Goal: Task Accomplishment & Management: Complete application form

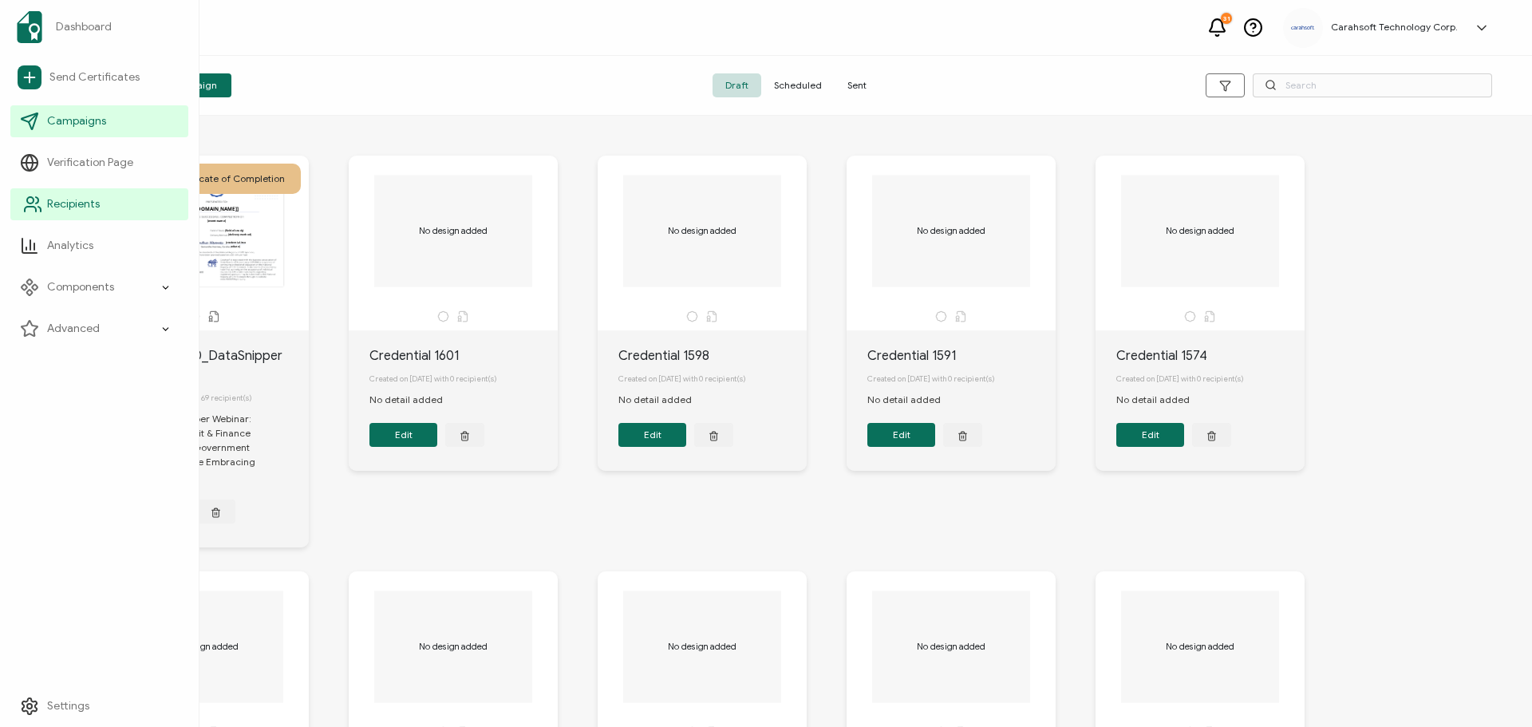
click at [66, 203] on span "Recipients" at bounding box center [73, 204] width 53 height 16
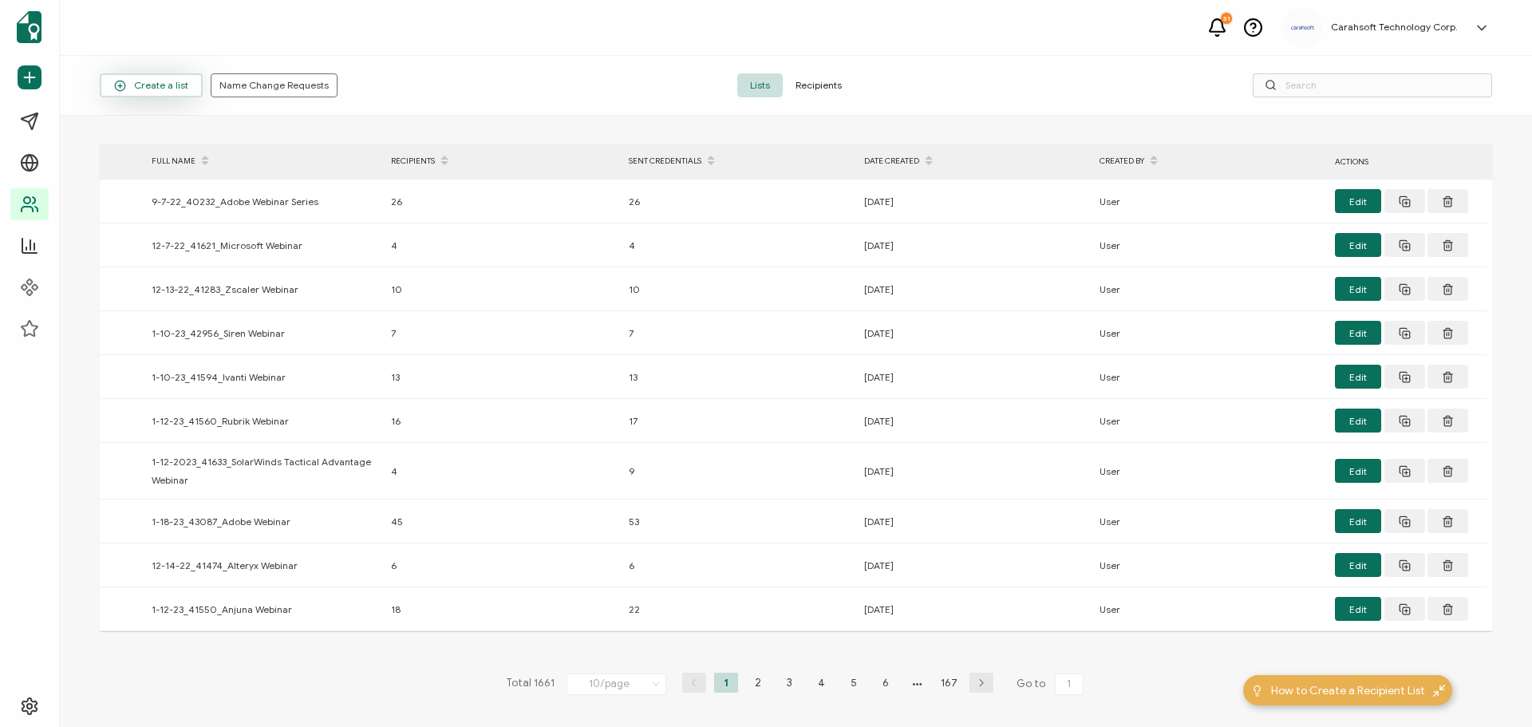
click at [136, 81] on span "Create a list" at bounding box center [151, 86] width 74 height 12
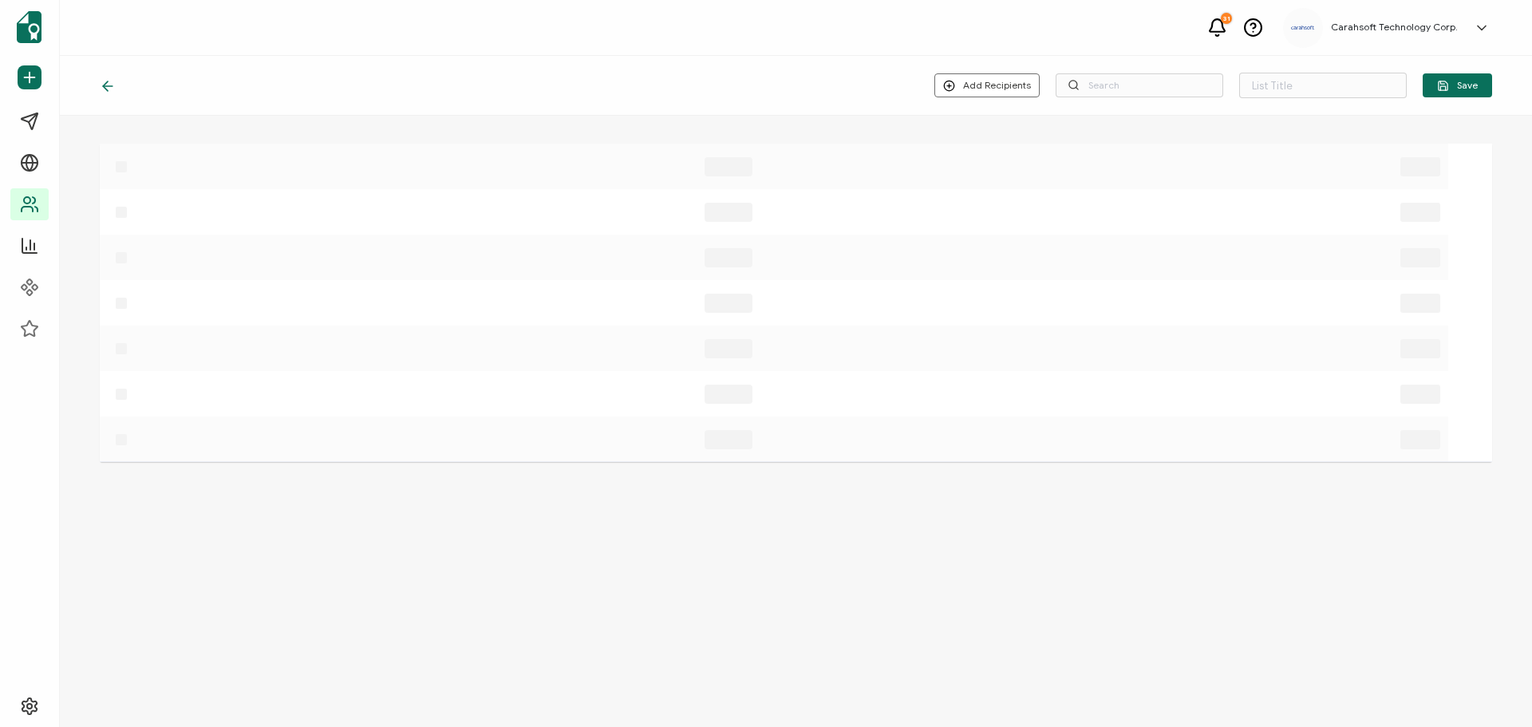
type input "List 1662"
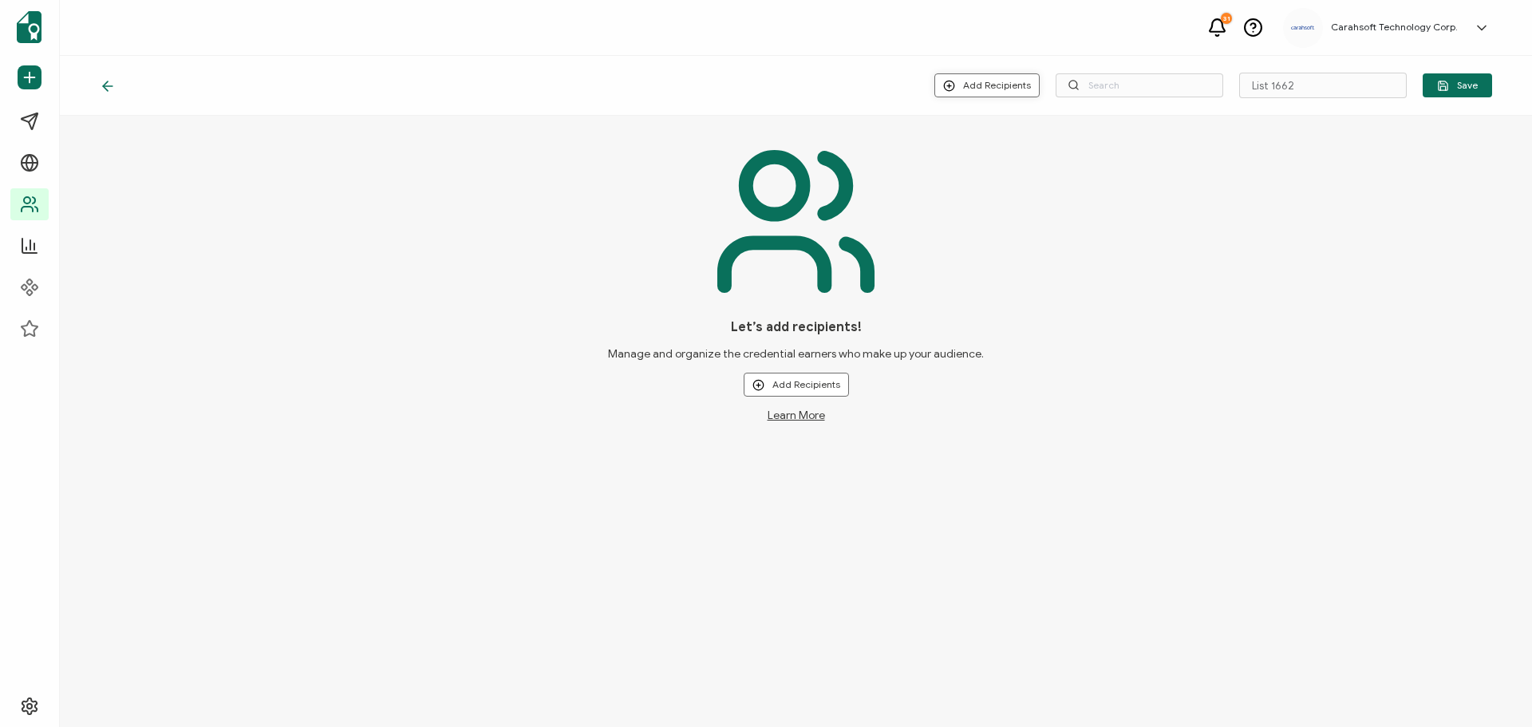
click at [964, 80] on button "Add Recipients" at bounding box center [986, 85] width 105 height 24
click at [1013, 128] on span "Upload New Recipients" at bounding box center [1022, 128] width 103 height 12
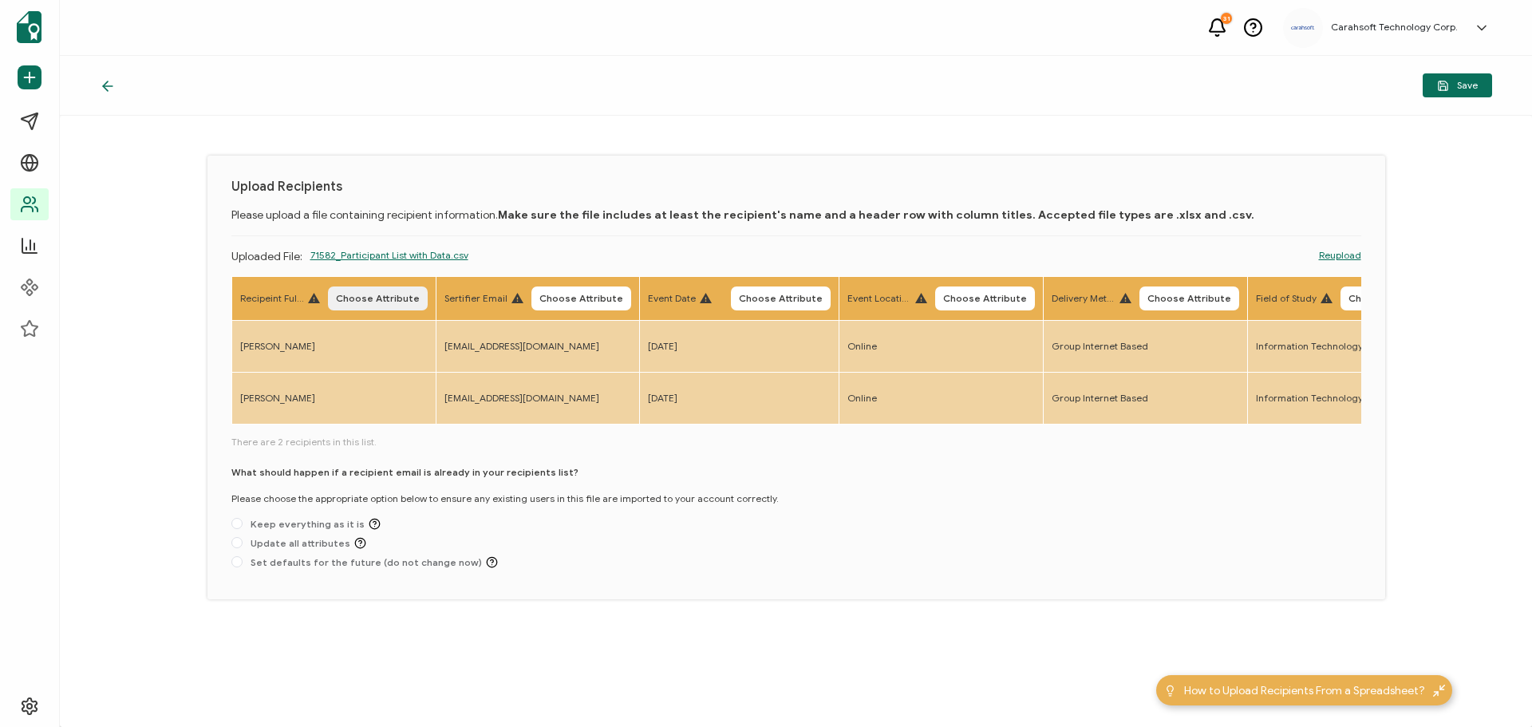
click at [380, 294] on span "Choose Attribute" at bounding box center [378, 299] width 84 height 10
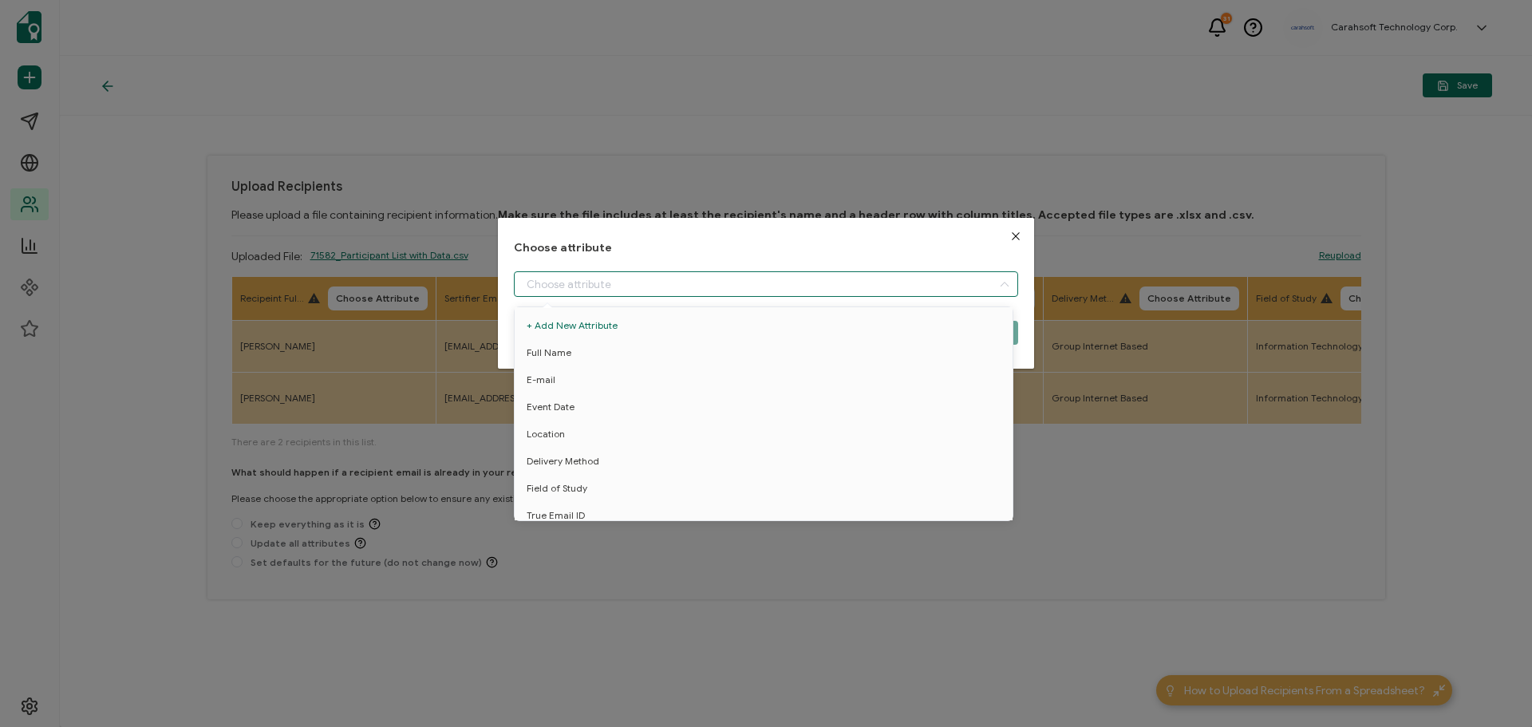
click at [539, 281] on input "dialog" at bounding box center [766, 284] width 504 height 26
click at [541, 353] on span "Full Name" at bounding box center [548, 352] width 45 height 27
type input "Full Name"
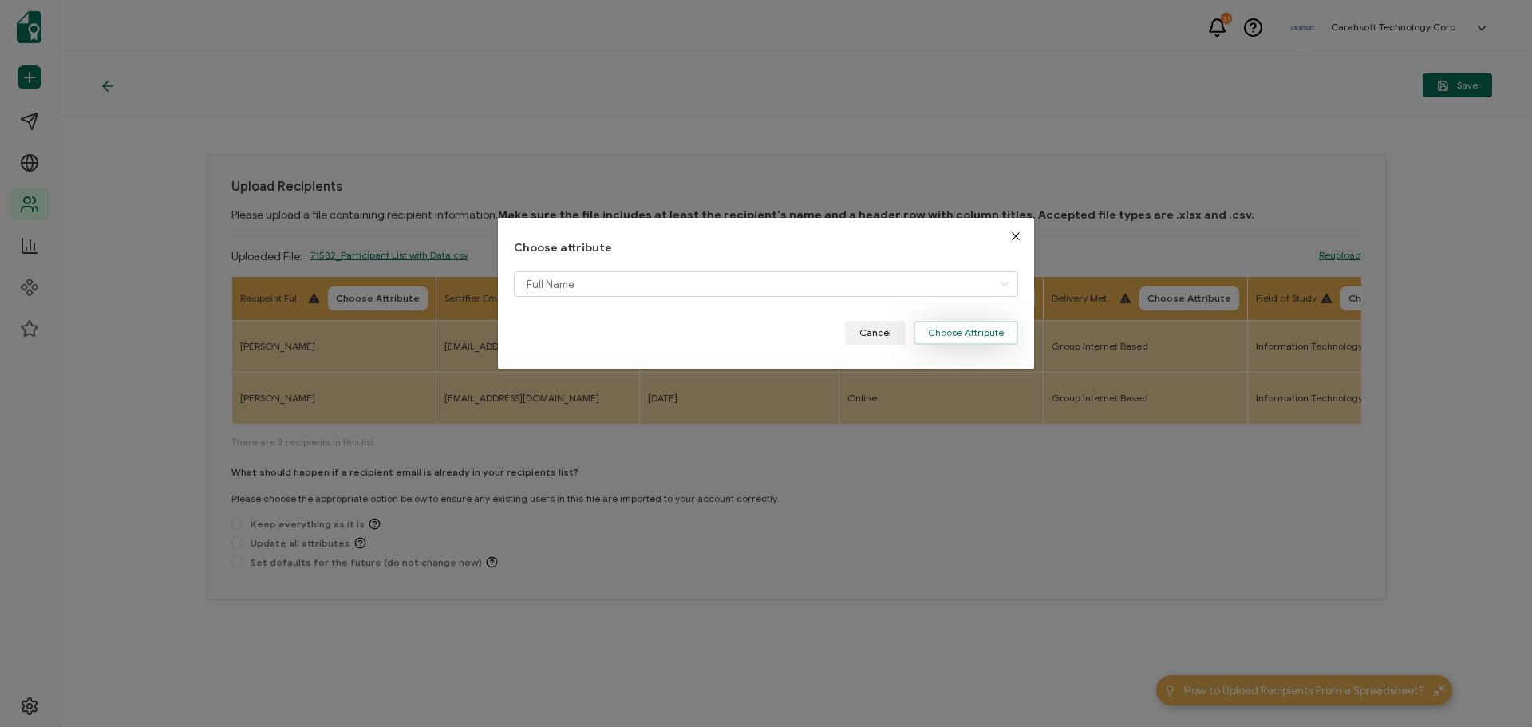
click at [957, 334] on button "Choose Attribute" at bounding box center [965, 333] width 104 height 24
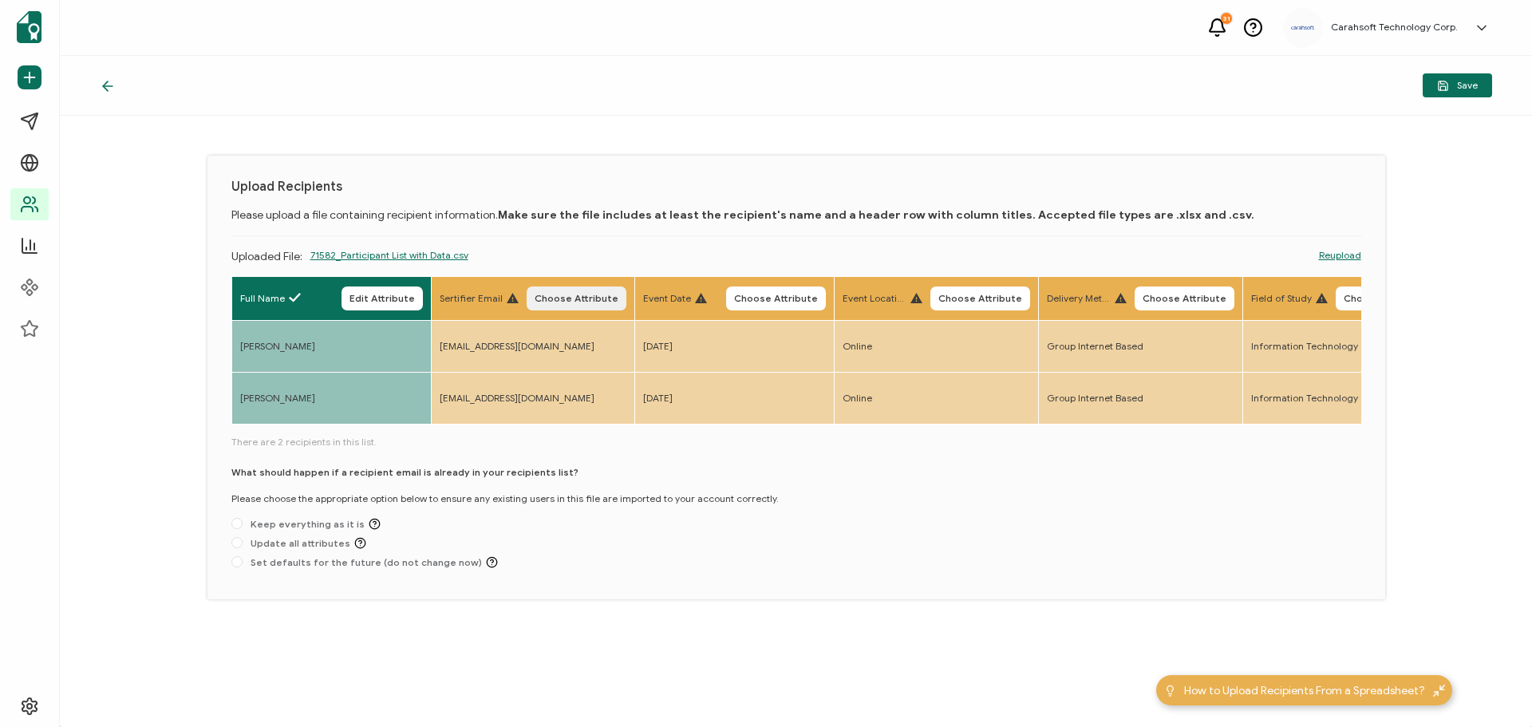
click at [567, 297] on span "Choose Attribute" at bounding box center [576, 299] width 84 height 10
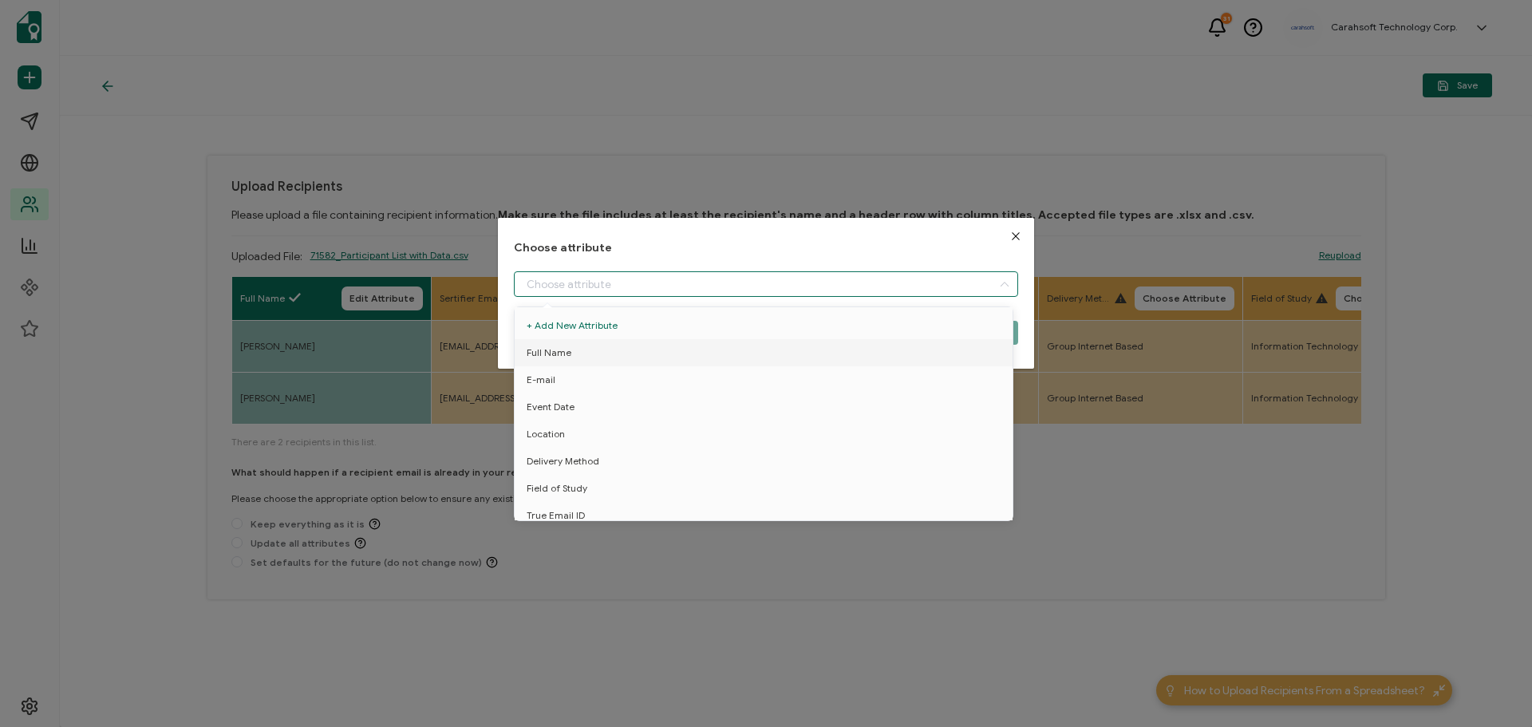
click at [610, 276] on input "dialog" at bounding box center [766, 284] width 504 height 26
click at [546, 373] on span "E-mail" at bounding box center [540, 379] width 29 height 27
type input "E-mail"
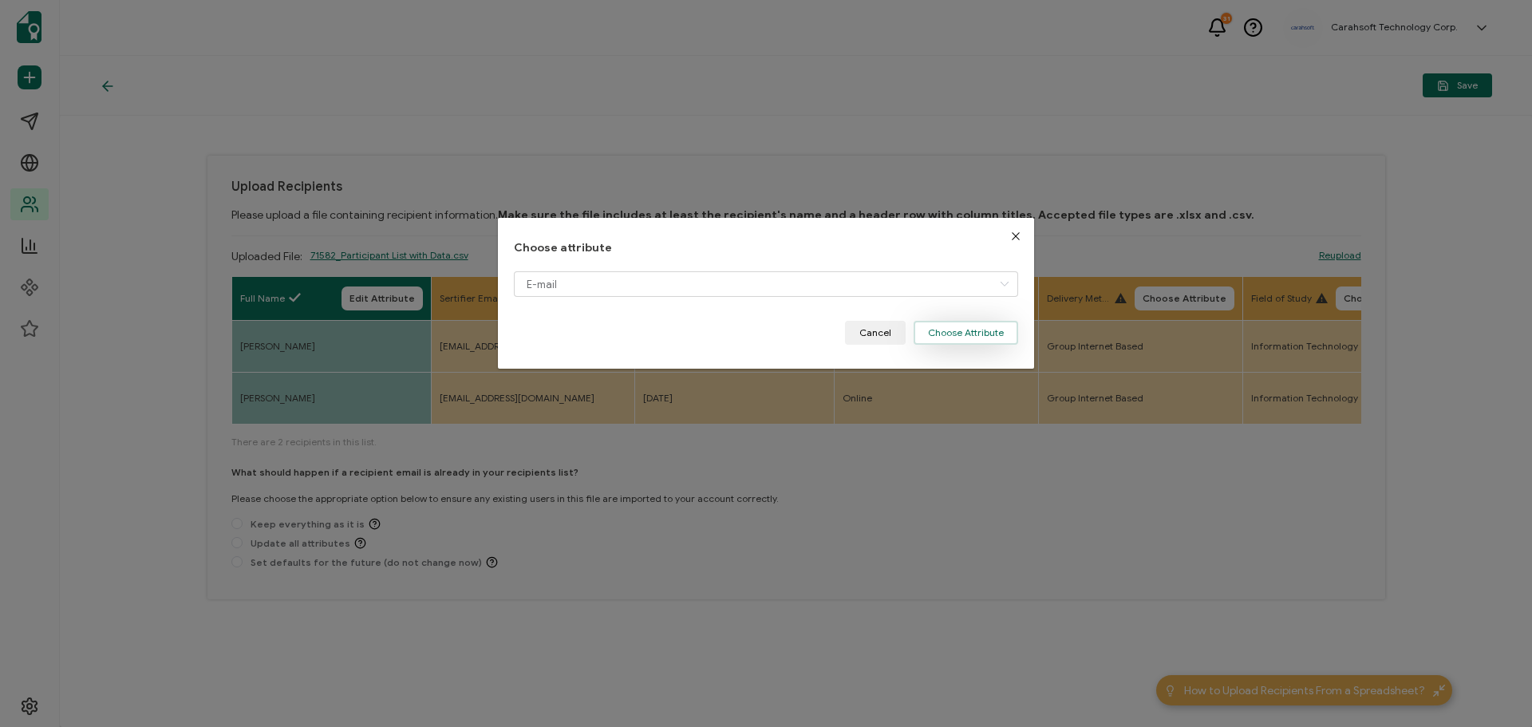
click at [976, 333] on button "Choose Attribute" at bounding box center [965, 333] width 104 height 24
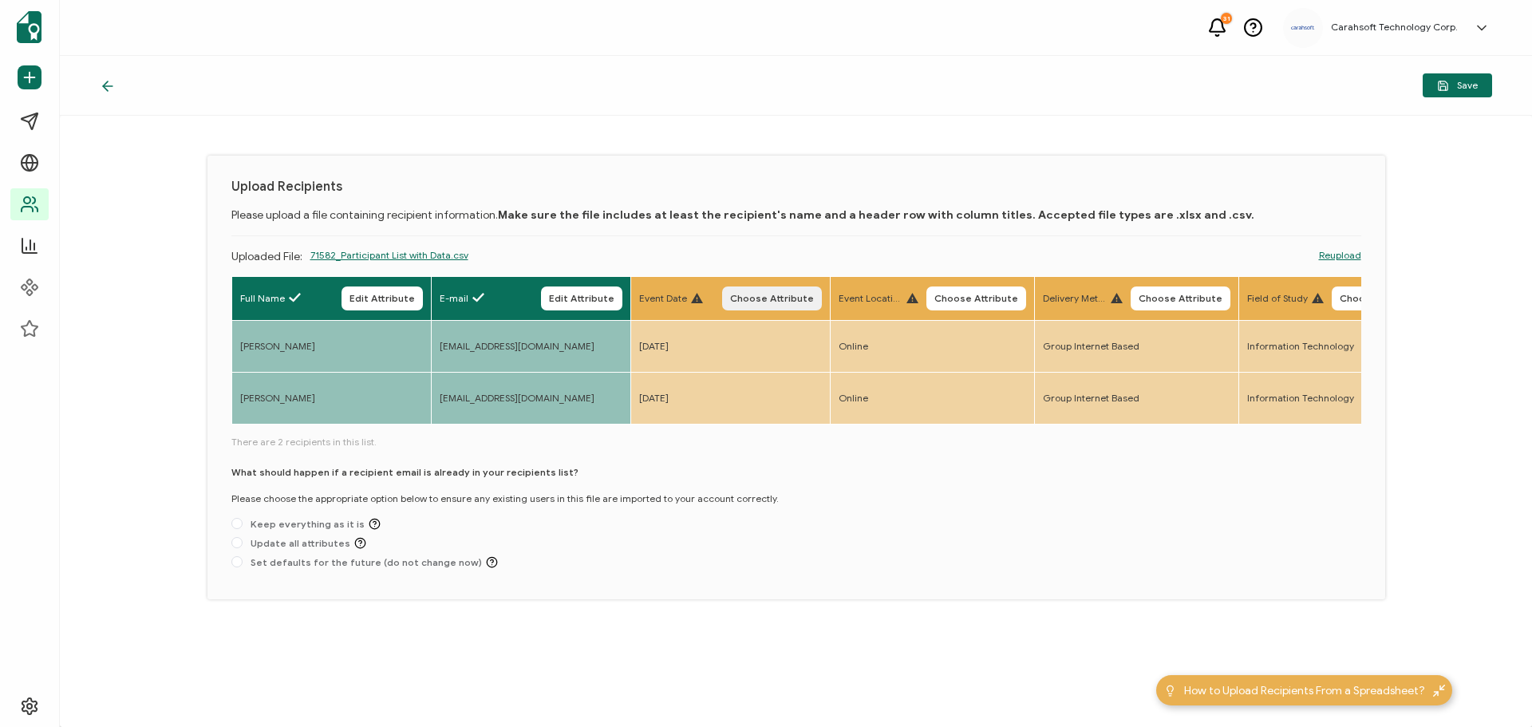
click at [794, 288] on button "Choose Attribute" at bounding box center [772, 298] width 100 height 24
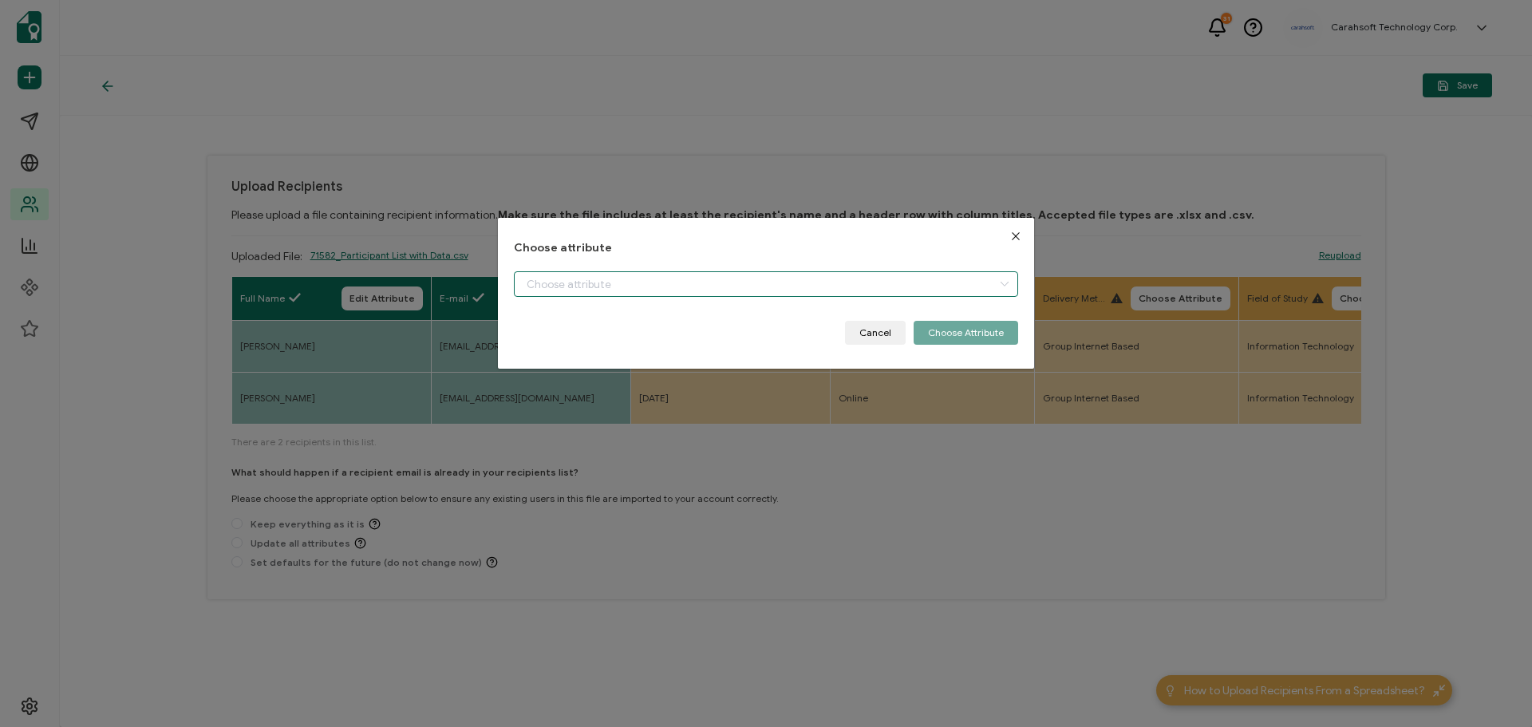
click at [565, 279] on input "dialog" at bounding box center [766, 284] width 504 height 26
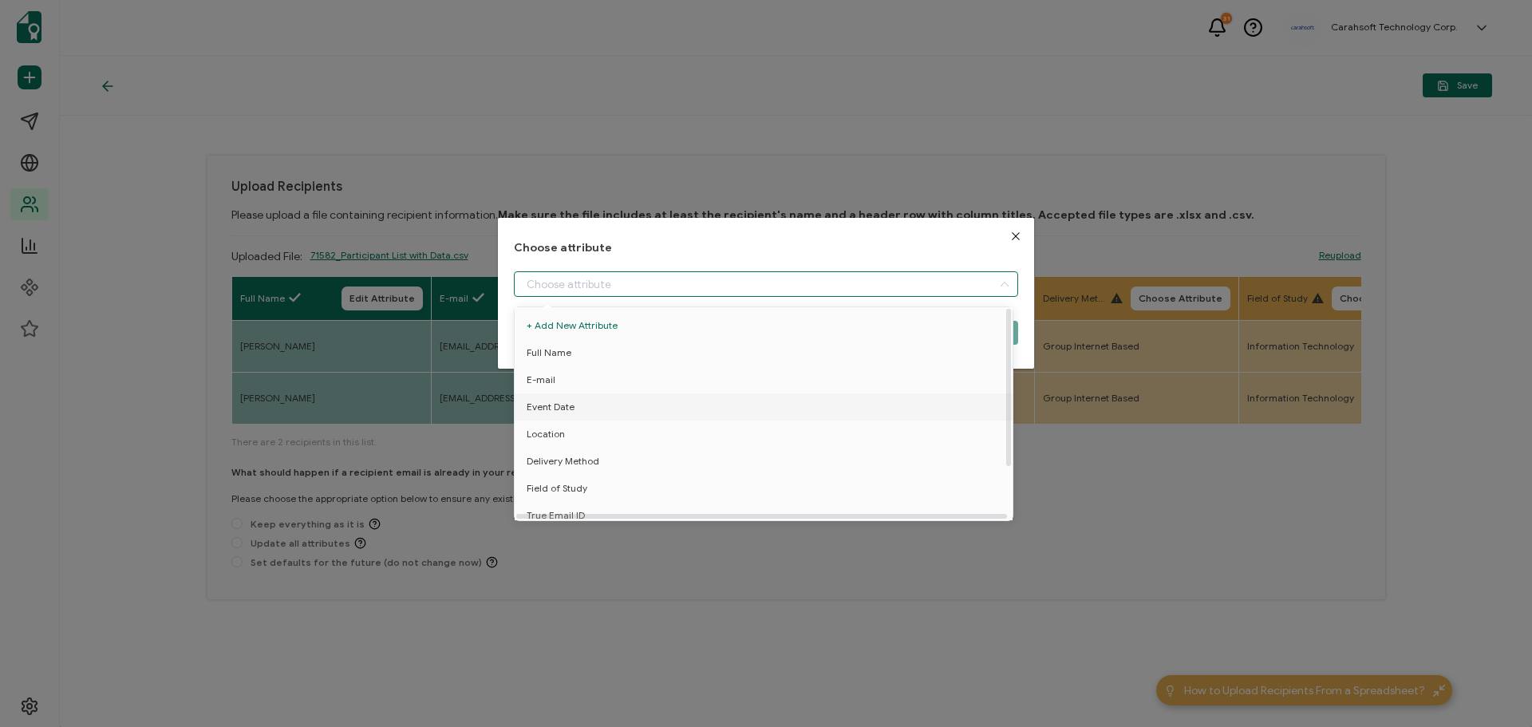
click at [538, 405] on span "Event Date" at bounding box center [550, 406] width 48 height 27
type input "Event Date"
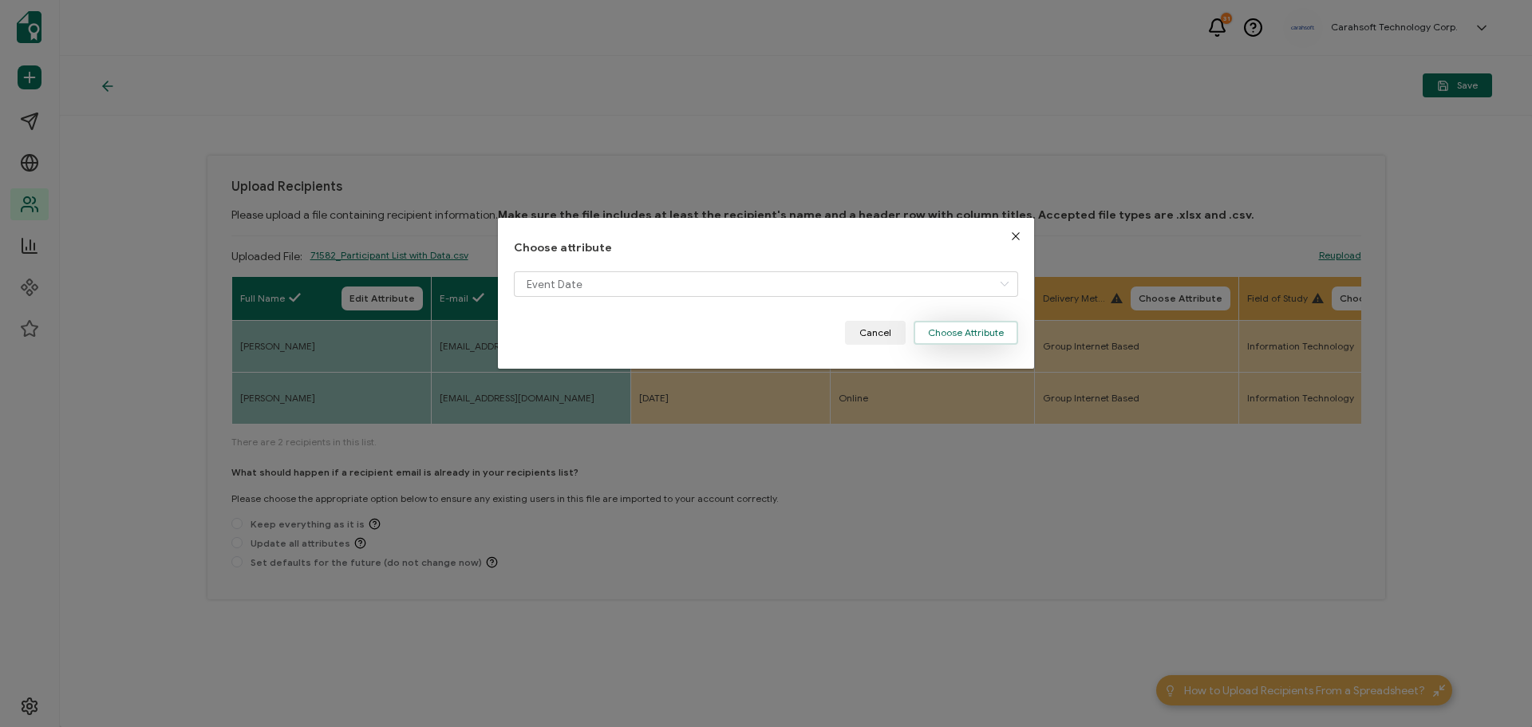
click at [948, 336] on button "Choose Attribute" at bounding box center [965, 333] width 104 height 24
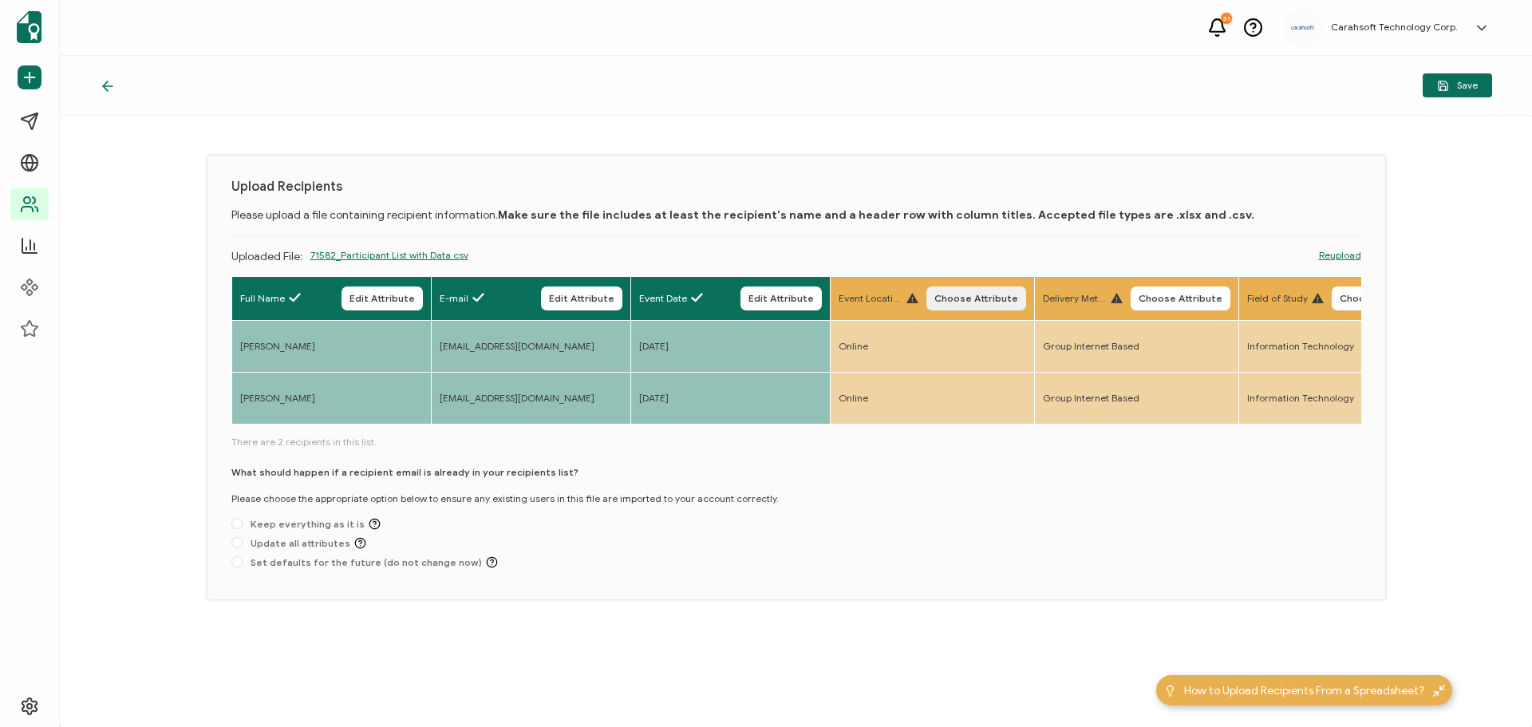
click at [981, 302] on span "Choose Attribute" at bounding box center [976, 299] width 84 height 10
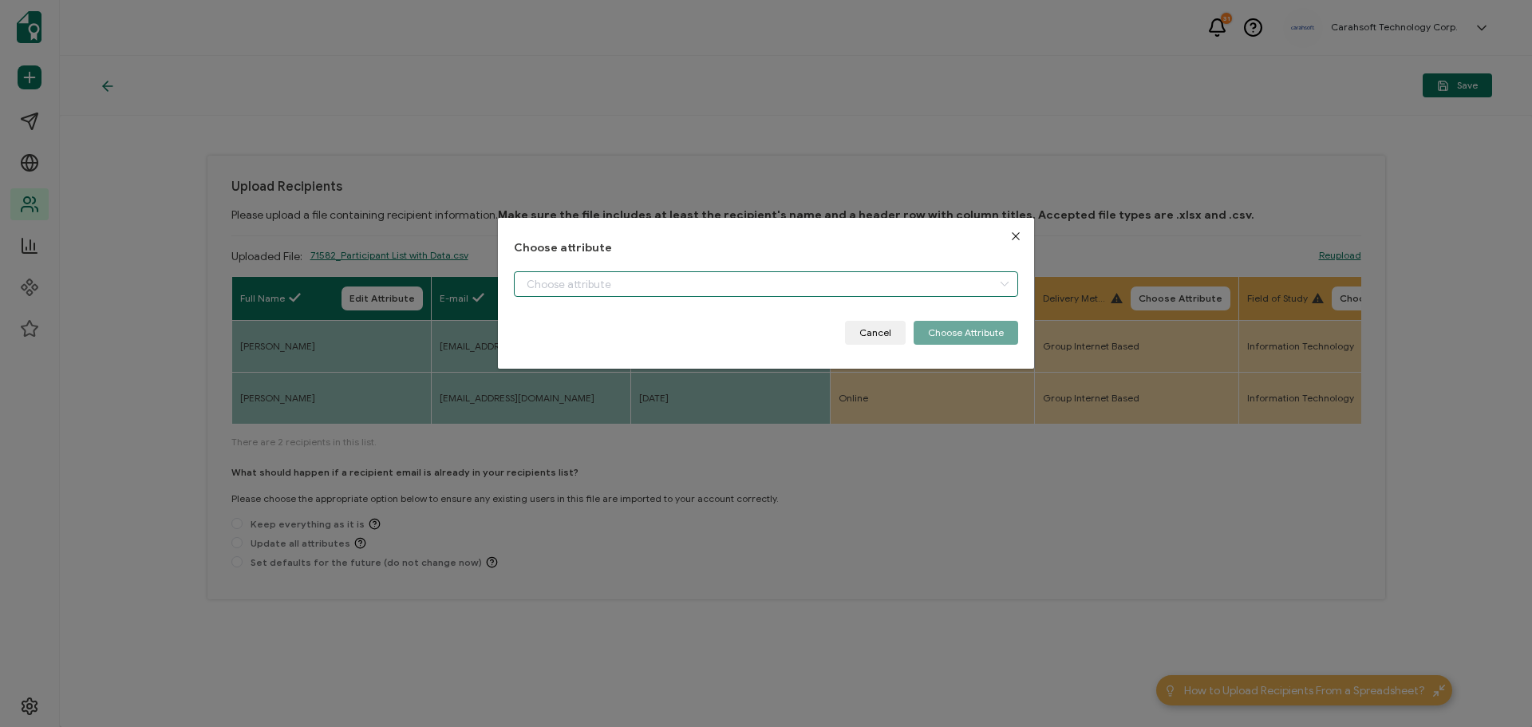
click at [607, 290] on input "dialog" at bounding box center [766, 284] width 504 height 26
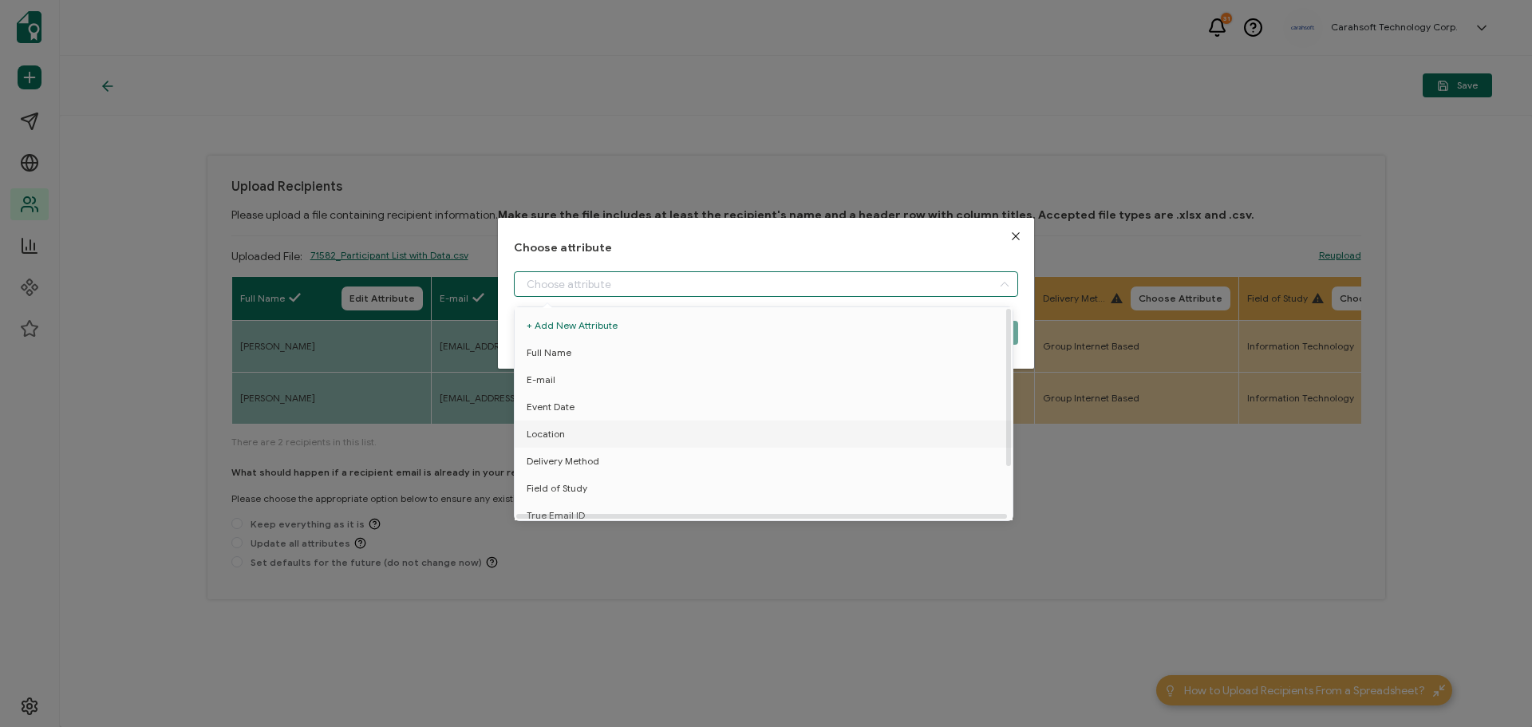
click at [558, 430] on span "Location" at bounding box center [545, 433] width 38 height 27
type input "Location"
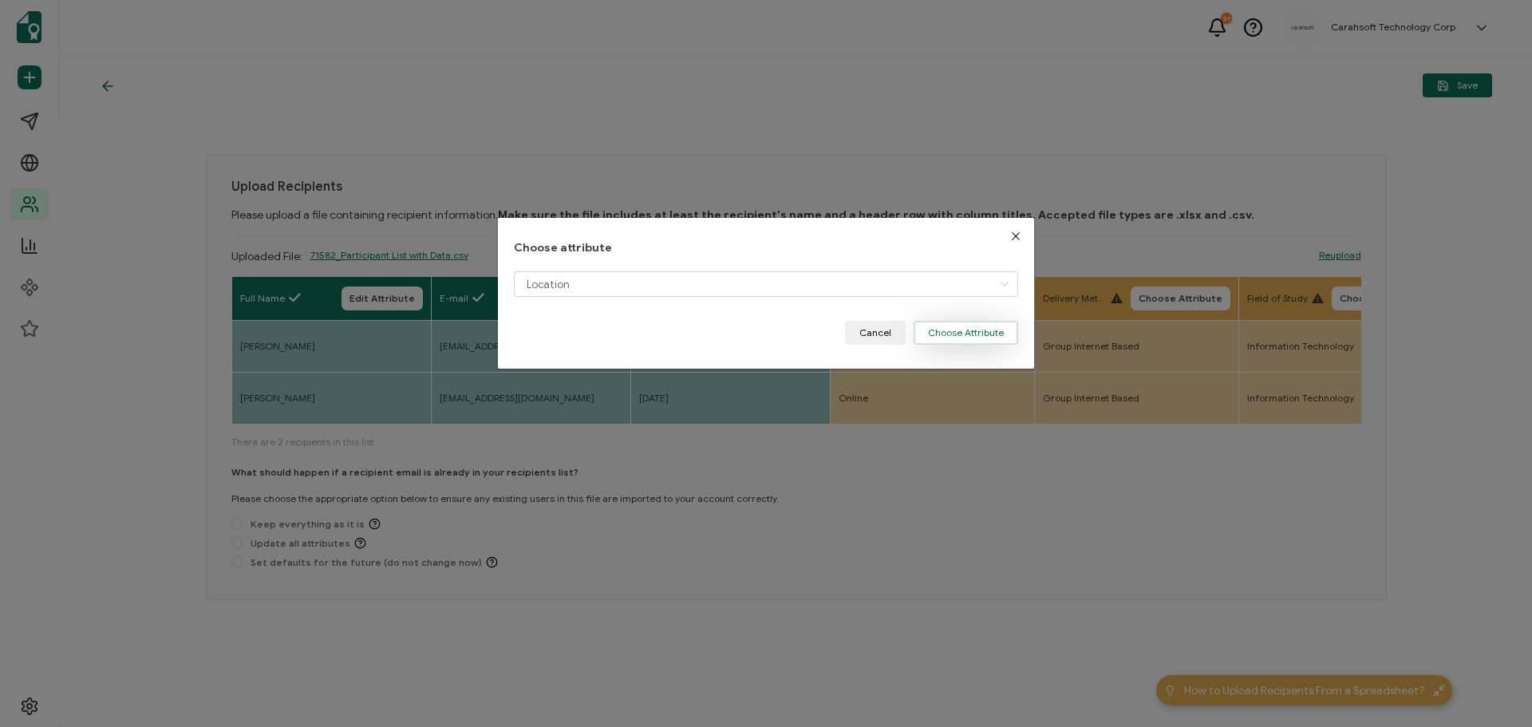
drag, startPoint x: 983, startPoint y: 325, endPoint x: 1107, endPoint y: 309, distance: 125.6
click at [984, 325] on button "Choose Attribute" at bounding box center [965, 333] width 104 height 24
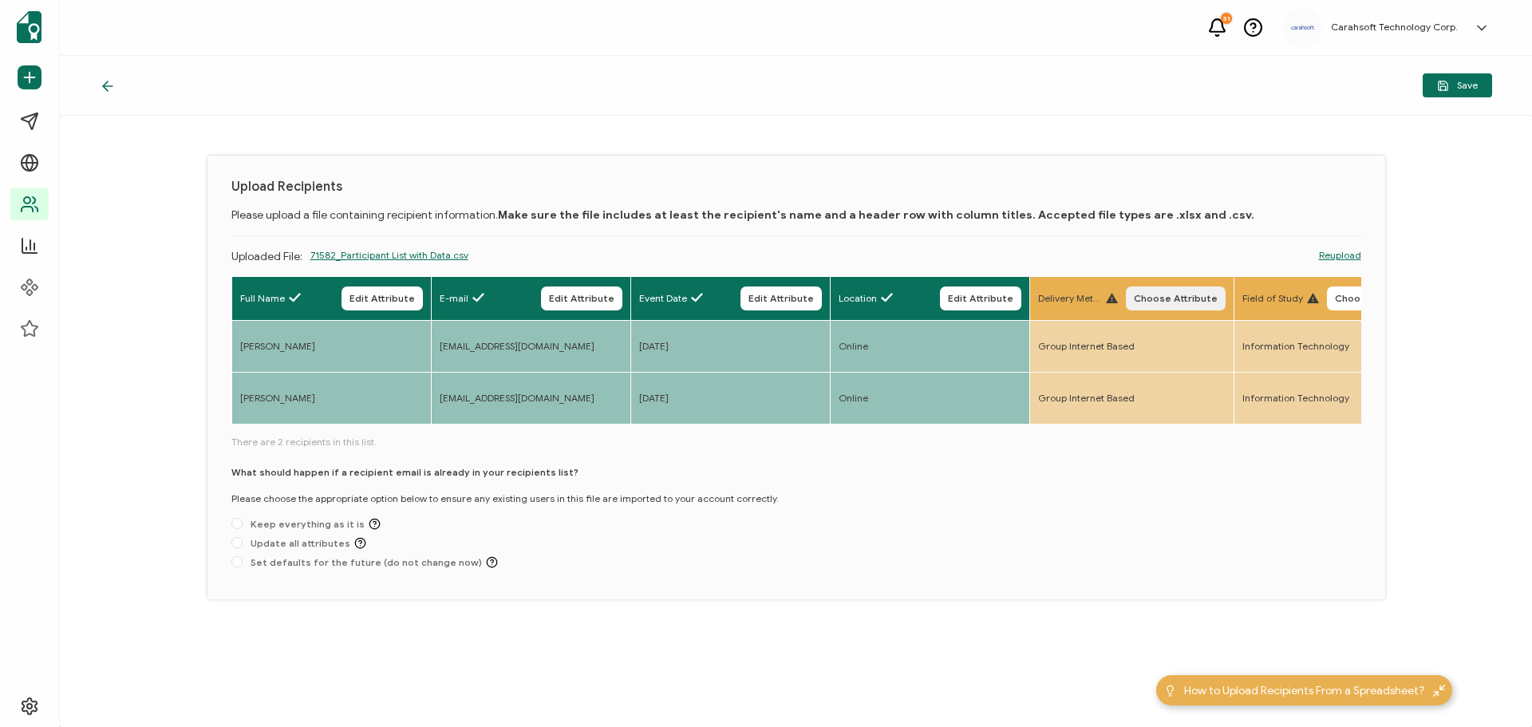
click at [1180, 298] on span "Choose Attribute" at bounding box center [1175, 299] width 84 height 10
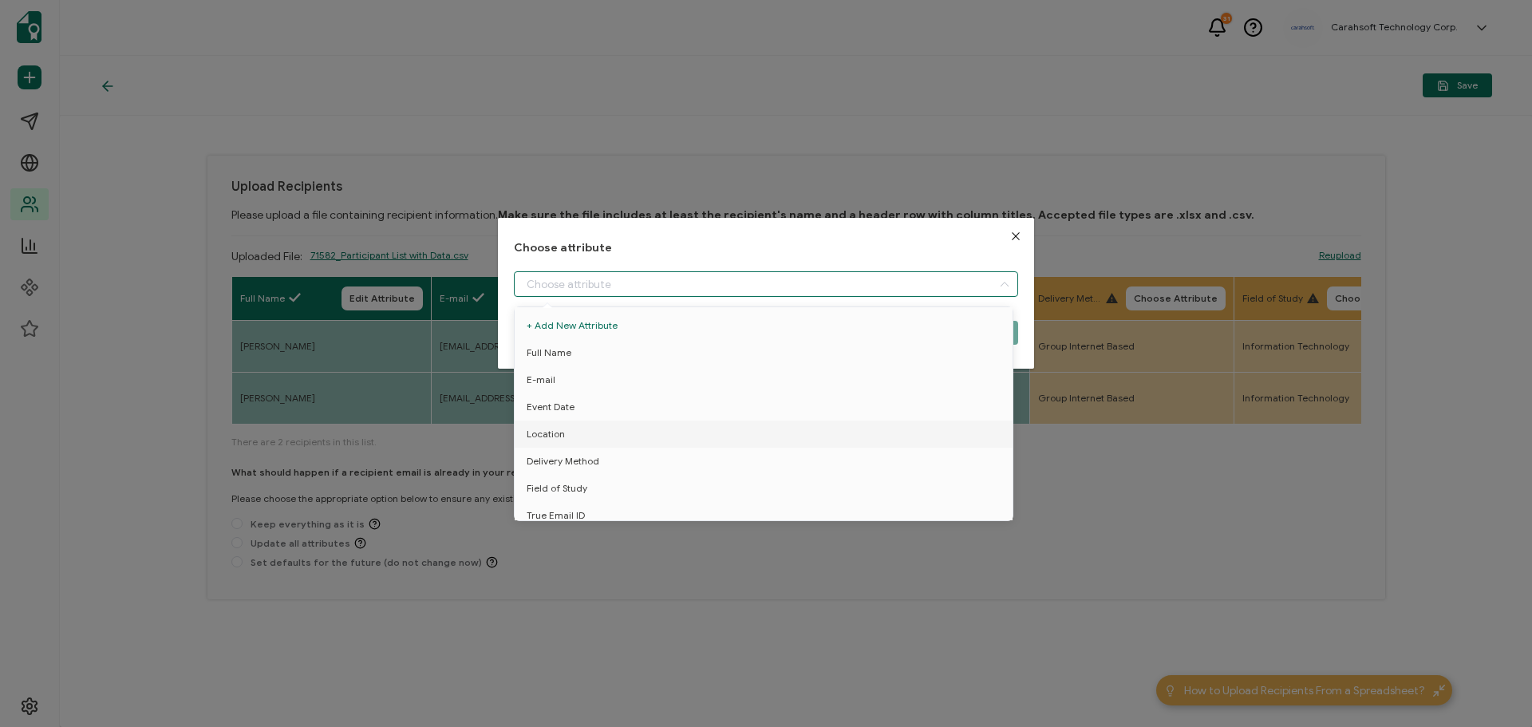
click at [552, 286] on input "dialog" at bounding box center [766, 284] width 504 height 26
click at [561, 459] on span "Delivery Method" at bounding box center [562, 460] width 73 height 27
type input "Delivery Method"
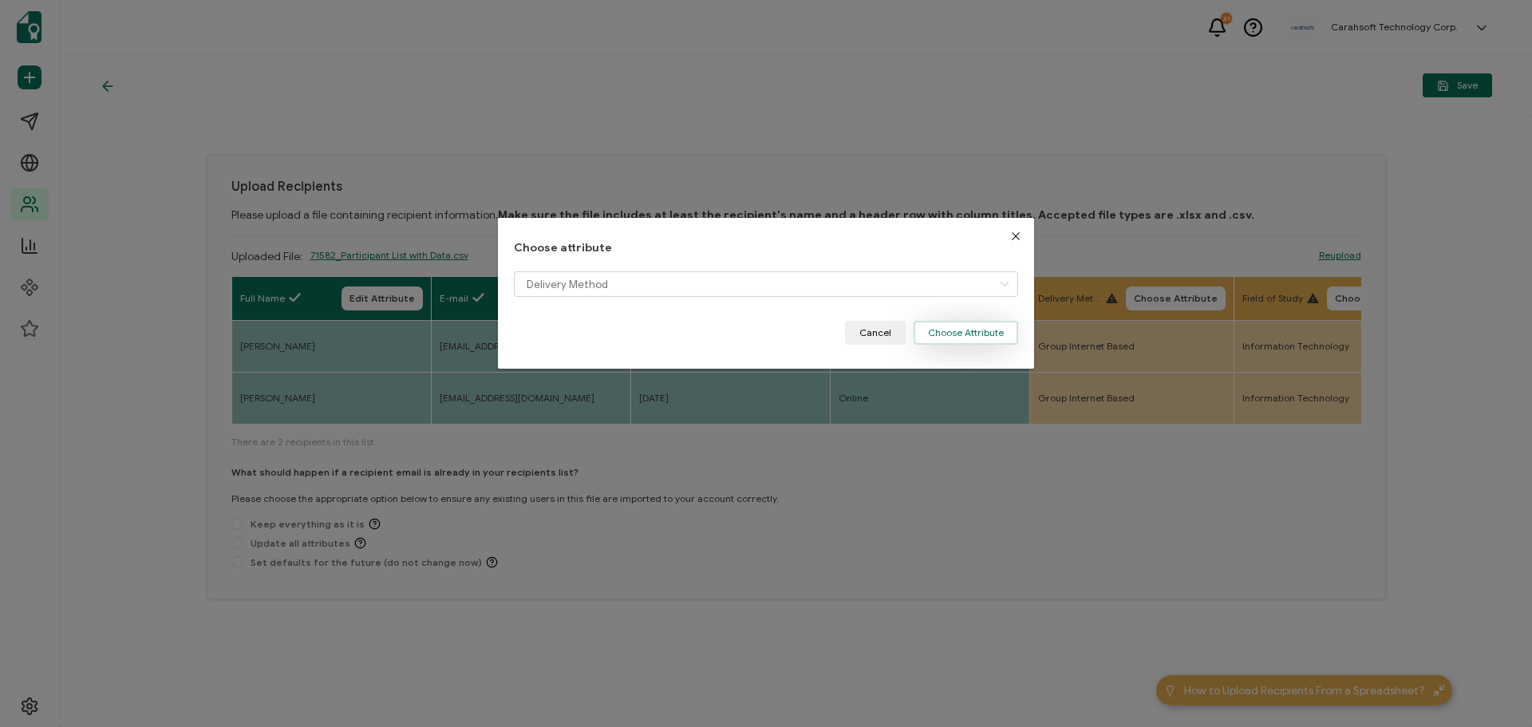
click at [940, 329] on button "Choose Attribute" at bounding box center [965, 333] width 104 height 24
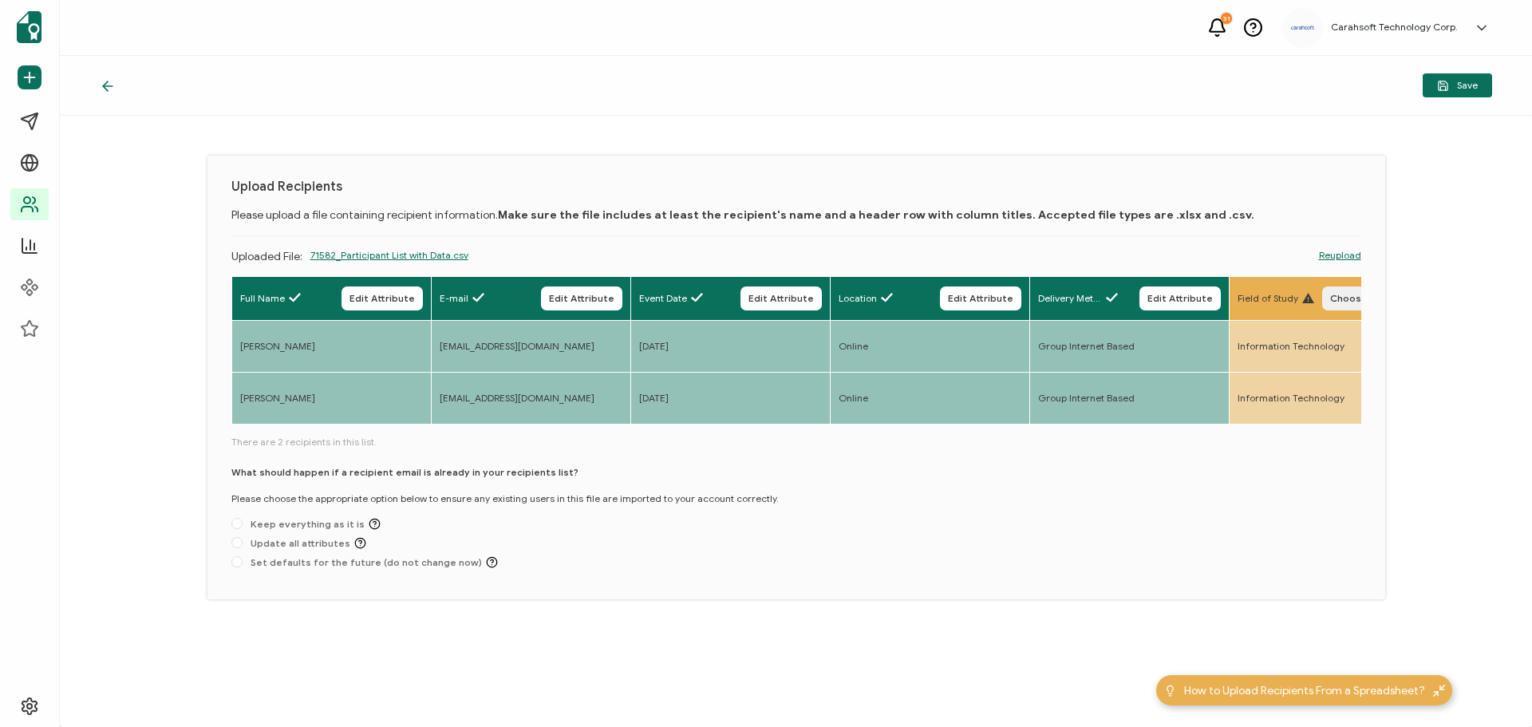
click at [1341, 294] on span "Choose Attribute" at bounding box center [1372, 299] width 84 height 10
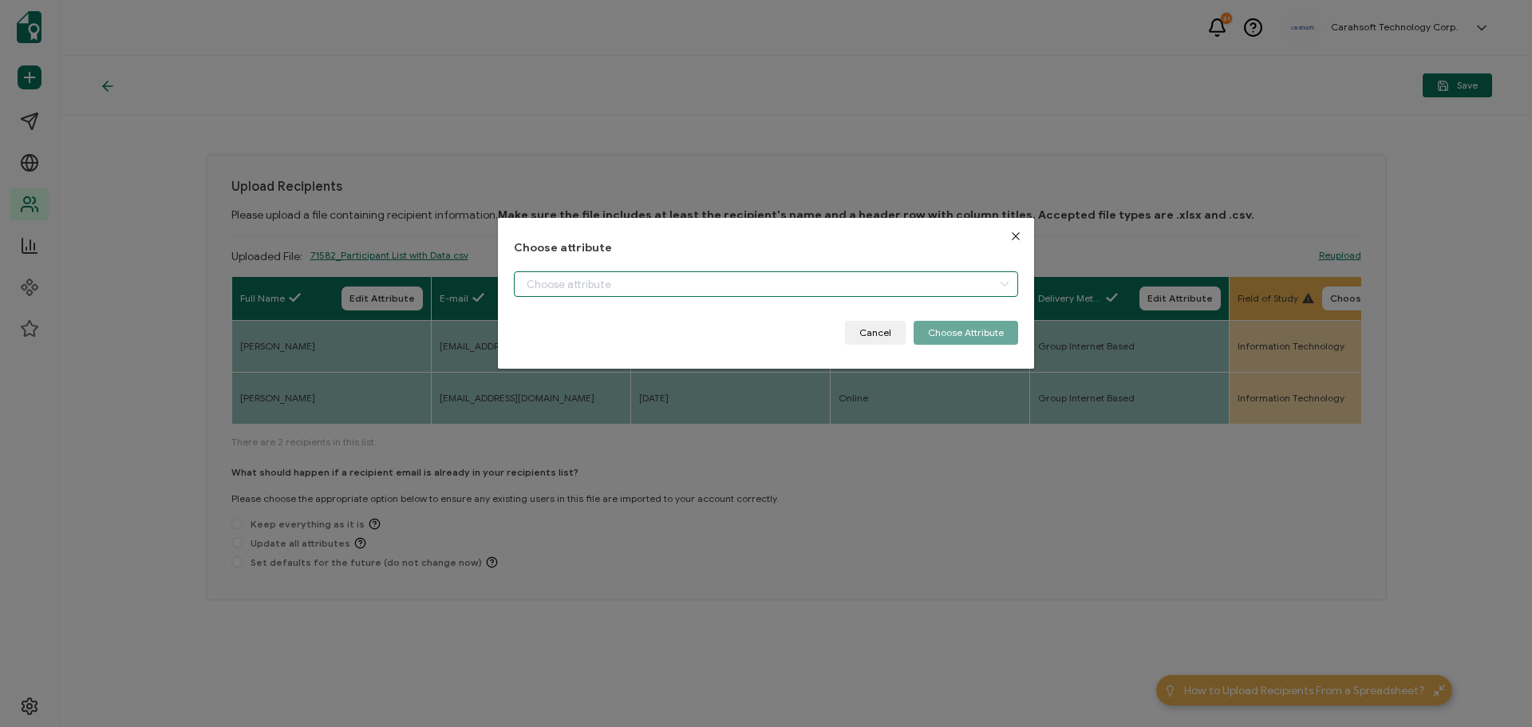
click at [547, 290] on input "dialog" at bounding box center [766, 284] width 504 height 26
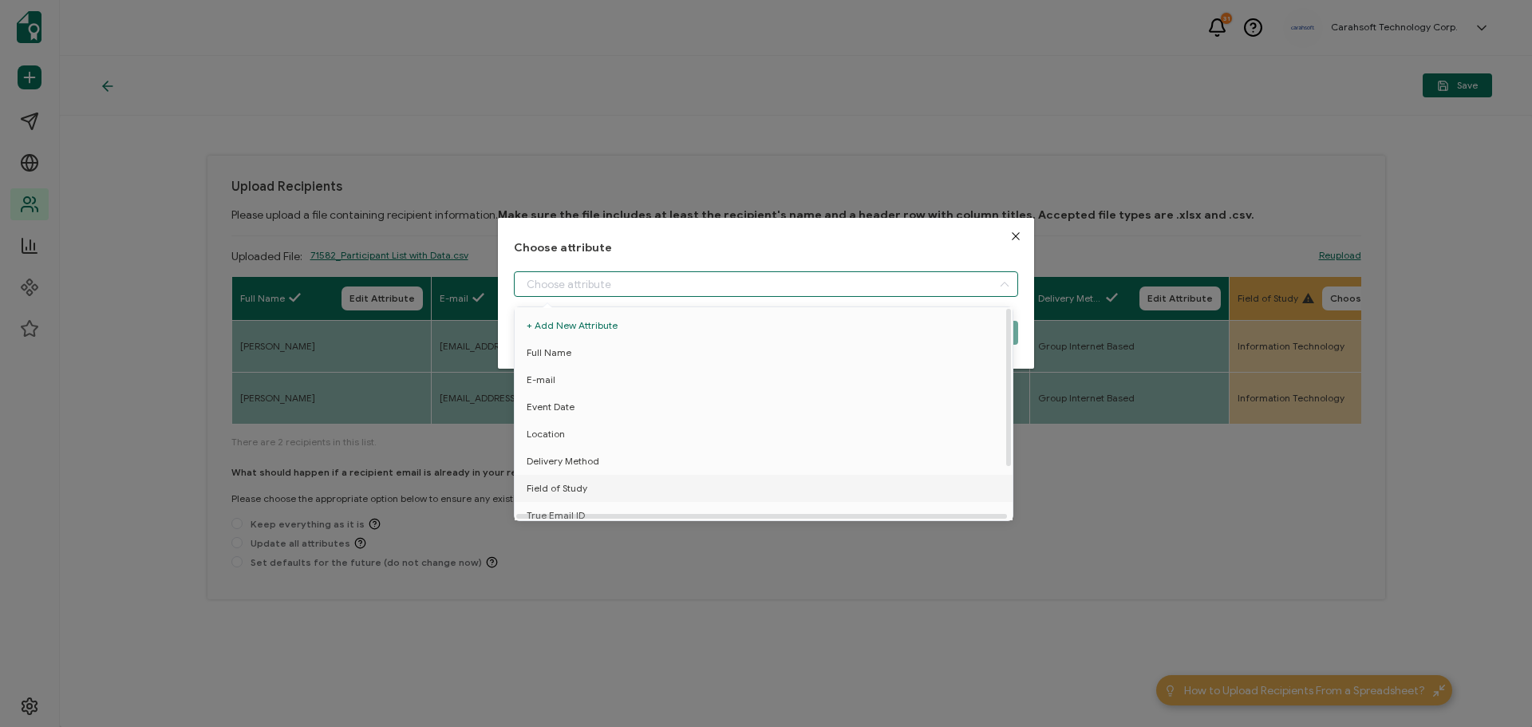
click at [559, 490] on span "Field of Study" at bounding box center [556, 488] width 61 height 27
type input "Field of Study"
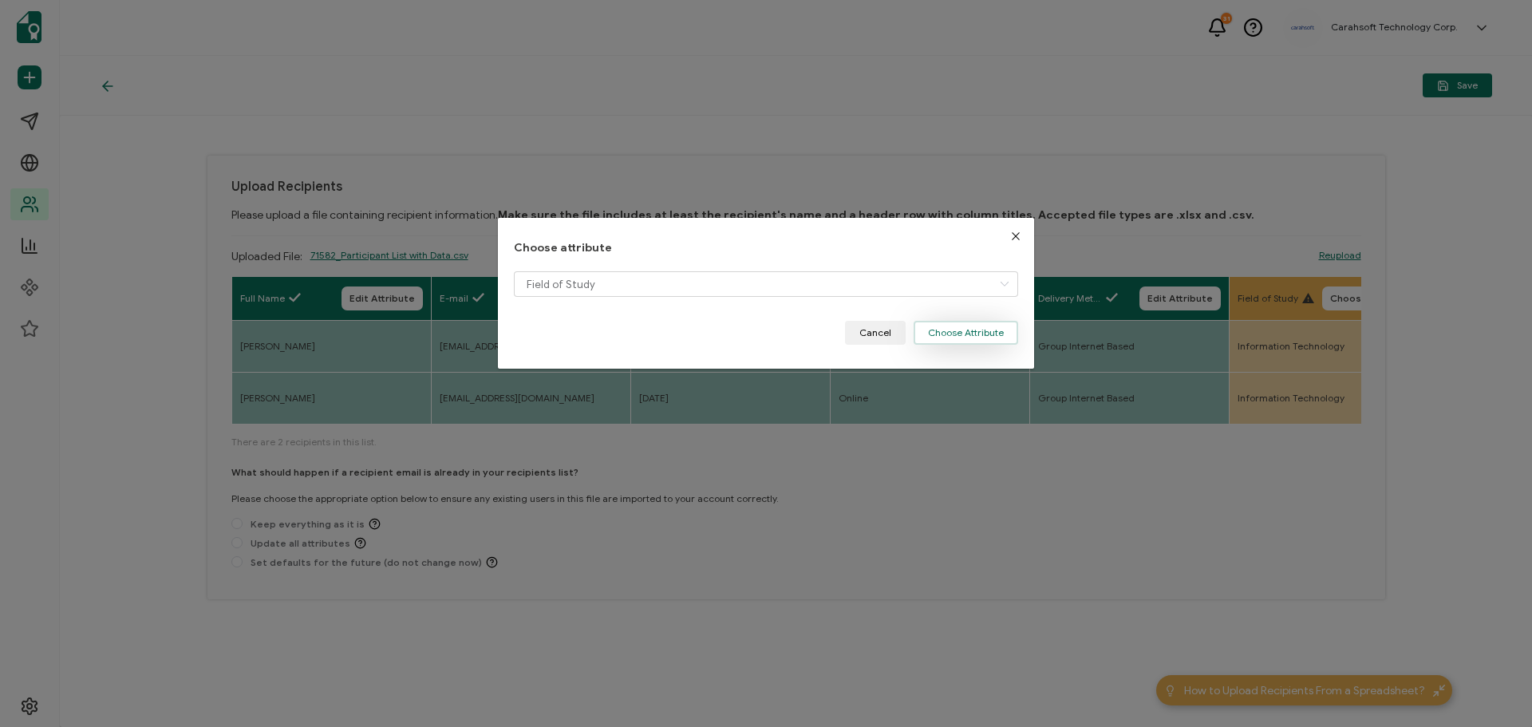
click at [929, 337] on button "Choose Attribute" at bounding box center [965, 333] width 104 height 24
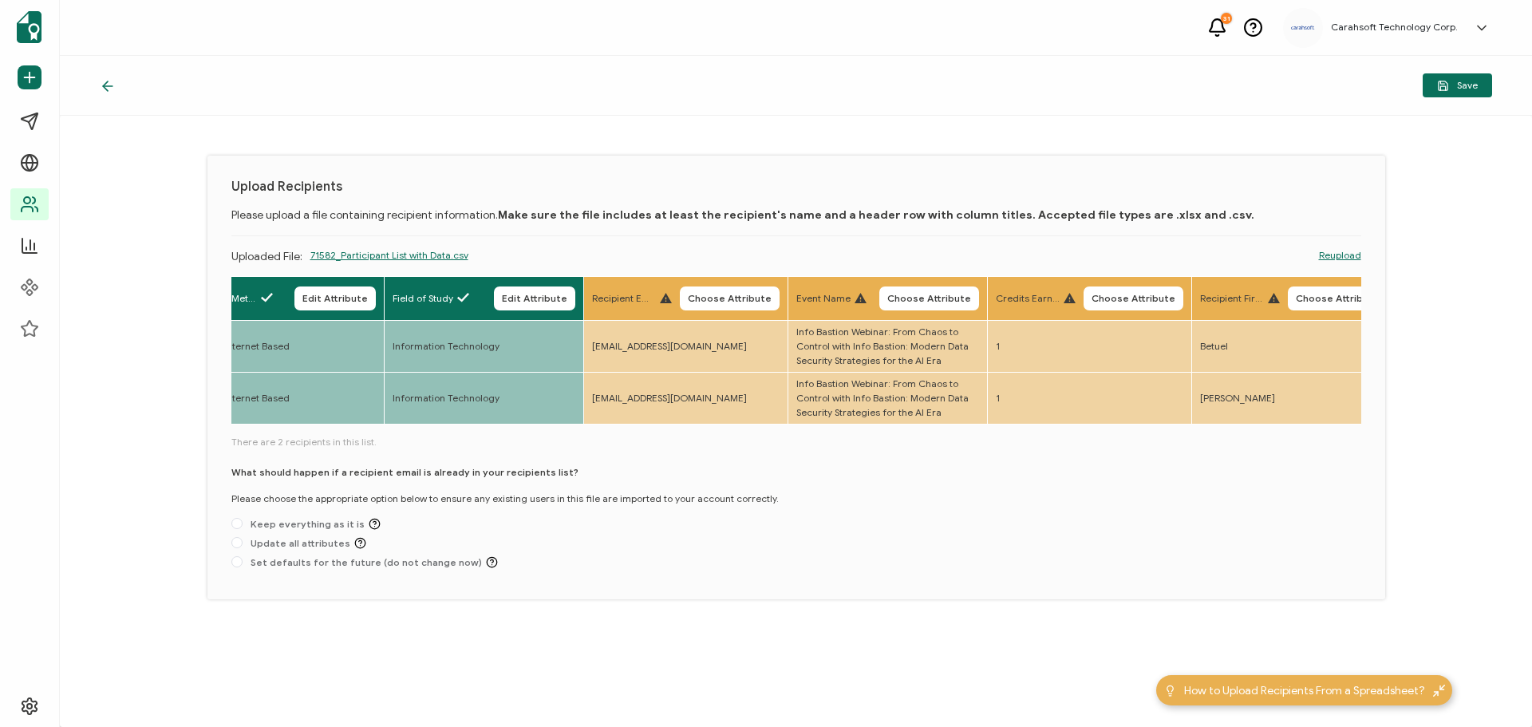
scroll to position [0, 879]
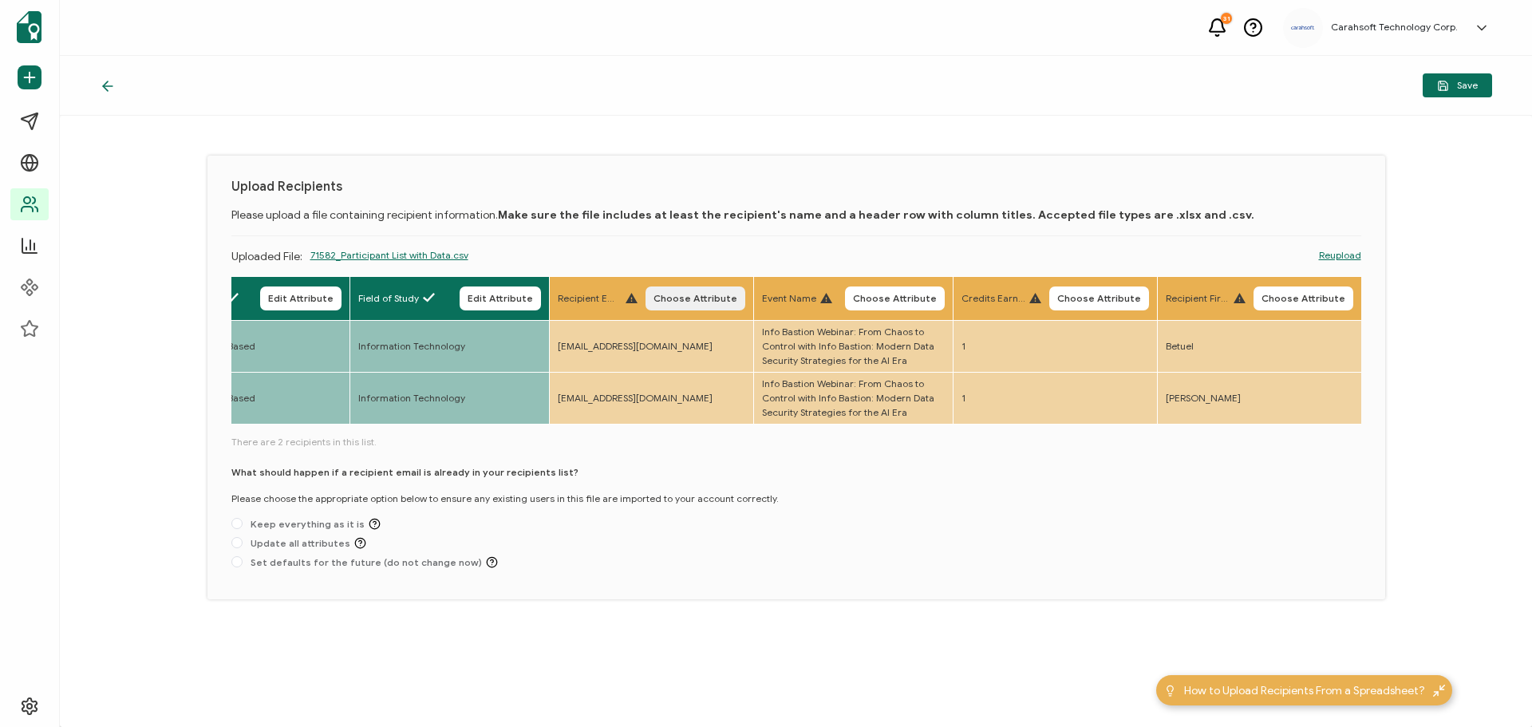
click at [681, 291] on button "Choose Attribute" at bounding box center [695, 298] width 100 height 24
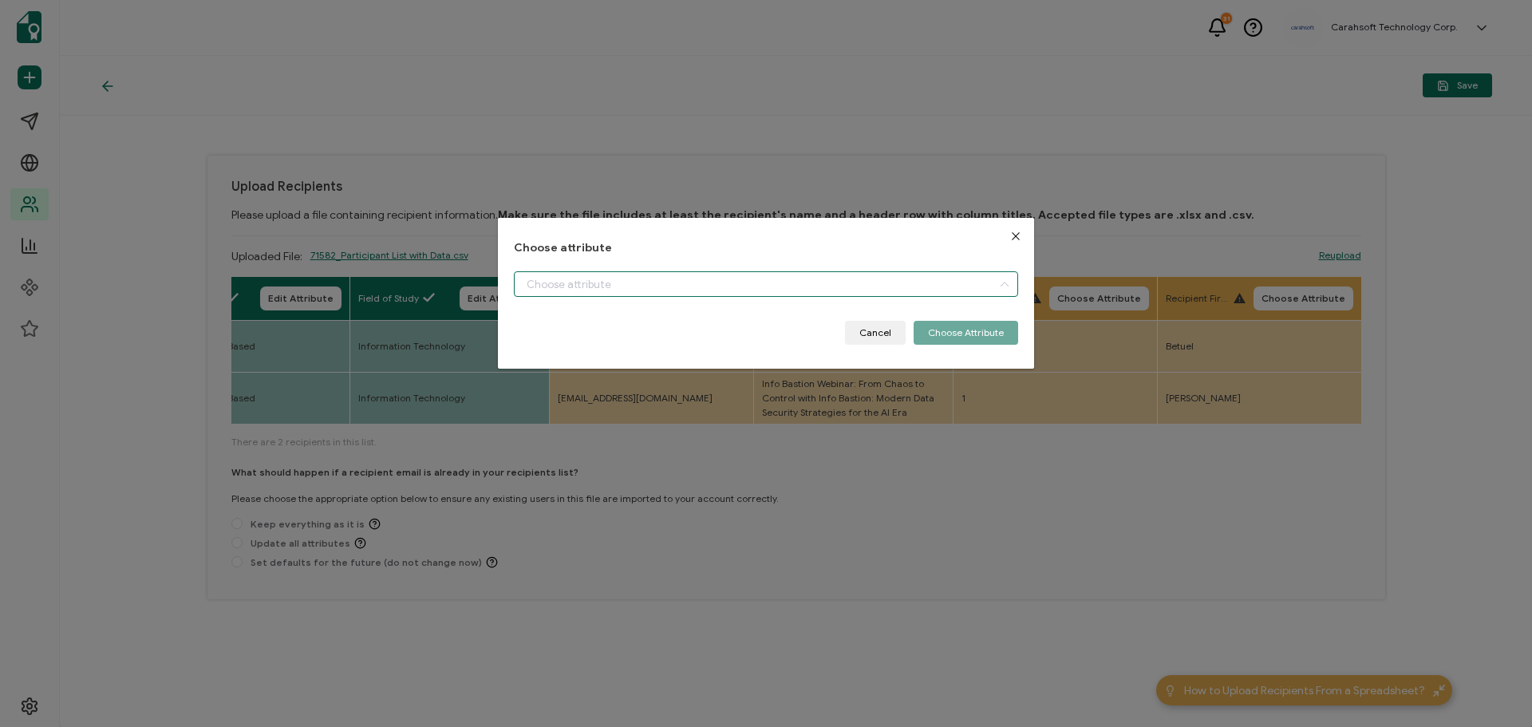
click at [609, 290] on input "dialog" at bounding box center [766, 284] width 504 height 26
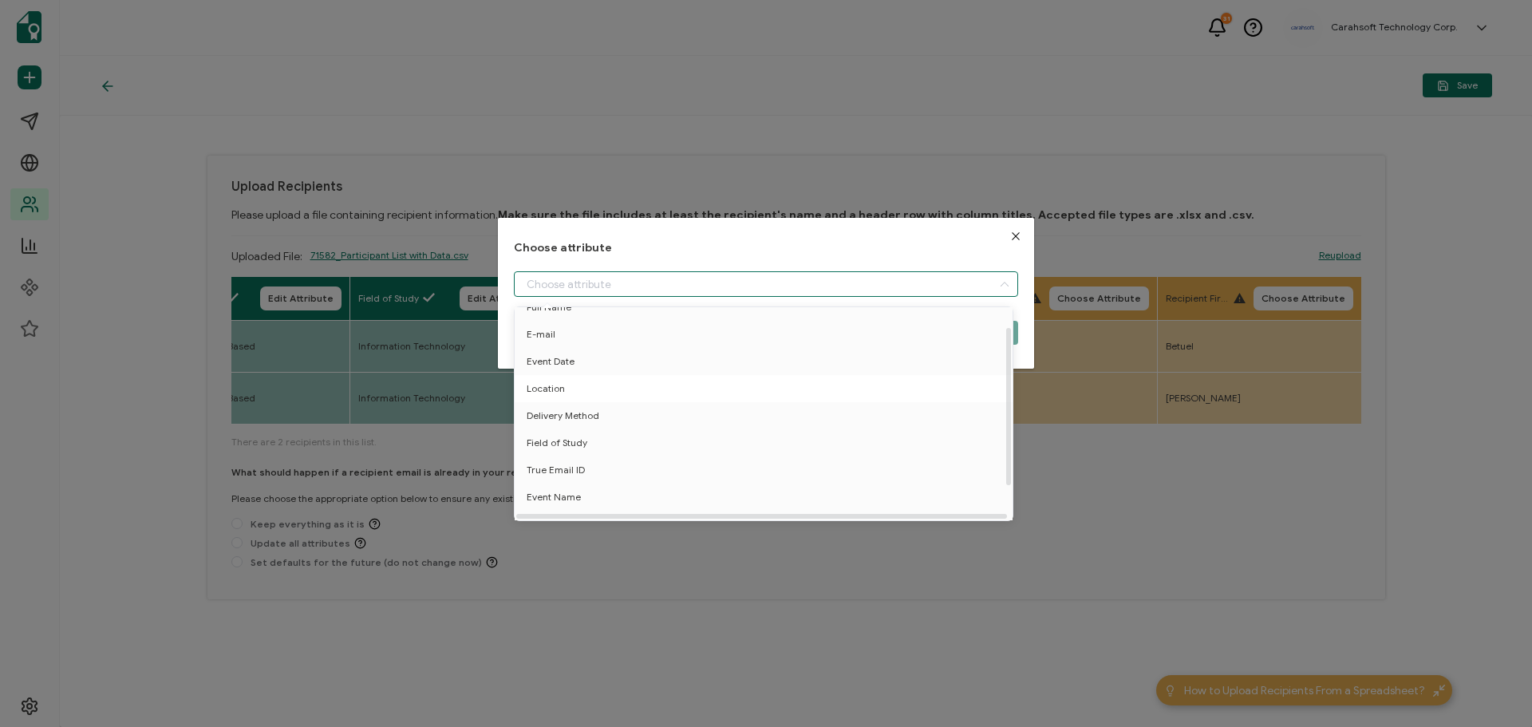
scroll to position [70, 0]
click at [581, 446] on span "True Email ID" at bounding box center [555, 453] width 58 height 27
type input "True Email ID"
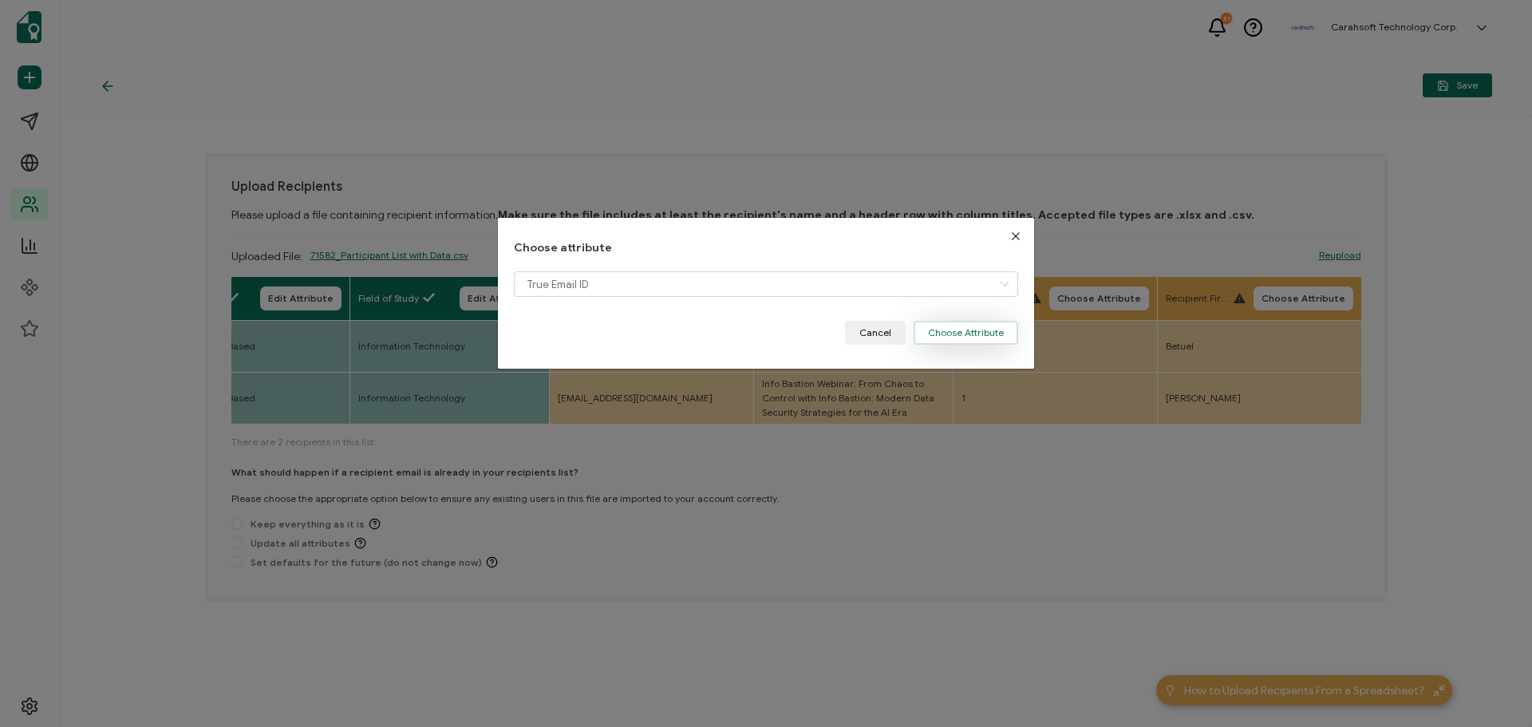
click at [976, 325] on button "Choose Attribute" at bounding box center [965, 333] width 104 height 24
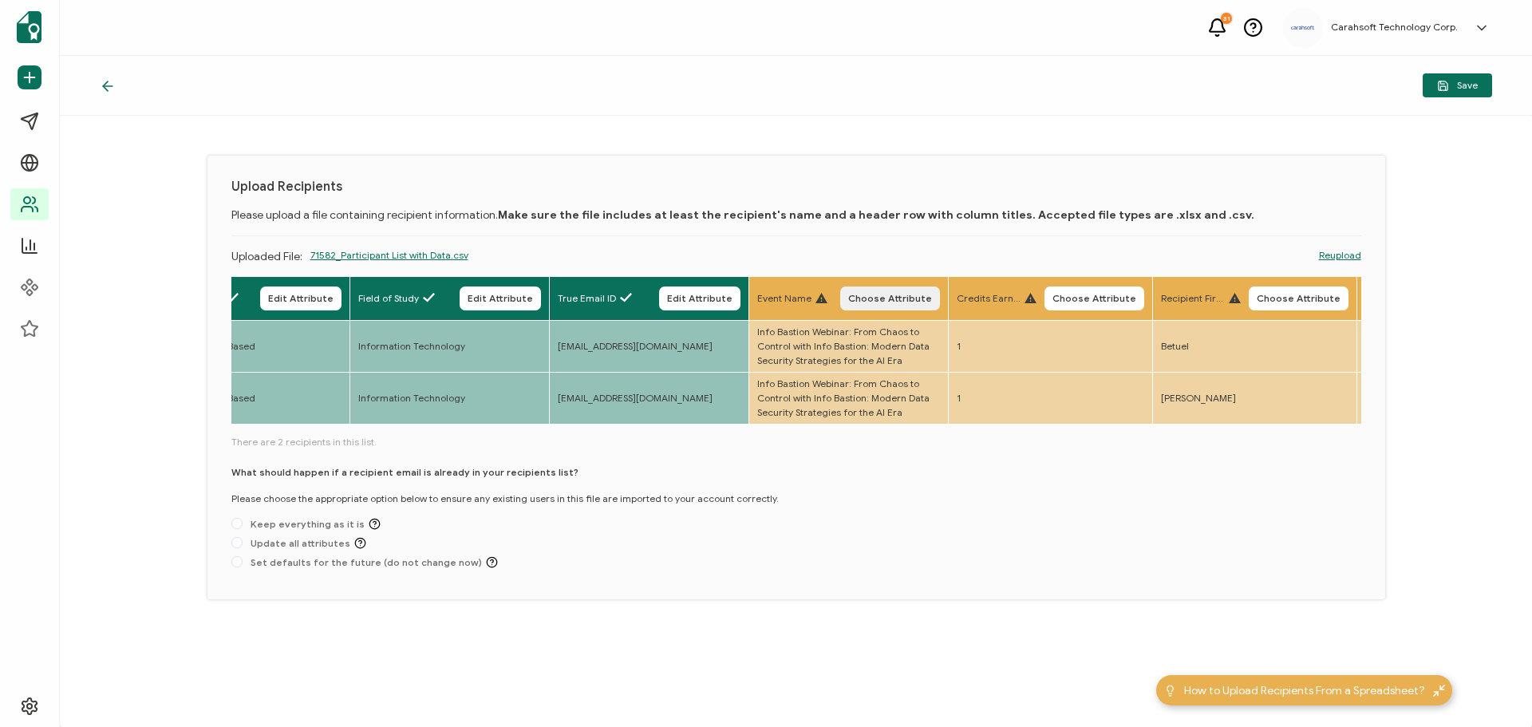
click at [883, 304] on button "Choose Attribute" at bounding box center [890, 298] width 100 height 24
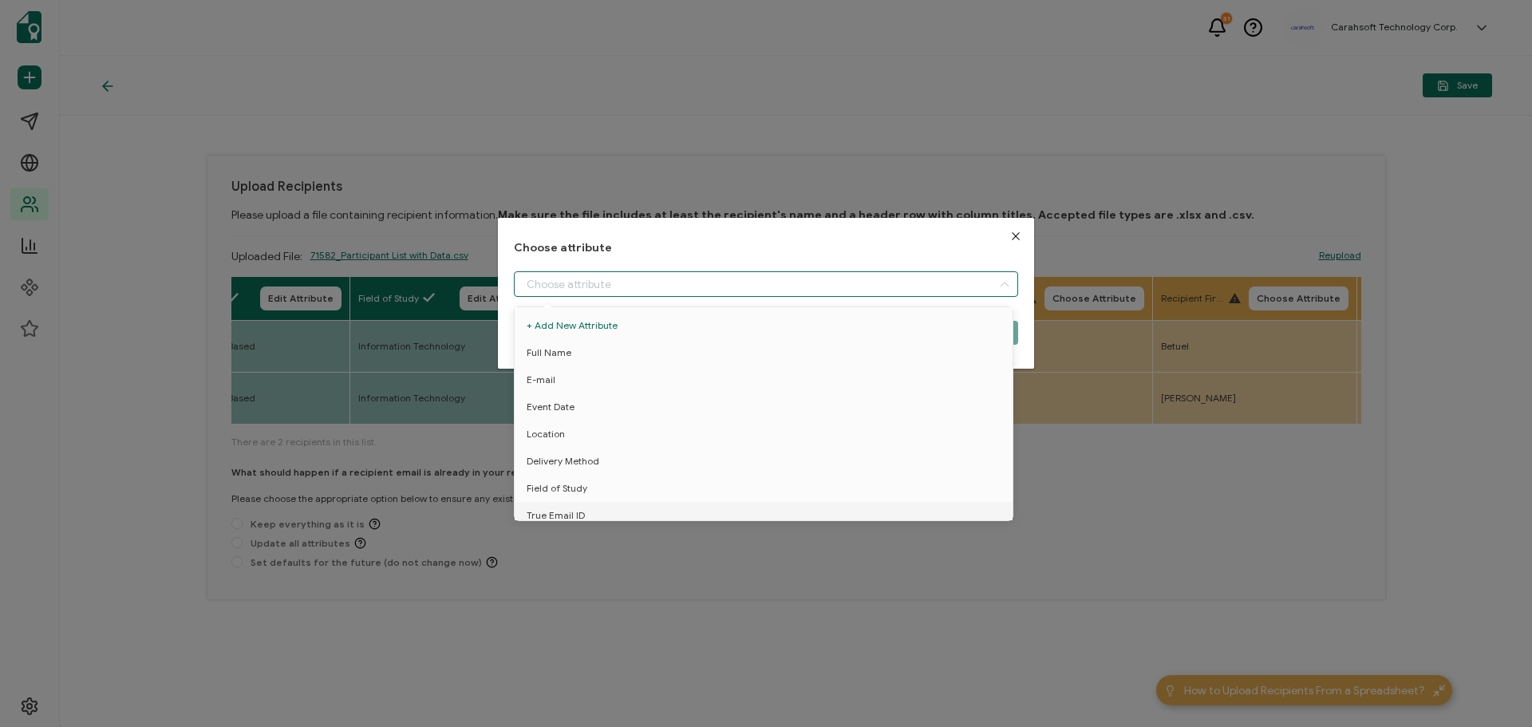
click at [551, 285] on input "dialog" at bounding box center [766, 284] width 504 height 26
drag, startPoint x: 562, startPoint y: 466, endPoint x: 635, endPoint y: 440, distance: 78.0
click at [563, 467] on span "Event Name" at bounding box center [553, 480] width 54 height 27
type input "Event Name"
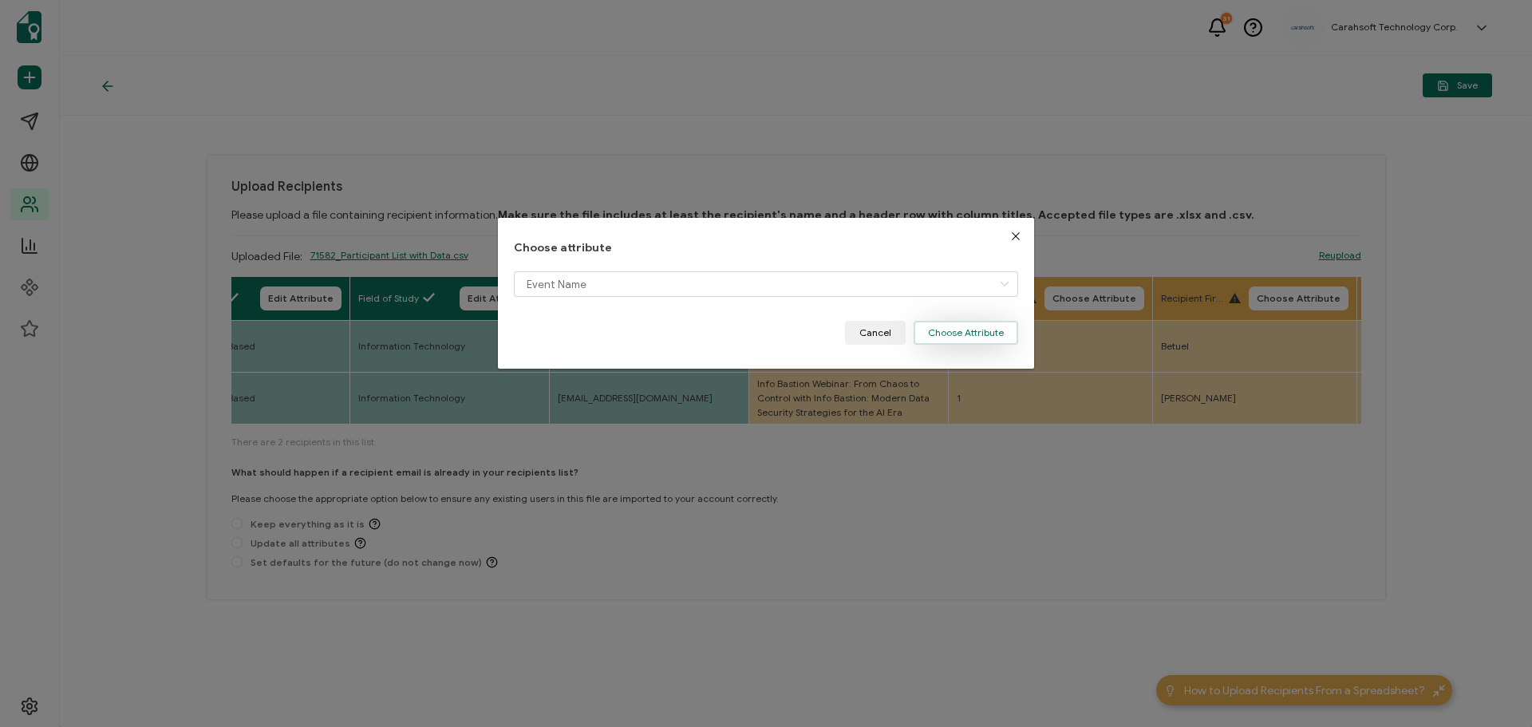
click at [964, 331] on button "Choose Attribute" at bounding box center [965, 333] width 104 height 24
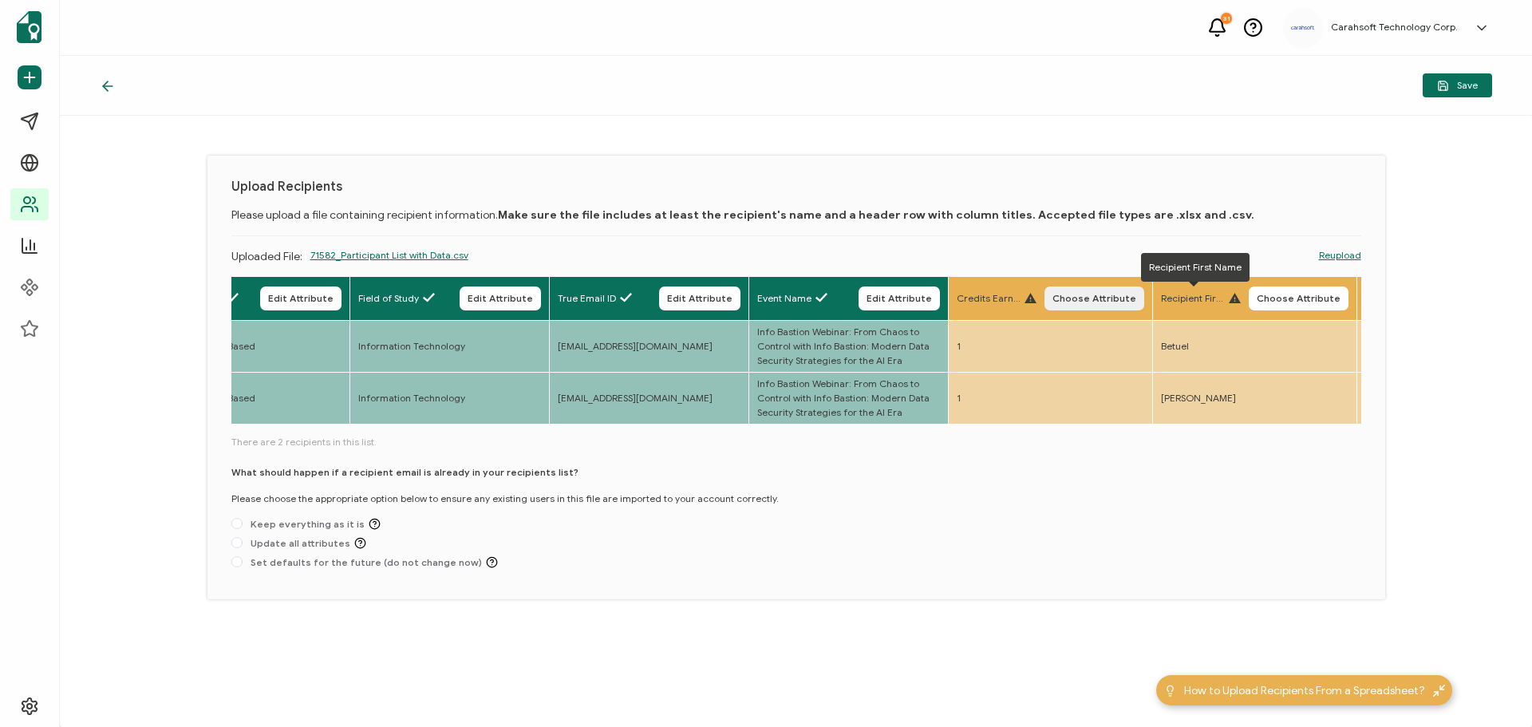
click at [1095, 300] on span "Choose Attribute" at bounding box center [1094, 299] width 84 height 10
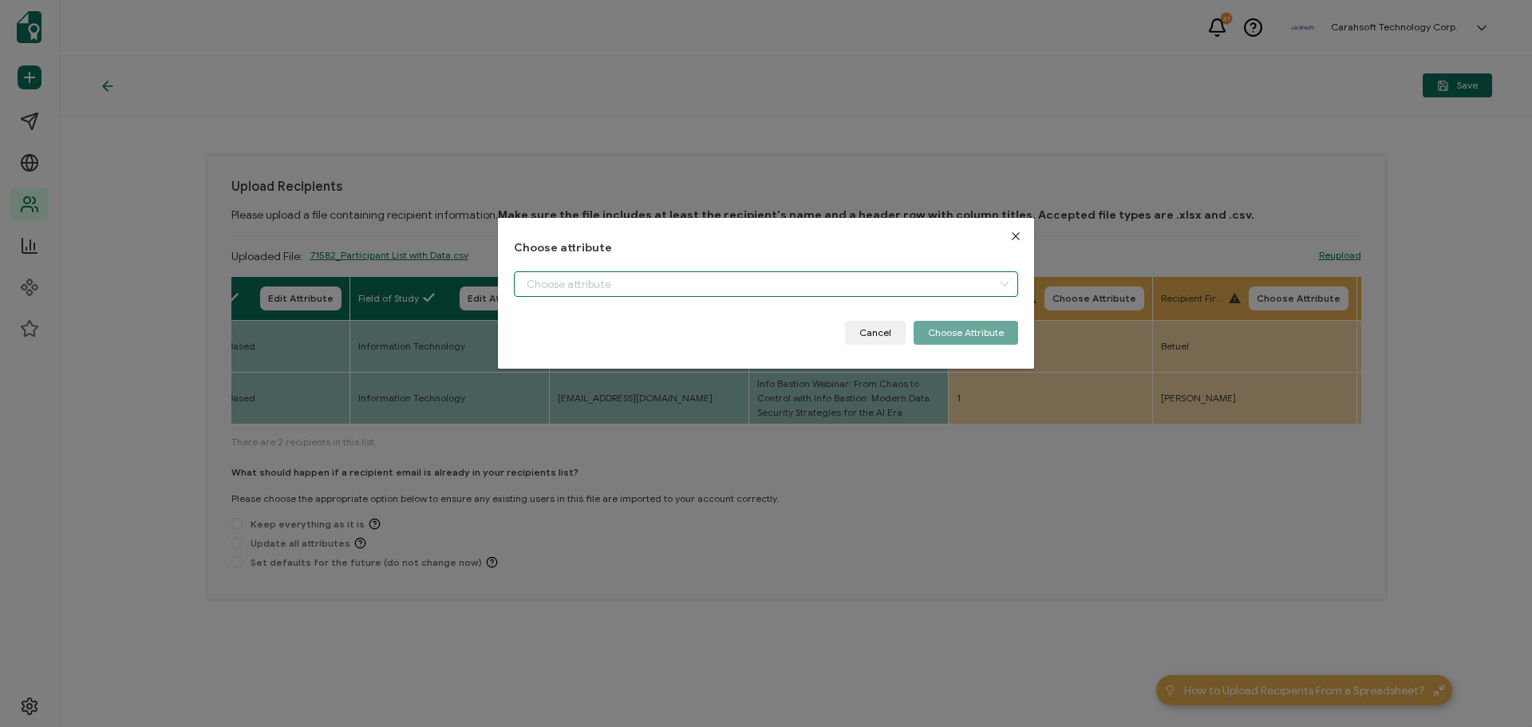
click at [601, 289] on input "dialog" at bounding box center [766, 284] width 504 height 26
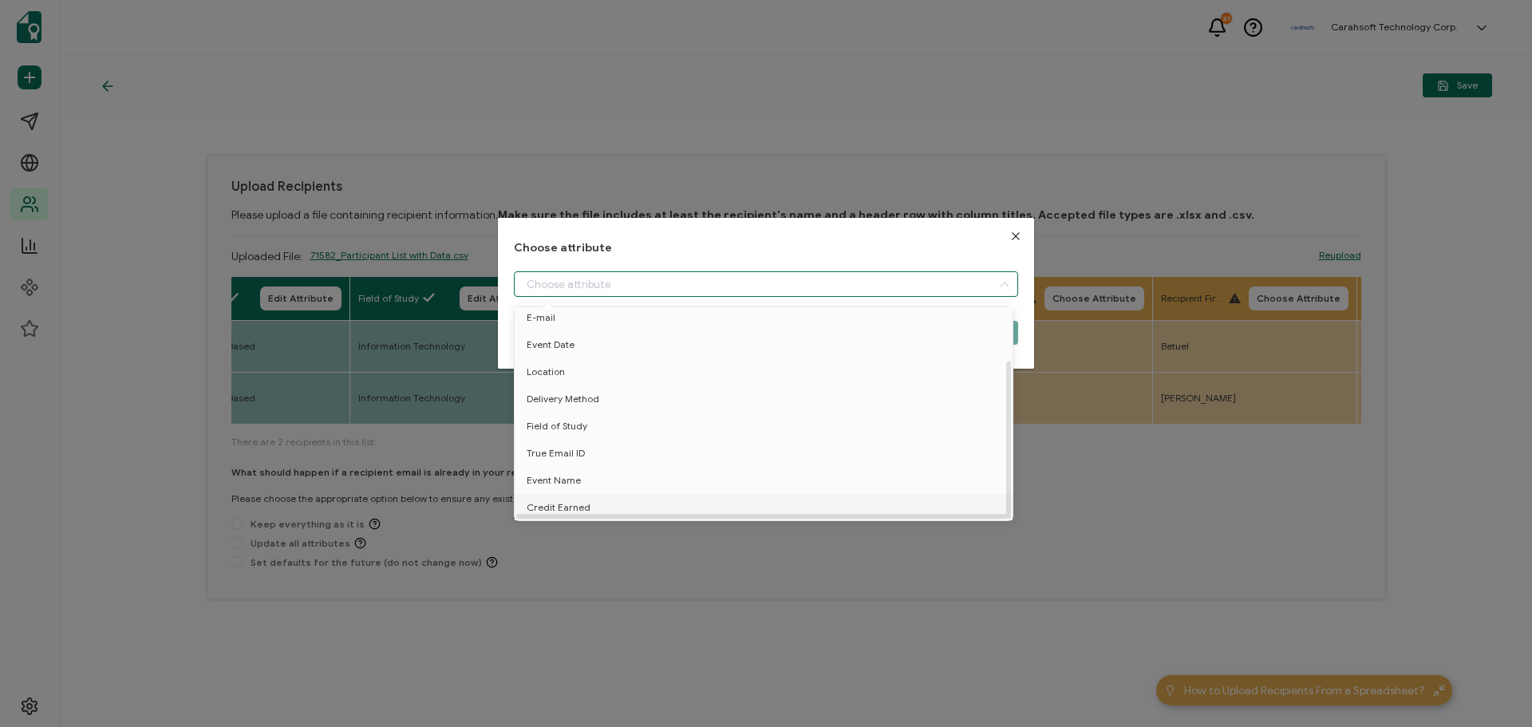
click at [564, 497] on span "Credit Earned" at bounding box center [558, 507] width 64 height 27
type input "Credit Earned"
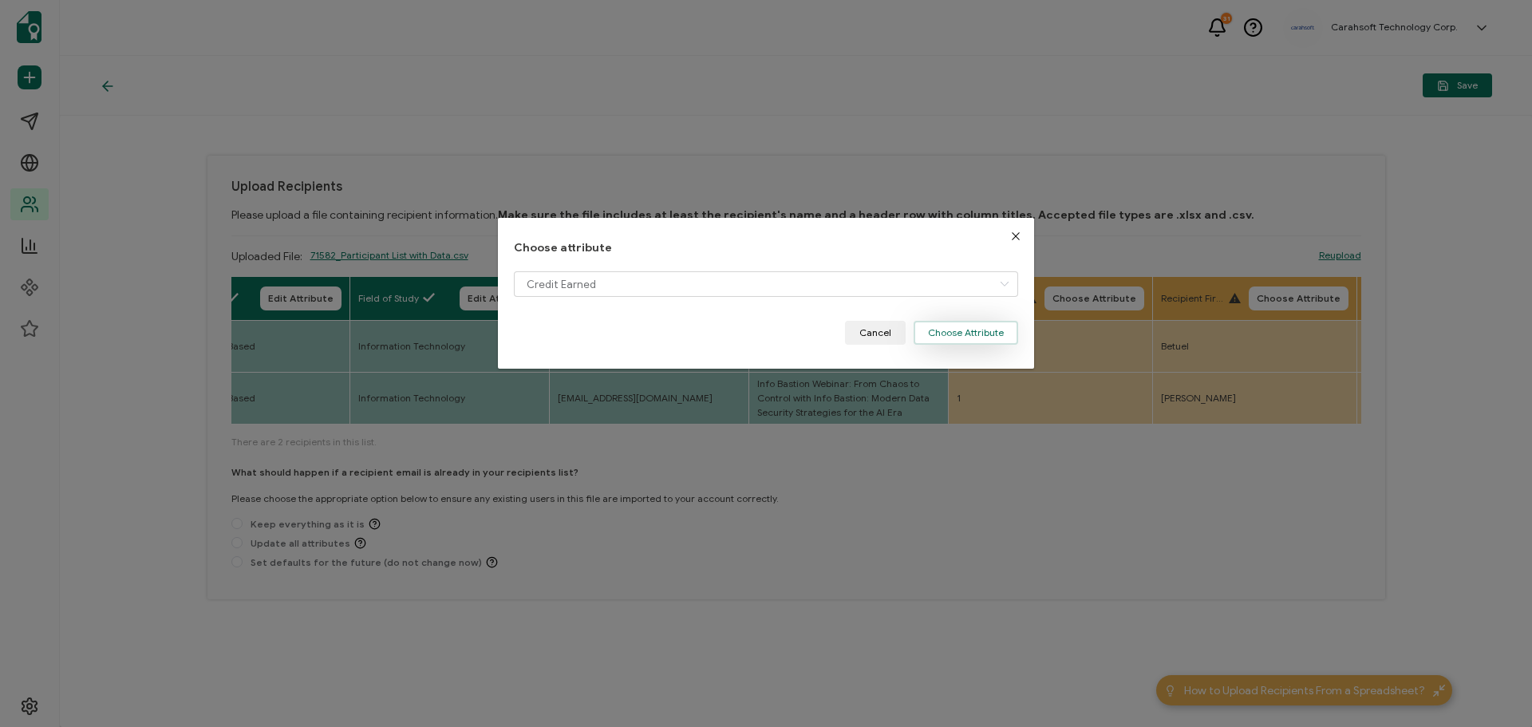
click at [974, 332] on button "Choose Attribute" at bounding box center [965, 333] width 104 height 24
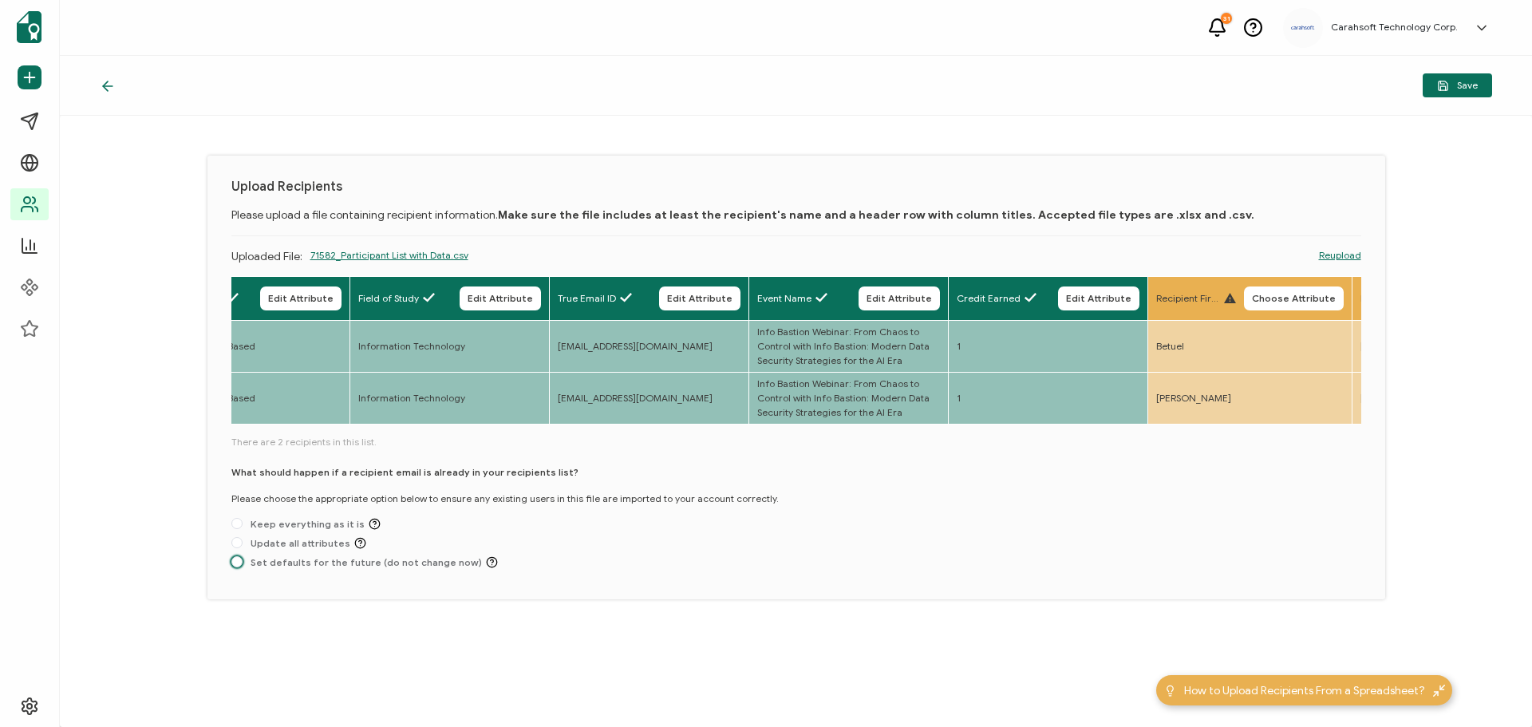
click at [386, 564] on span "Set defaults for the future (do not change now)" at bounding box center [369, 562] width 255 height 12
click at [242, 564] on input "Set defaults for the future (do not change now)" at bounding box center [236, 562] width 11 height 13
radio input "true"
click at [1440, 88] on icon "button" at bounding box center [1443, 86] width 12 height 12
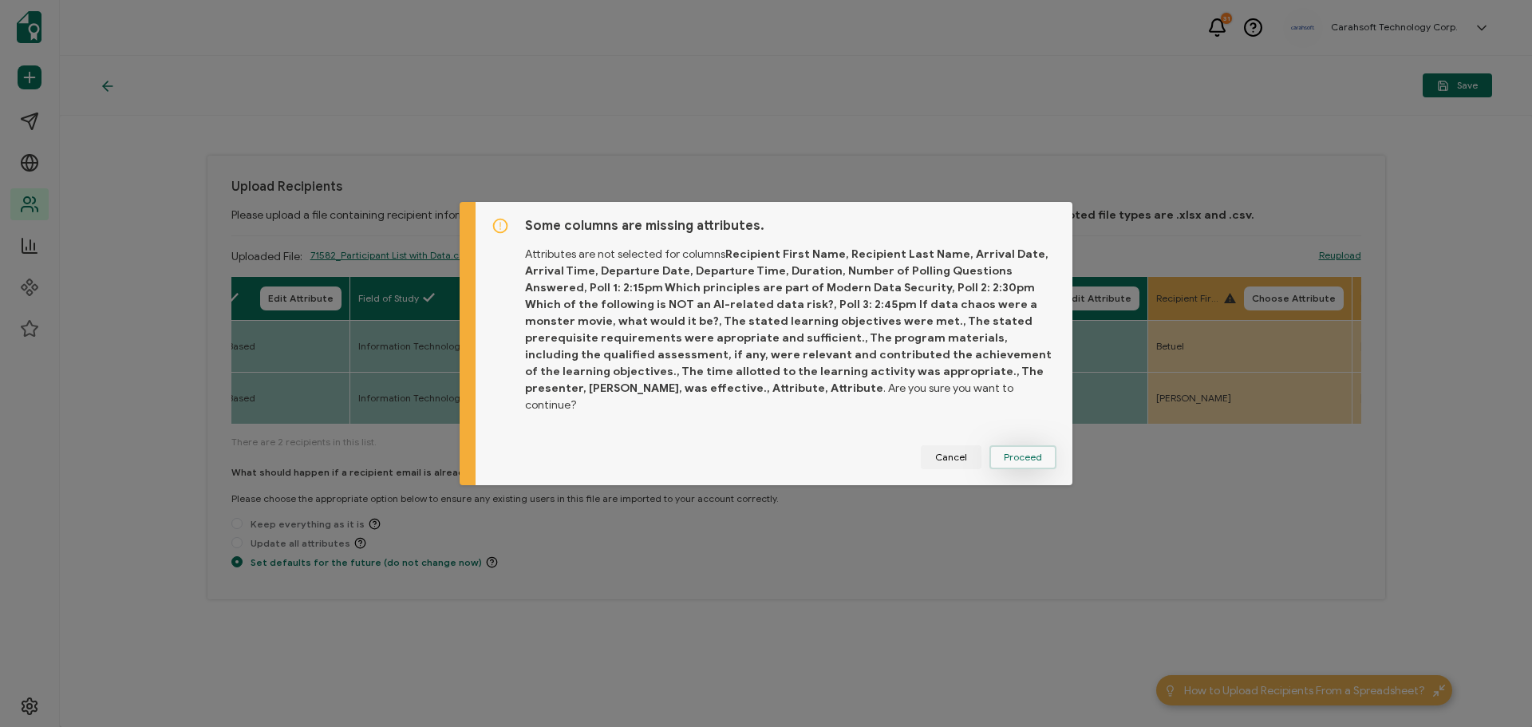
click at [993, 458] on button "Proceed" at bounding box center [1022, 457] width 67 height 24
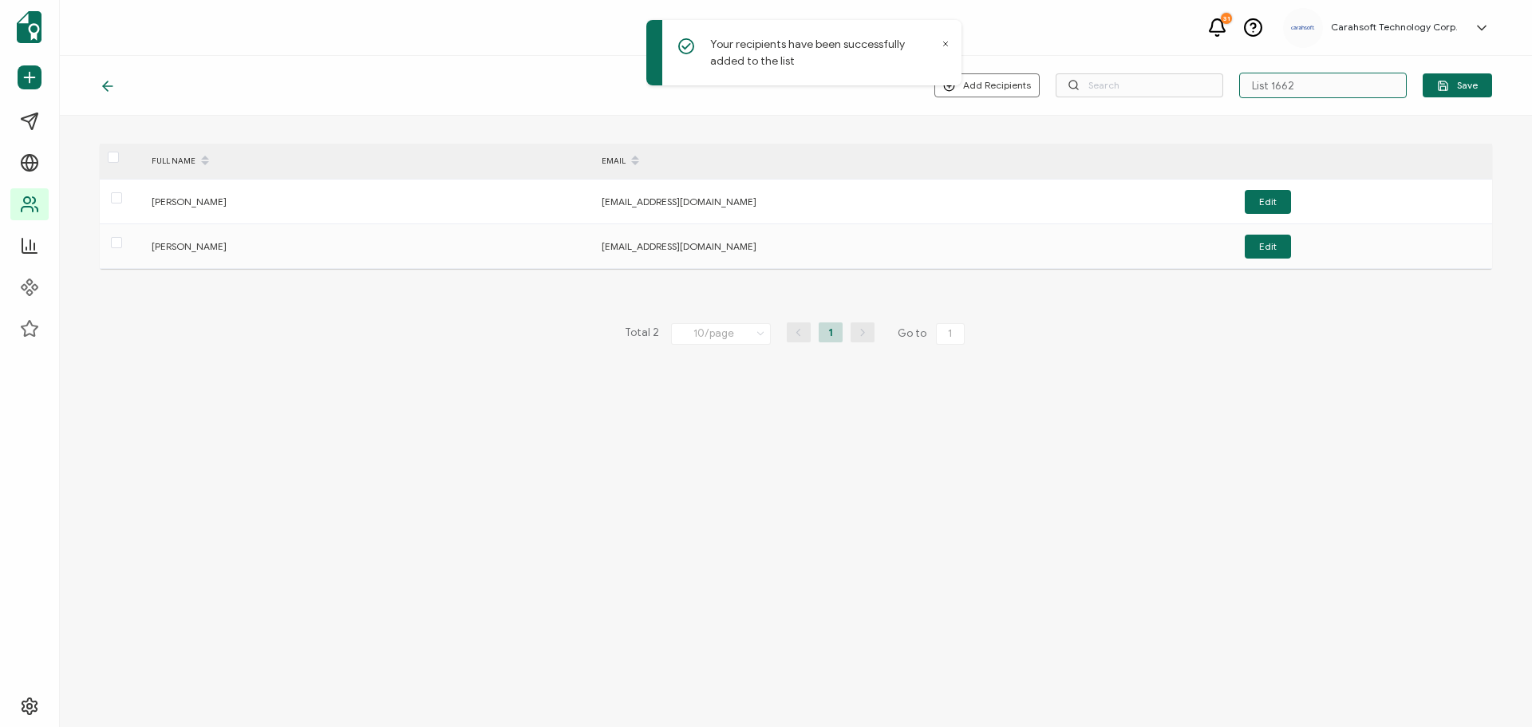
click at [1326, 79] on input "List 1662" at bounding box center [1323, 86] width 168 height 26
click at [1325, 79] on input "List 1662" at bounding box center [1323, 86] width 168 height 26
type input "9-9-25_71582_Info Bastion Webinar"
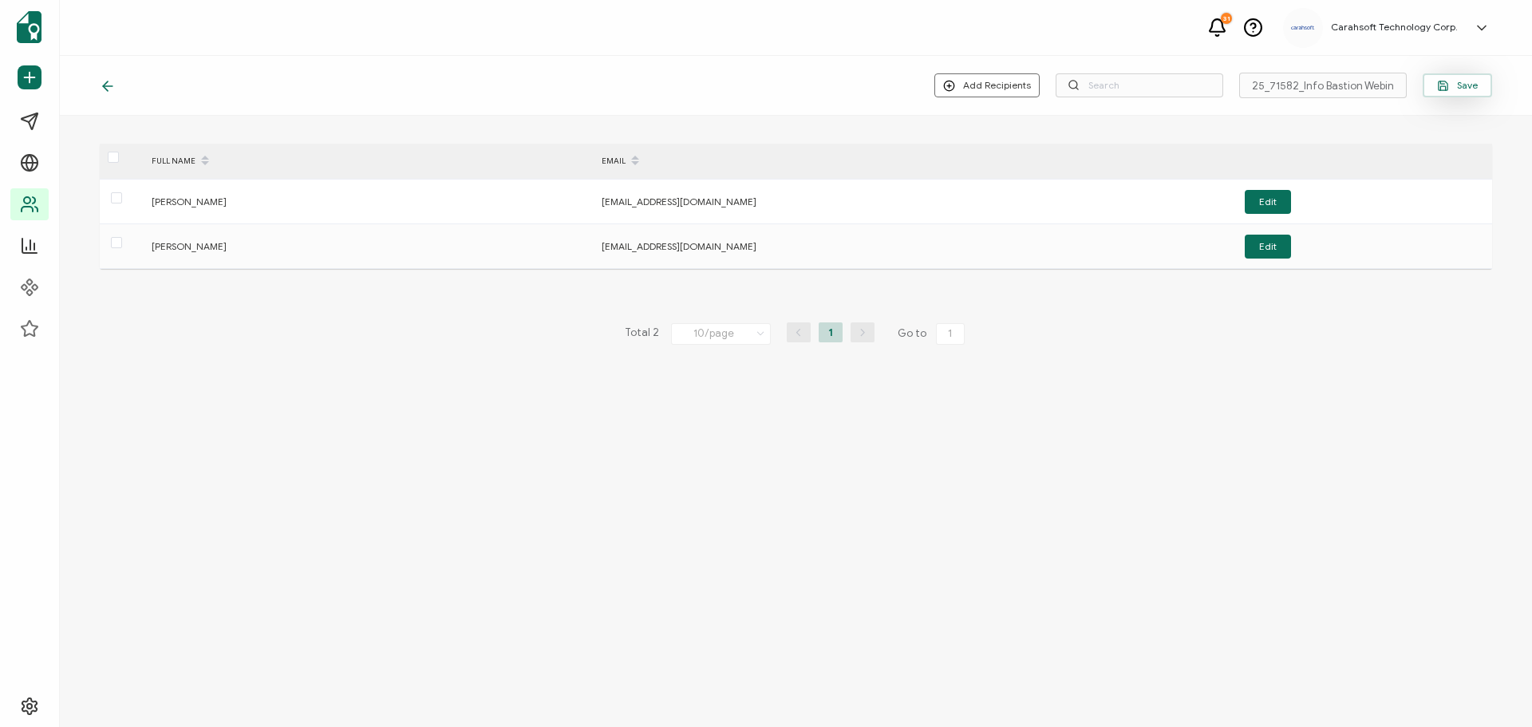
scroll to position [0, 0]
click at [1458, 92] on button "Save" at bounding box center [1456, 85] width 69 height 24
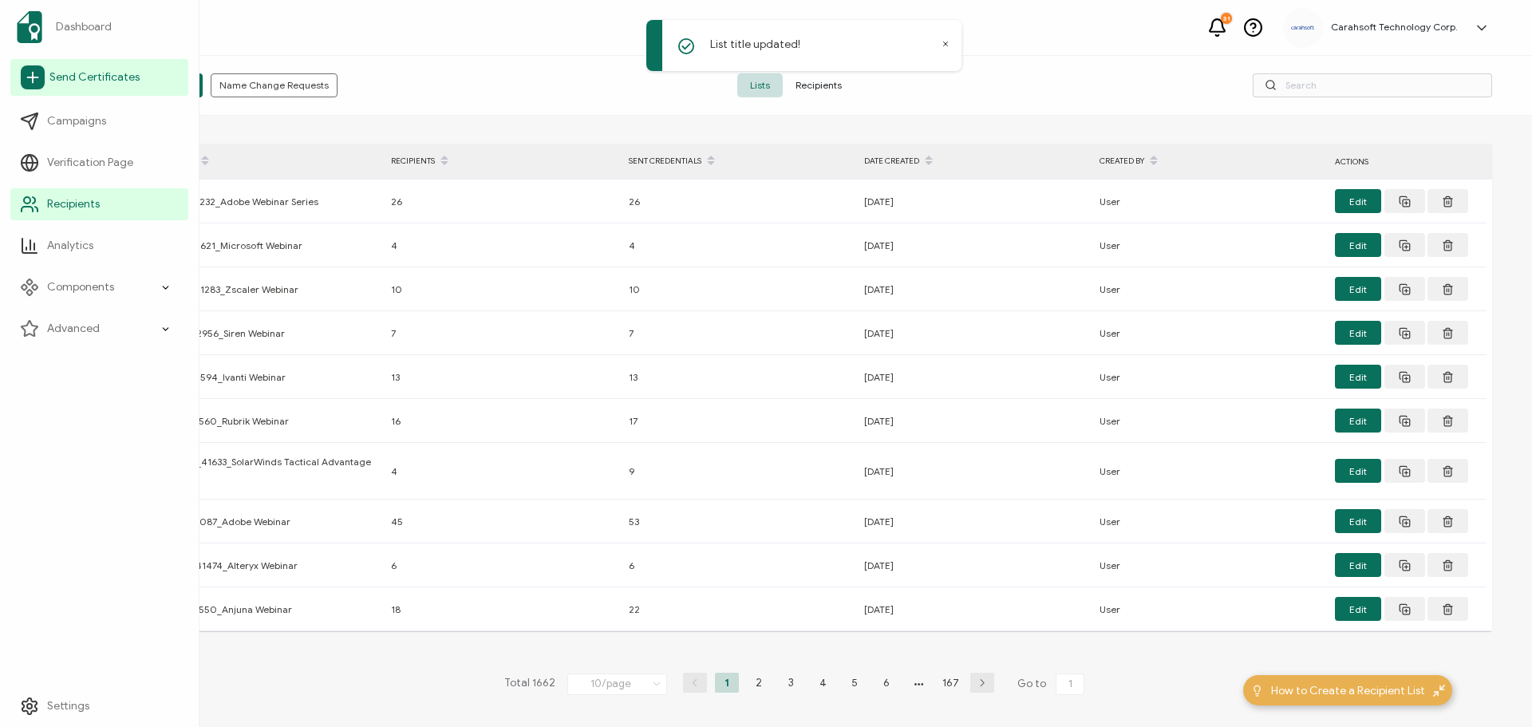
click at [73, 67] on link "Send Certificates" at bounding box center [99, 77] width 178 height 37
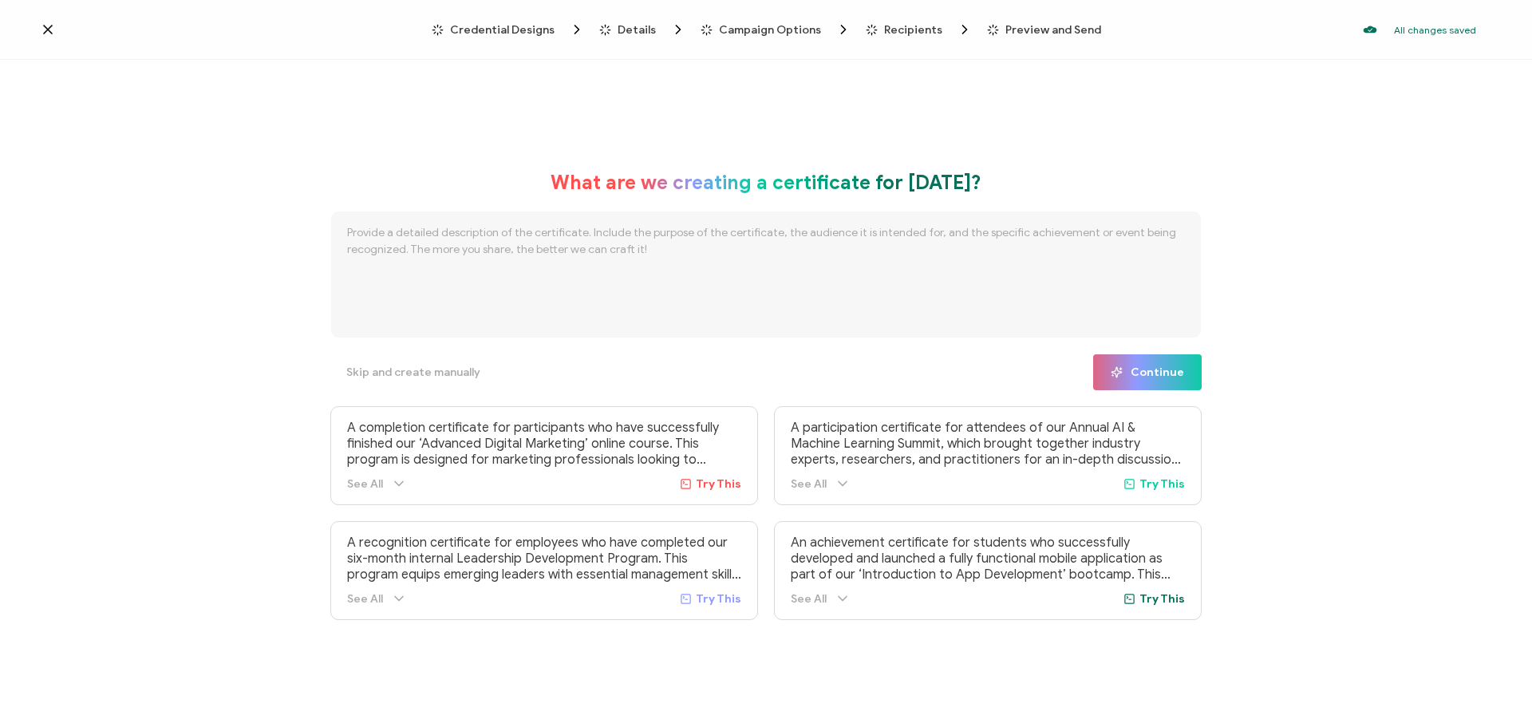
click at [492, 25] on span "Credential Designs" at bounding box center [502, 30] width 104 height 12
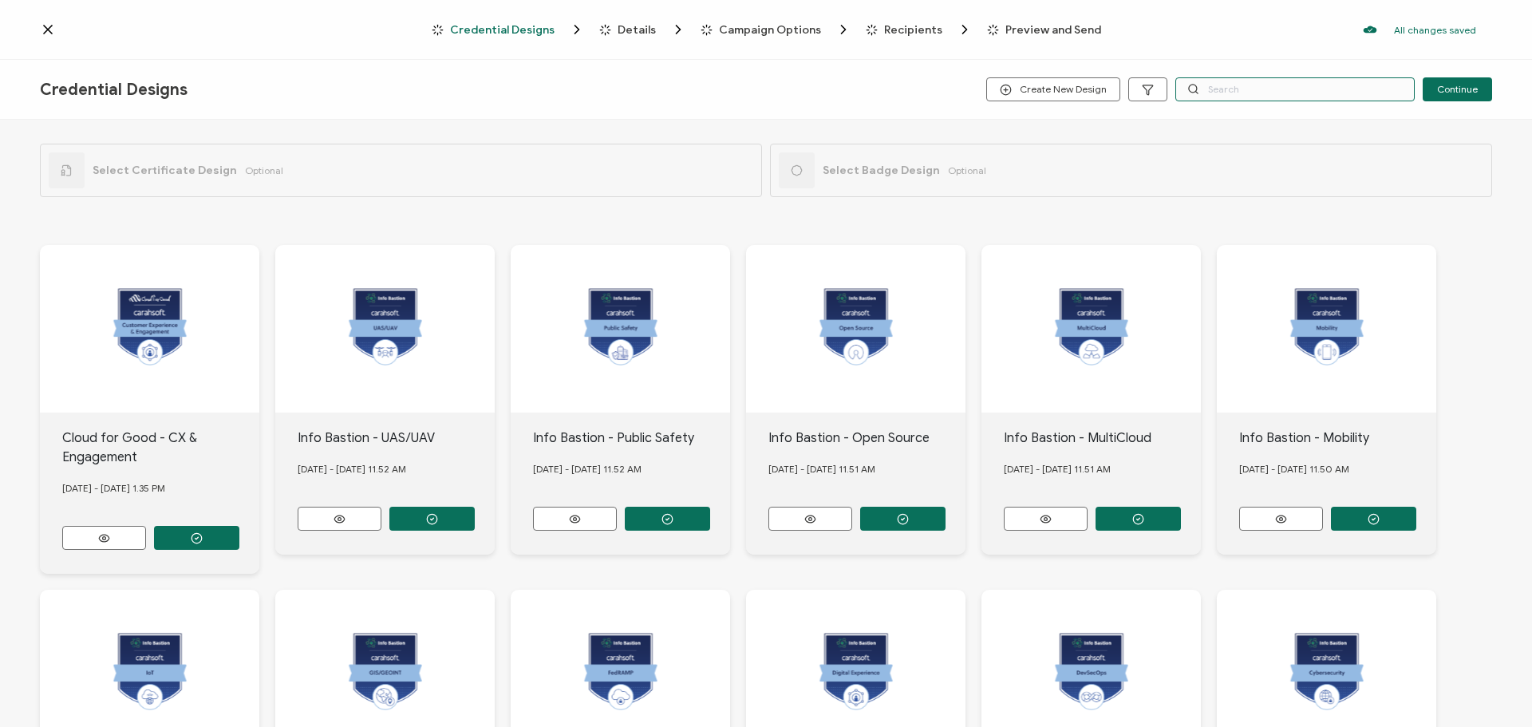
click at [1309, 93] on input "text" at bounding box center [1294, 89] width 239 height 24
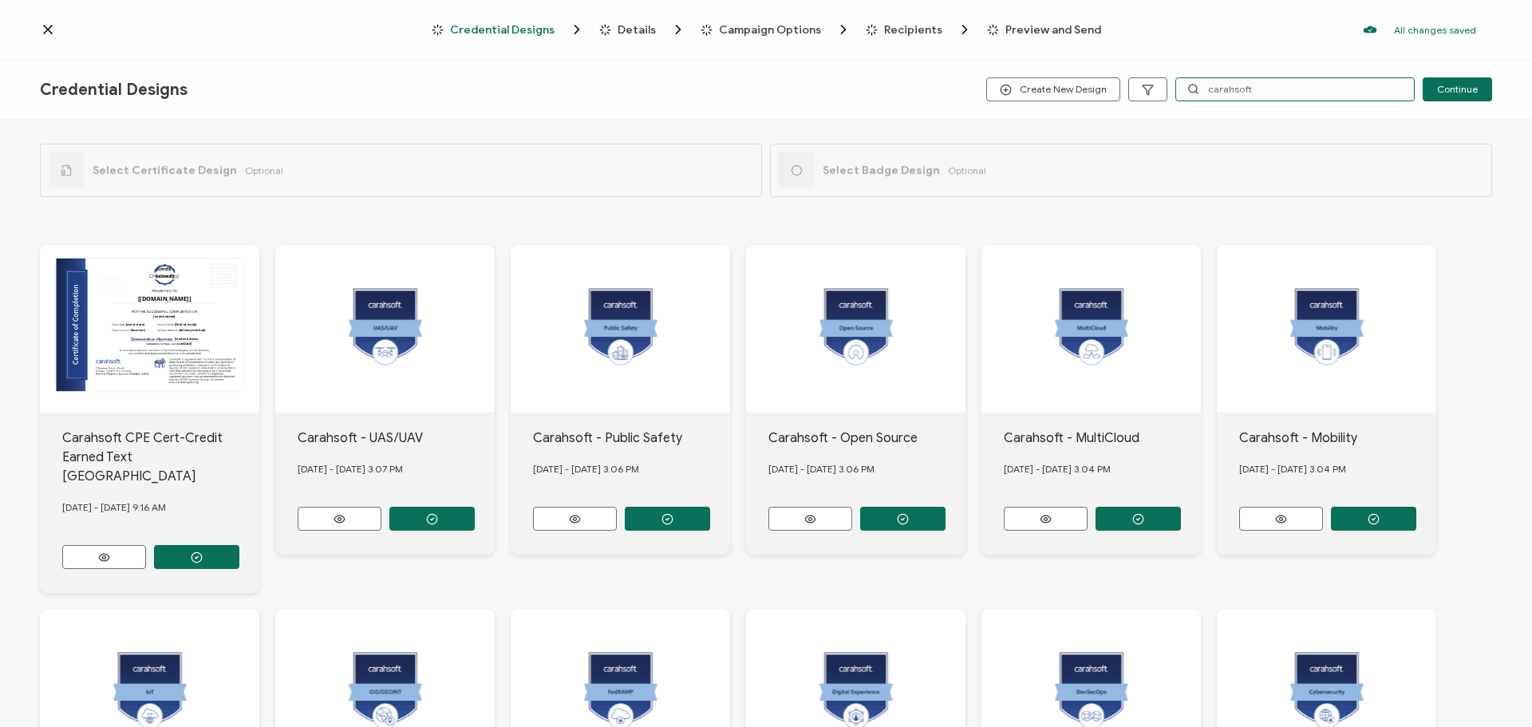
type input "carahsoft"
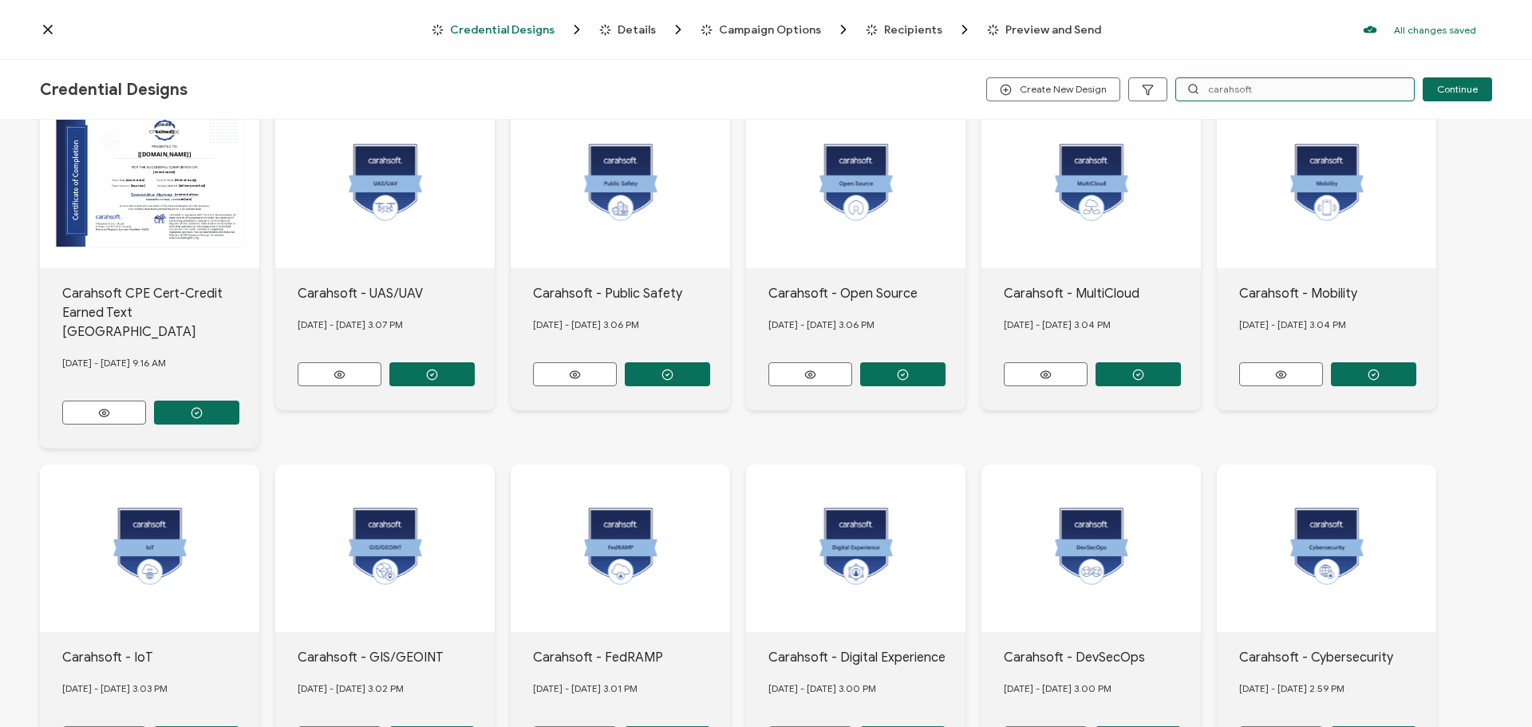
scroll to position [260, 0]
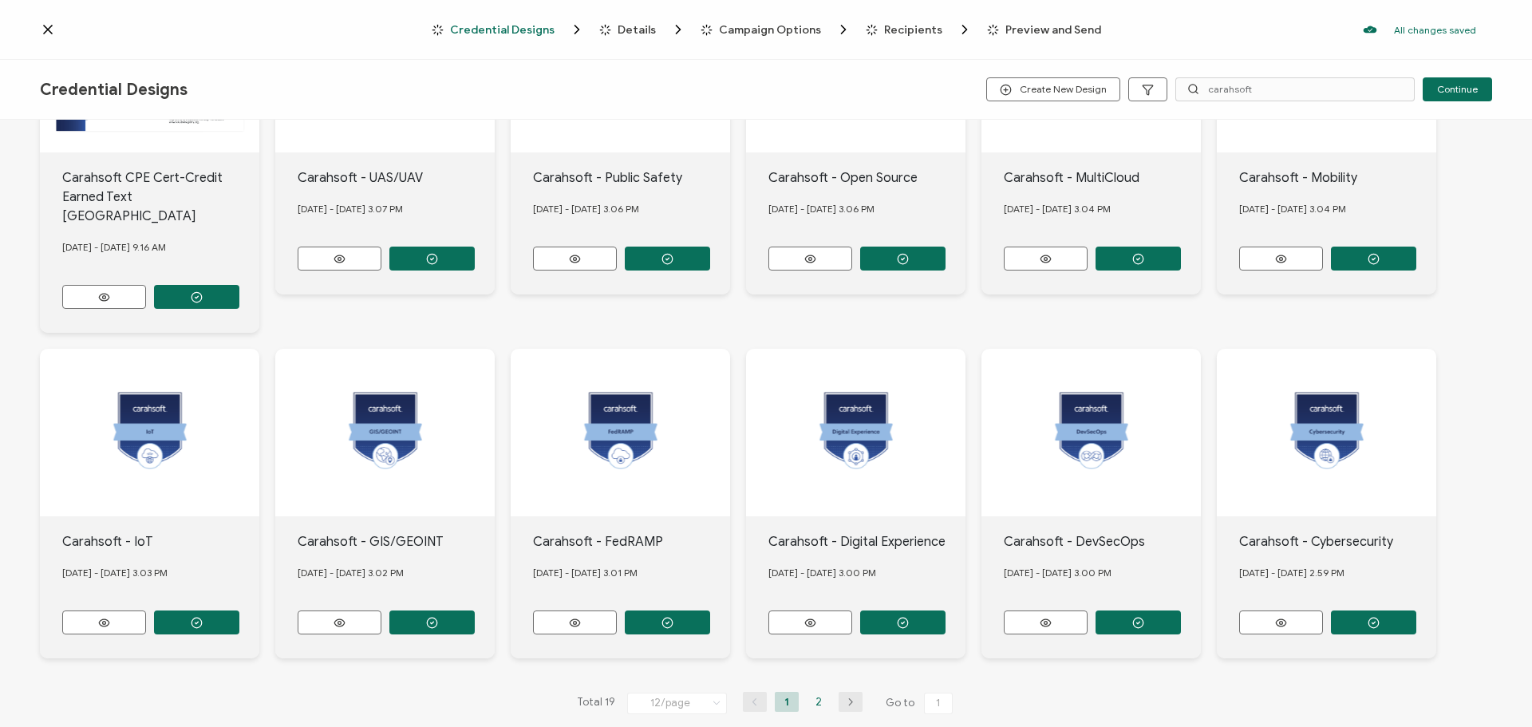
click at [814, 692] on li "2" at bounding box center [818, 702] width 24 height 20
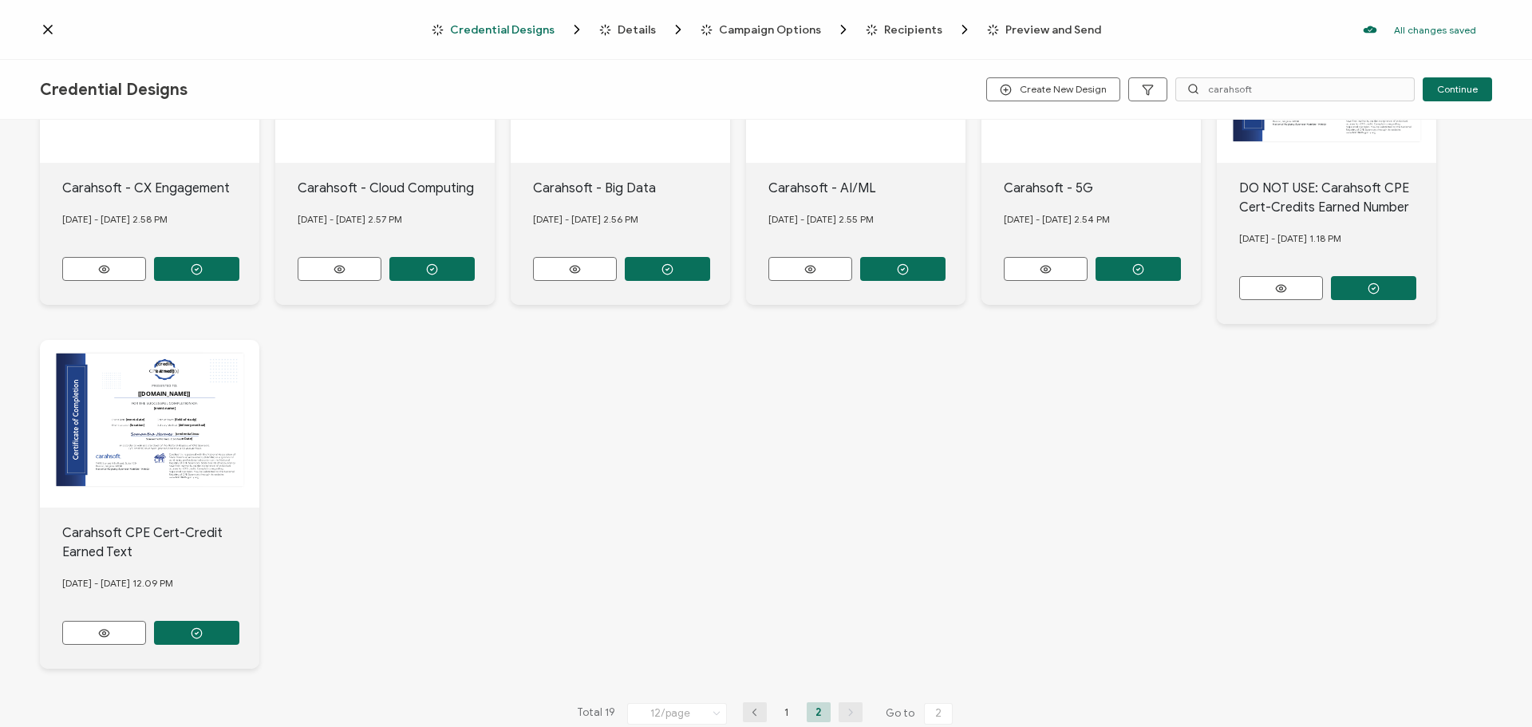
scroll to position [279, 0]
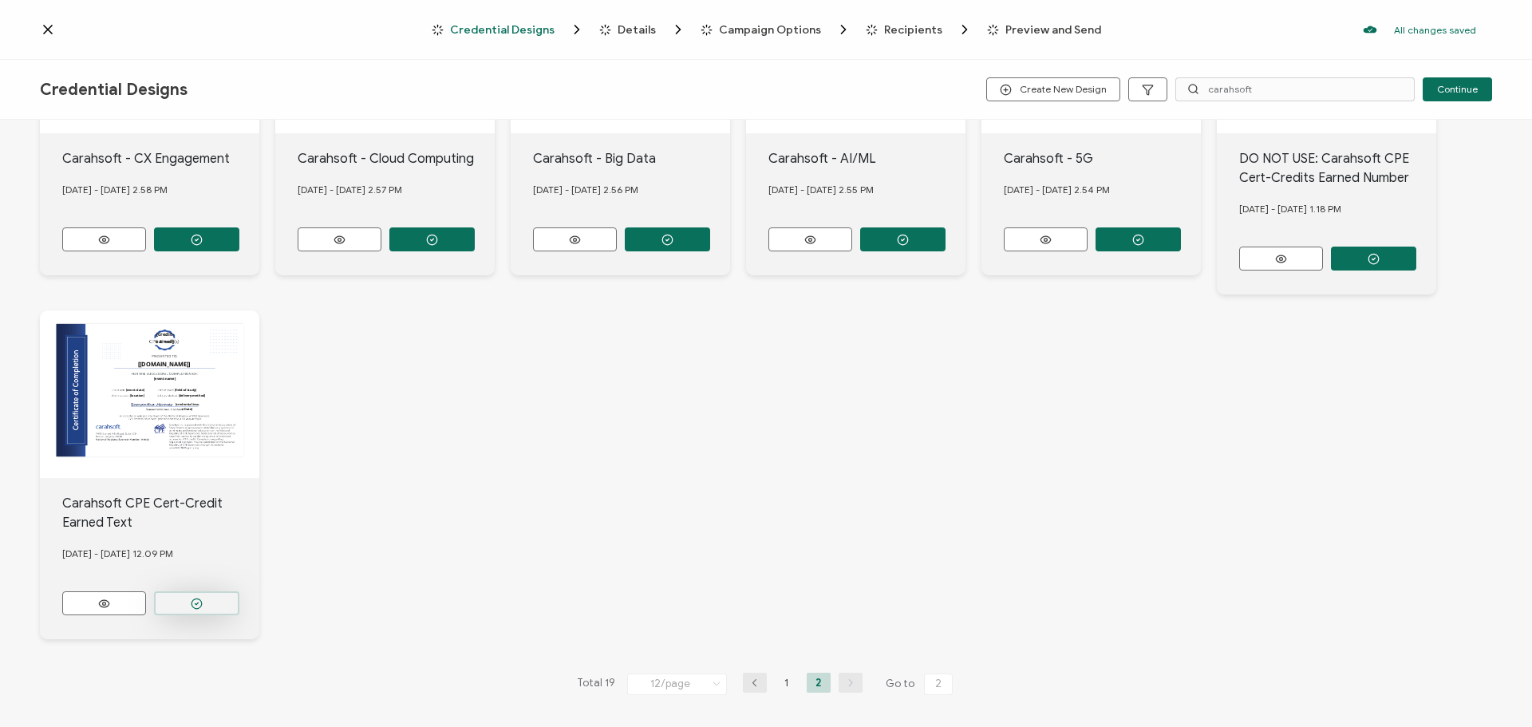
click at [223, 602] on button "button" at bounding box center [196, 603] width 85 height 24
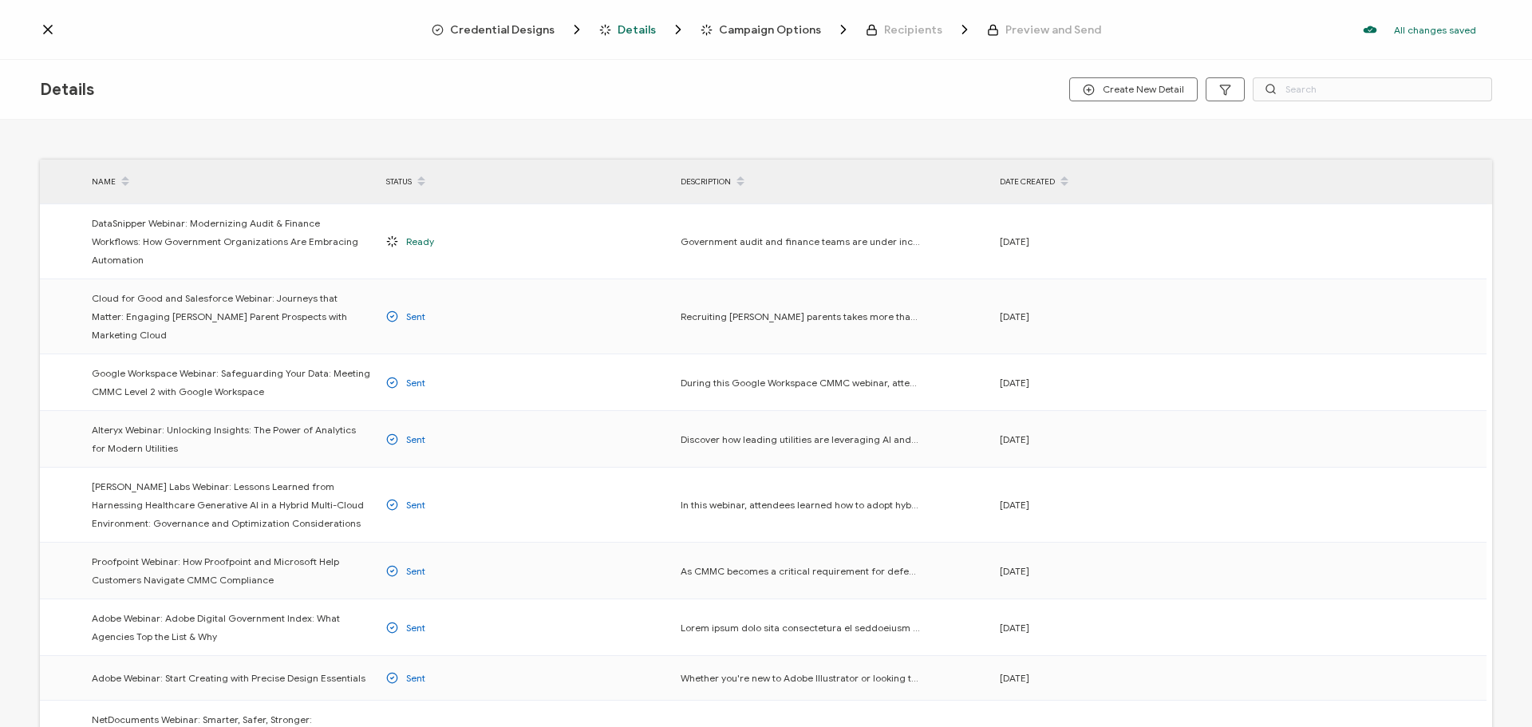
click at [538, 32] on span "Credential Designs" at bounding box center [502, 30] width 104 height 12
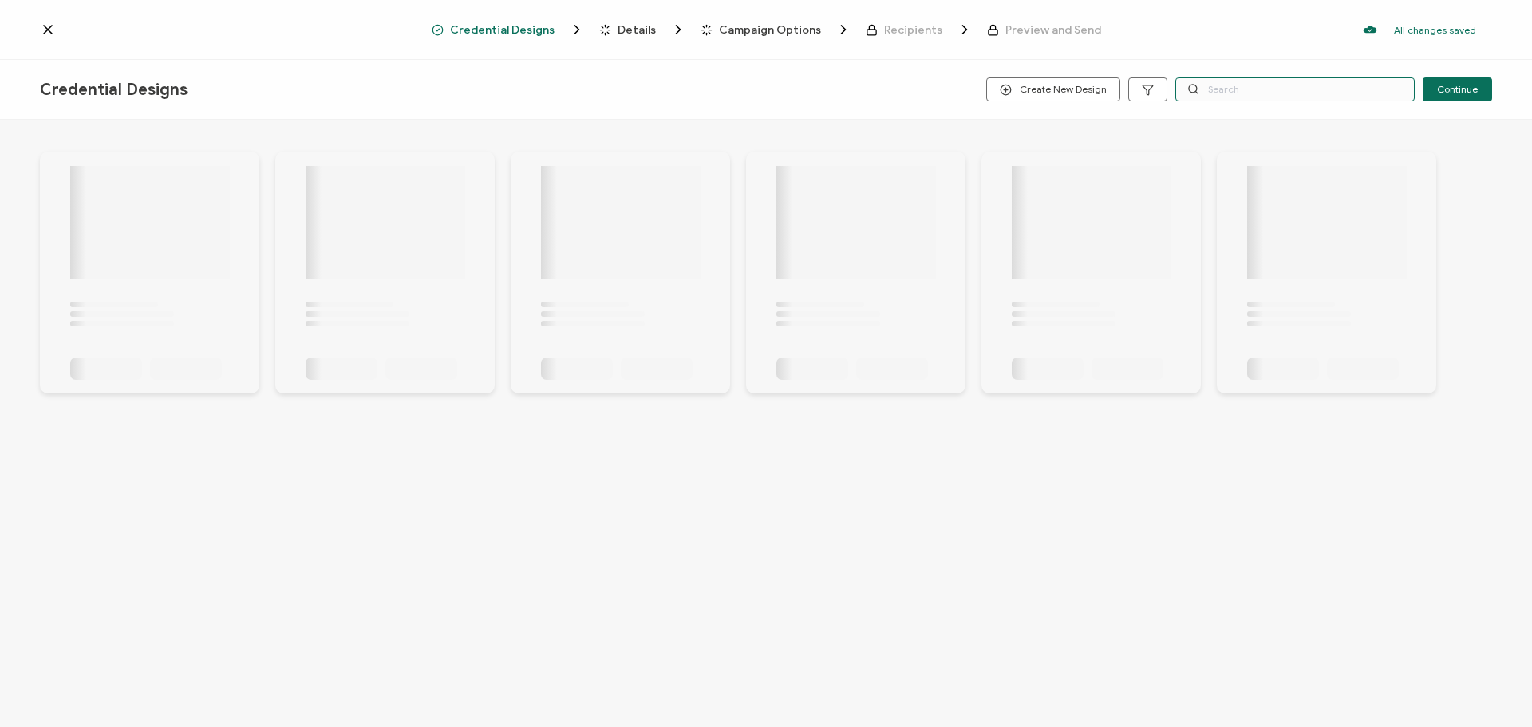
click at [1246, 89] on input "text" at bounding box center [1294, 89] width 239 height 24
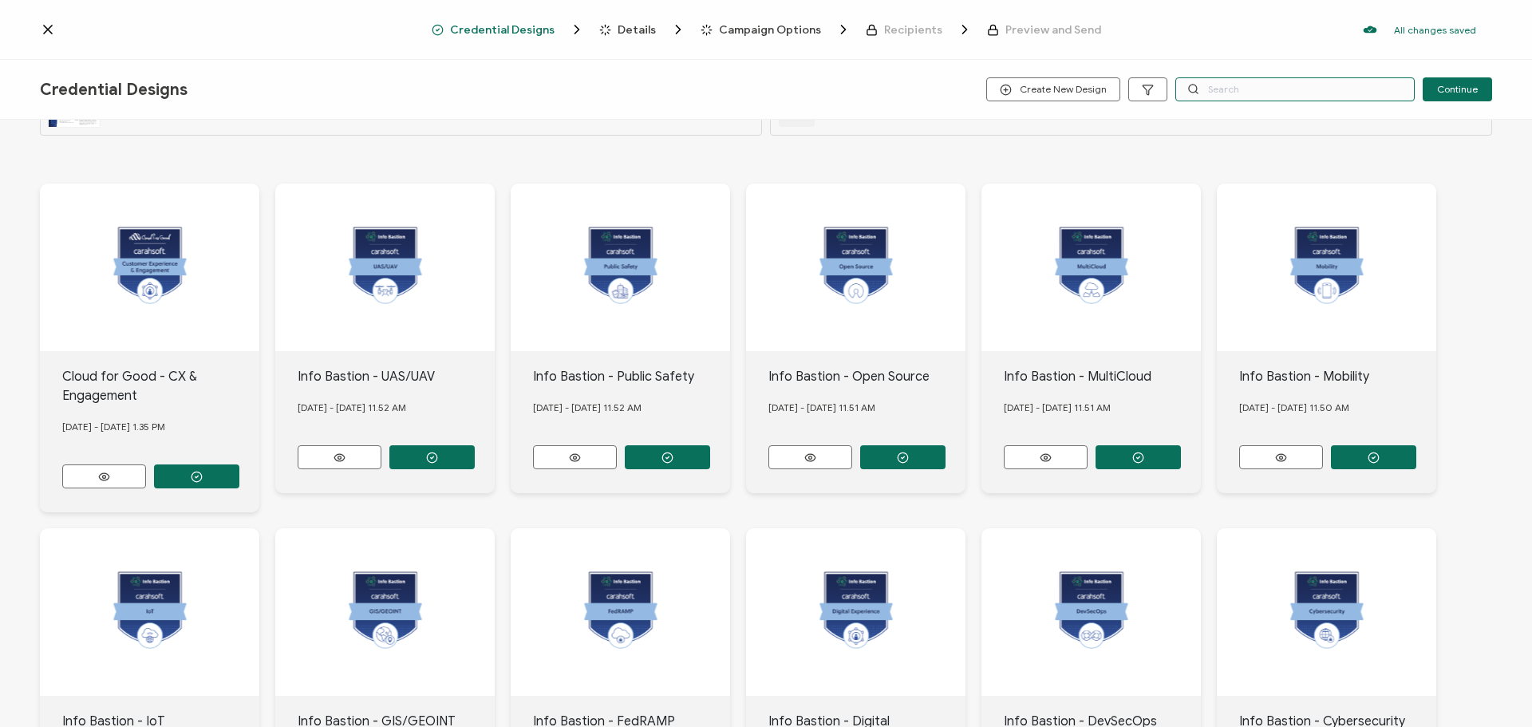
scroll to position [279, 0]
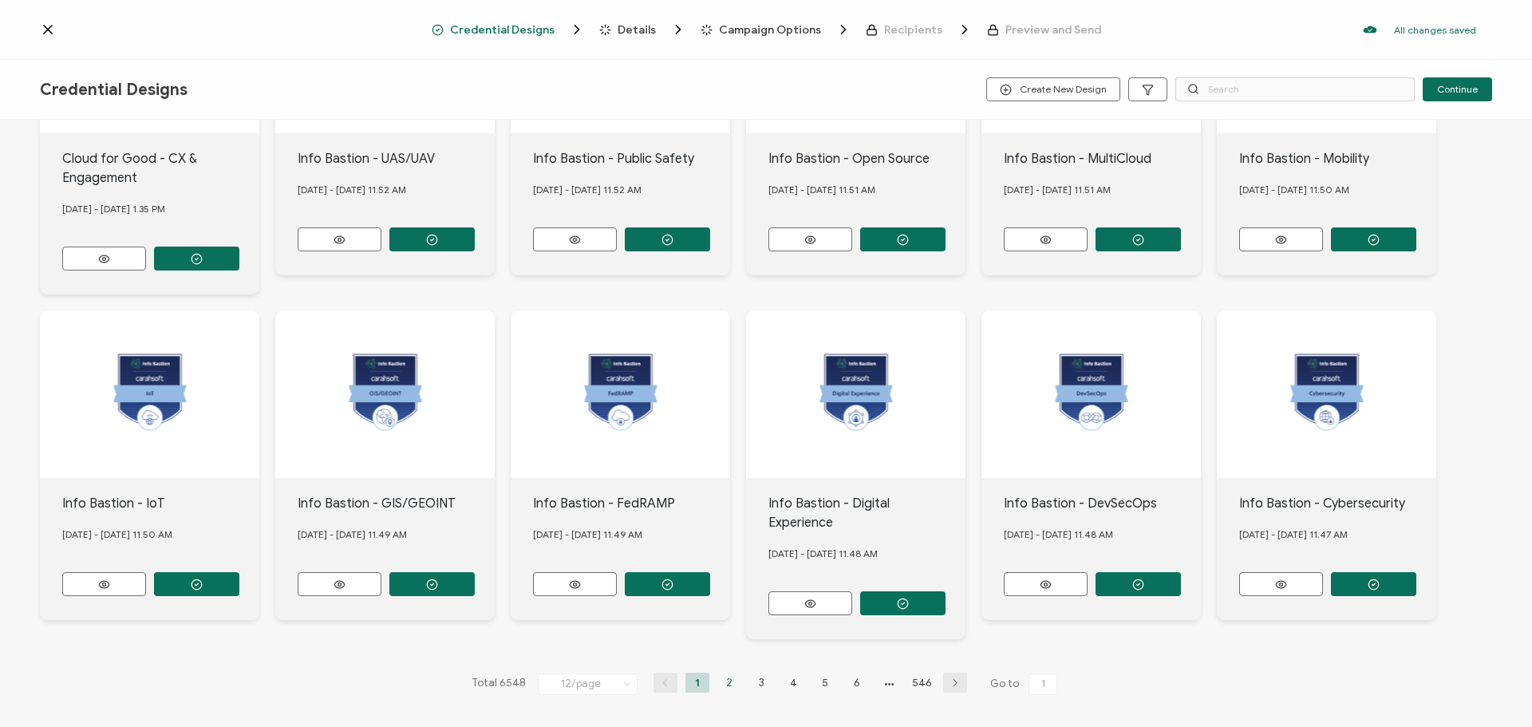
click at [727, 675] on li "2" at bounding box center [729, 682] width 24 height 20
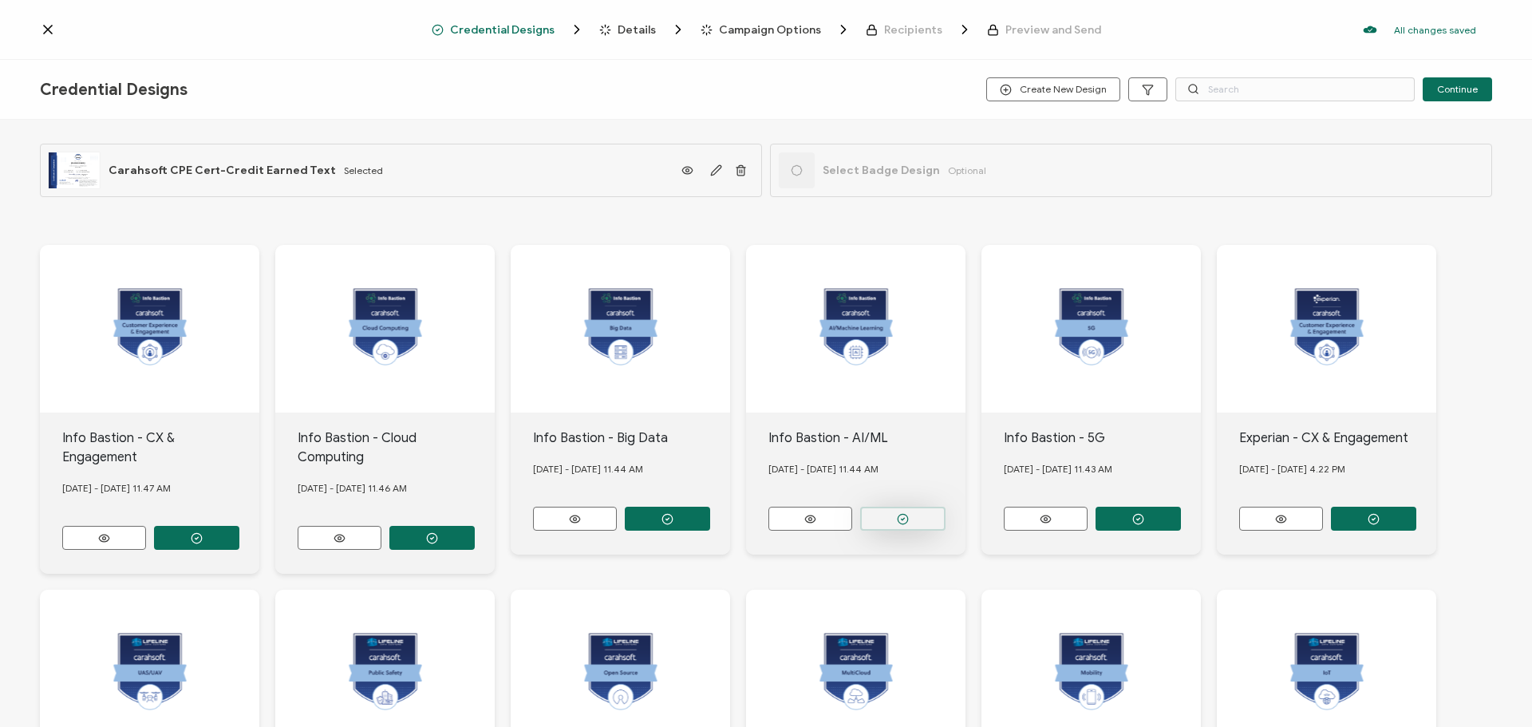
click at [900, 513] on icon "button" at bounding box center [903, 519] width 12 height 12
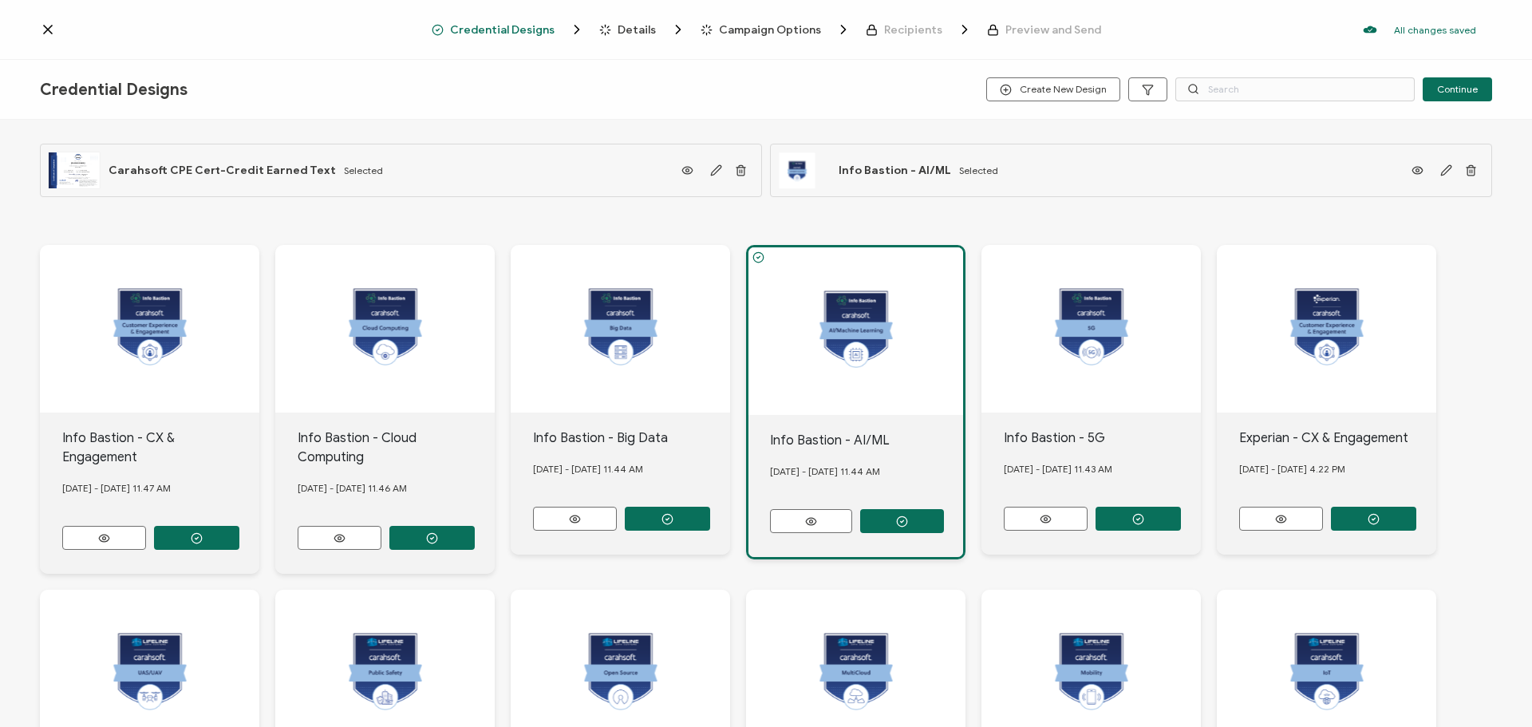
click at [638, 24] on span "Details" at bounding box center [636, 30] width 38 height 12
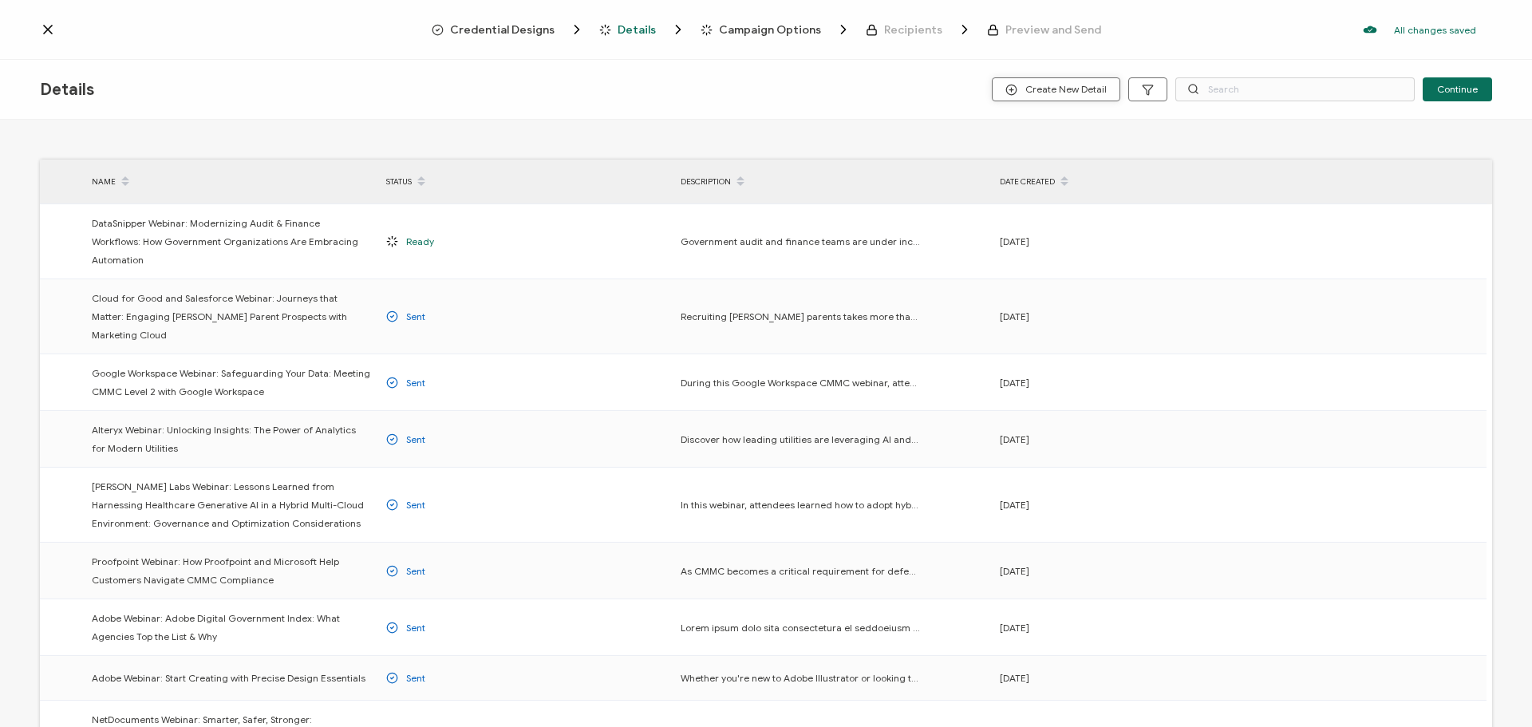
click at [1063, 87] on span "Create New Detail" at bounding box center [1055, 90] width 101 height 12
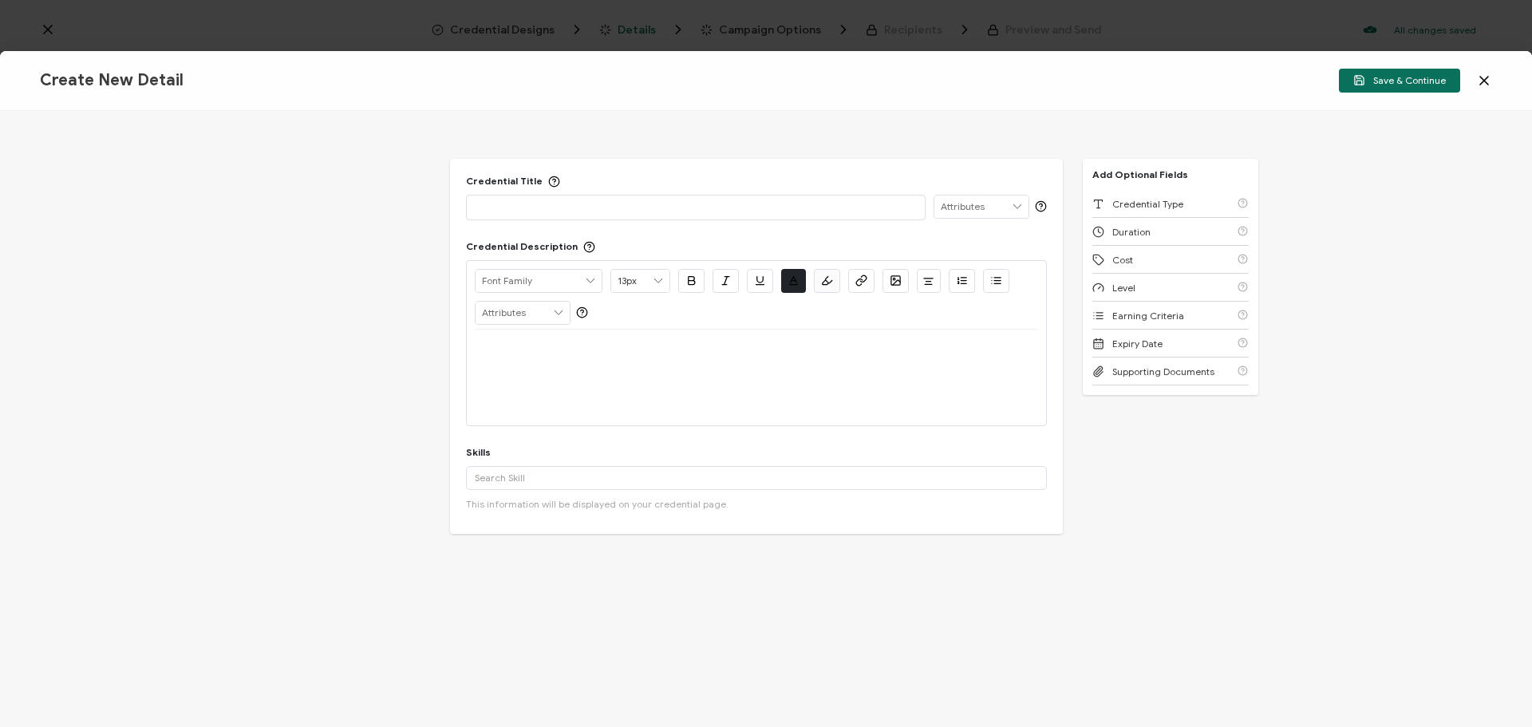
click at [629, 207] on p at bounding box center [696, 207] width 442 height 16
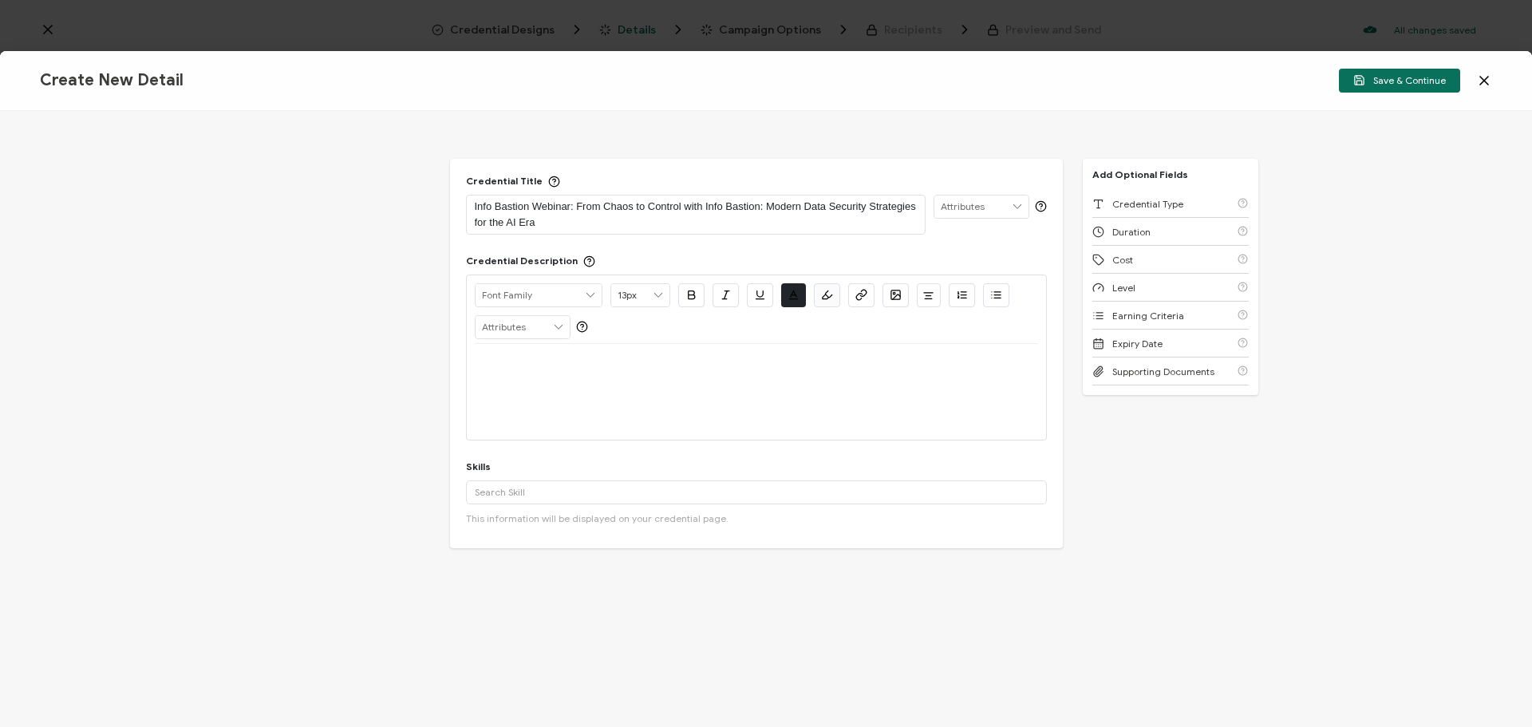
click at [589, 365] on p at bounding box center [756, 363] width 563 height 14
click at [526, 369] on p at bounding box center [756, 363] width 563 height 14
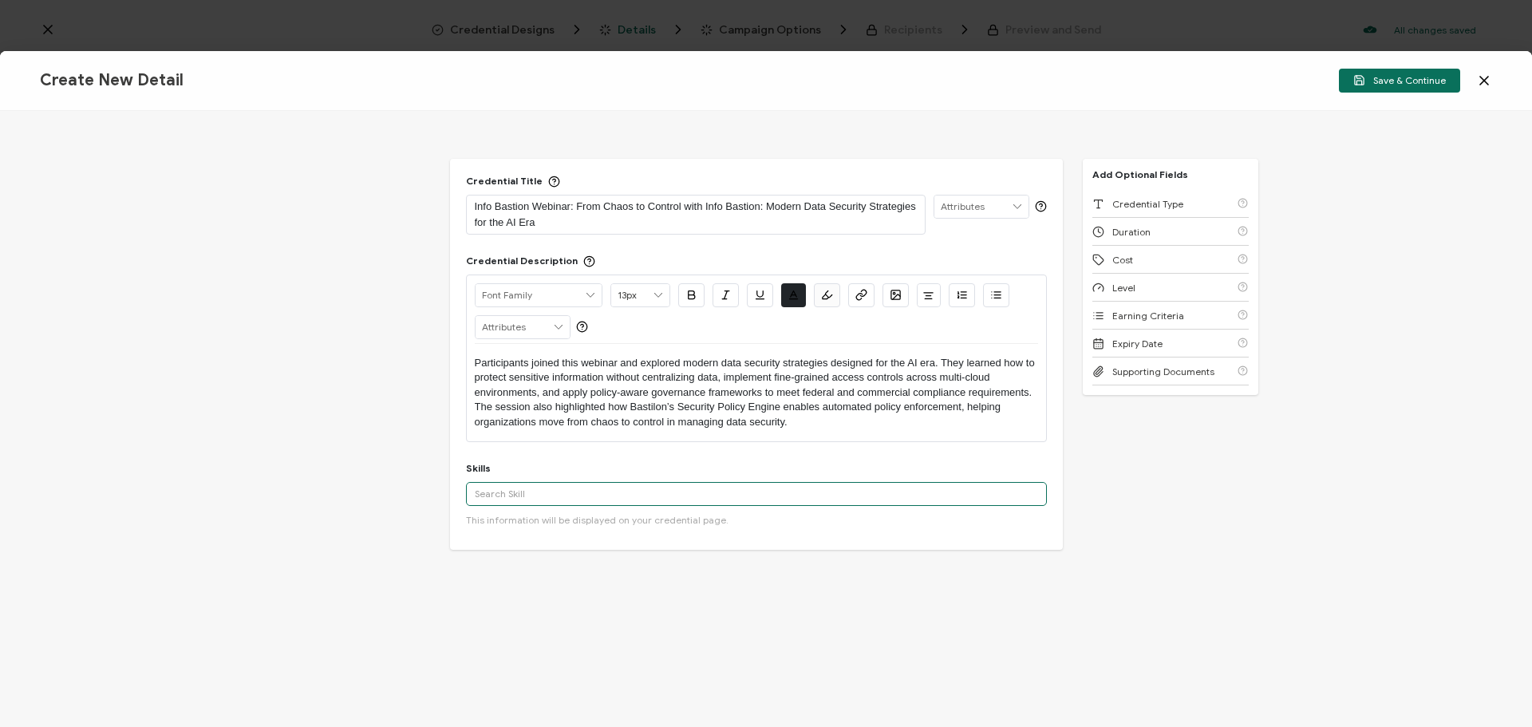
click at [503, 493] on input "text" at bounding box center [756, 494] width 581 height 24
paste input "Data Security in AI Workflows"
type input "Data Security in AI Workflows"
click at [567, 525] on button "Add 'Data Security in AI Workflows'" at bounding box center [566, 529] width 184 height 24
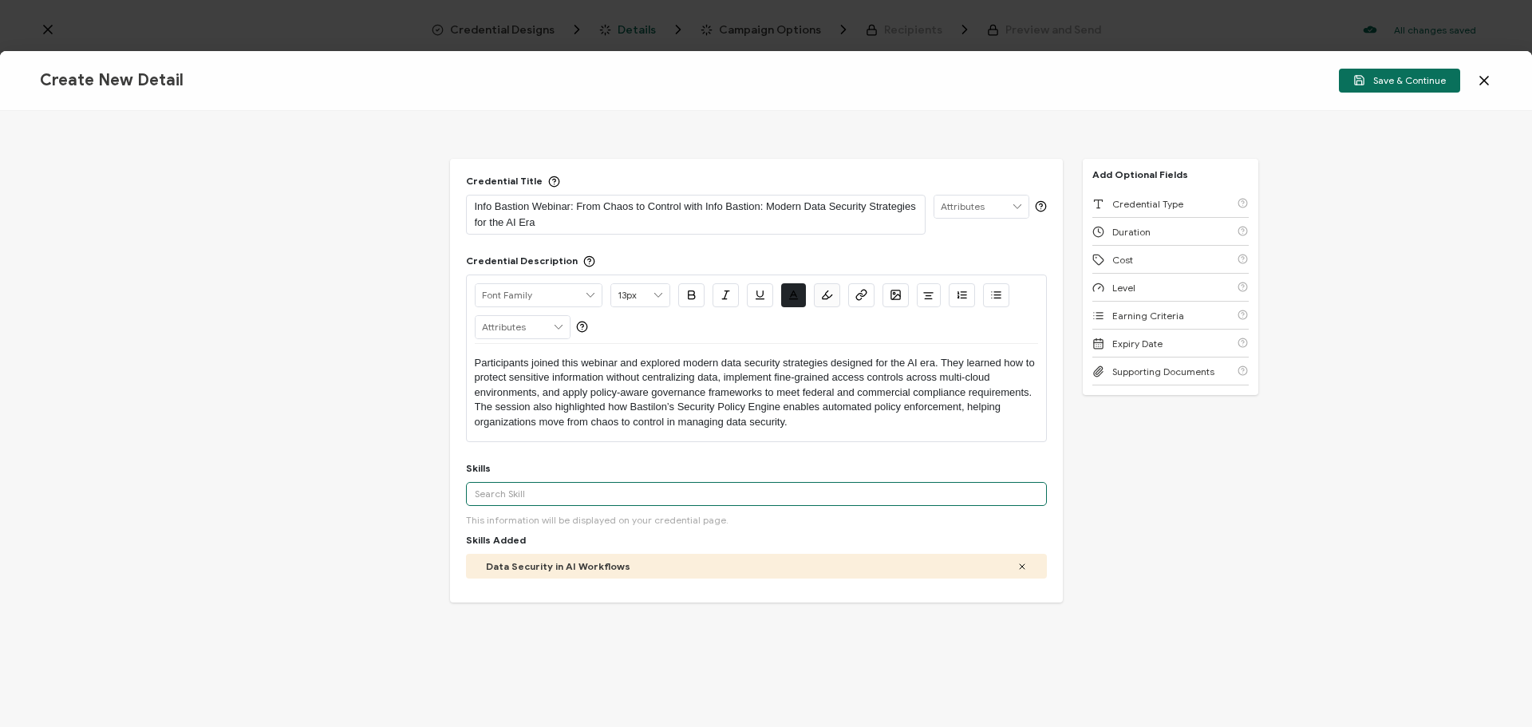
click at [522, 494] on input "text" at bounding box center [756, 494] width 581 height 24
type input "Modern Data Governance"
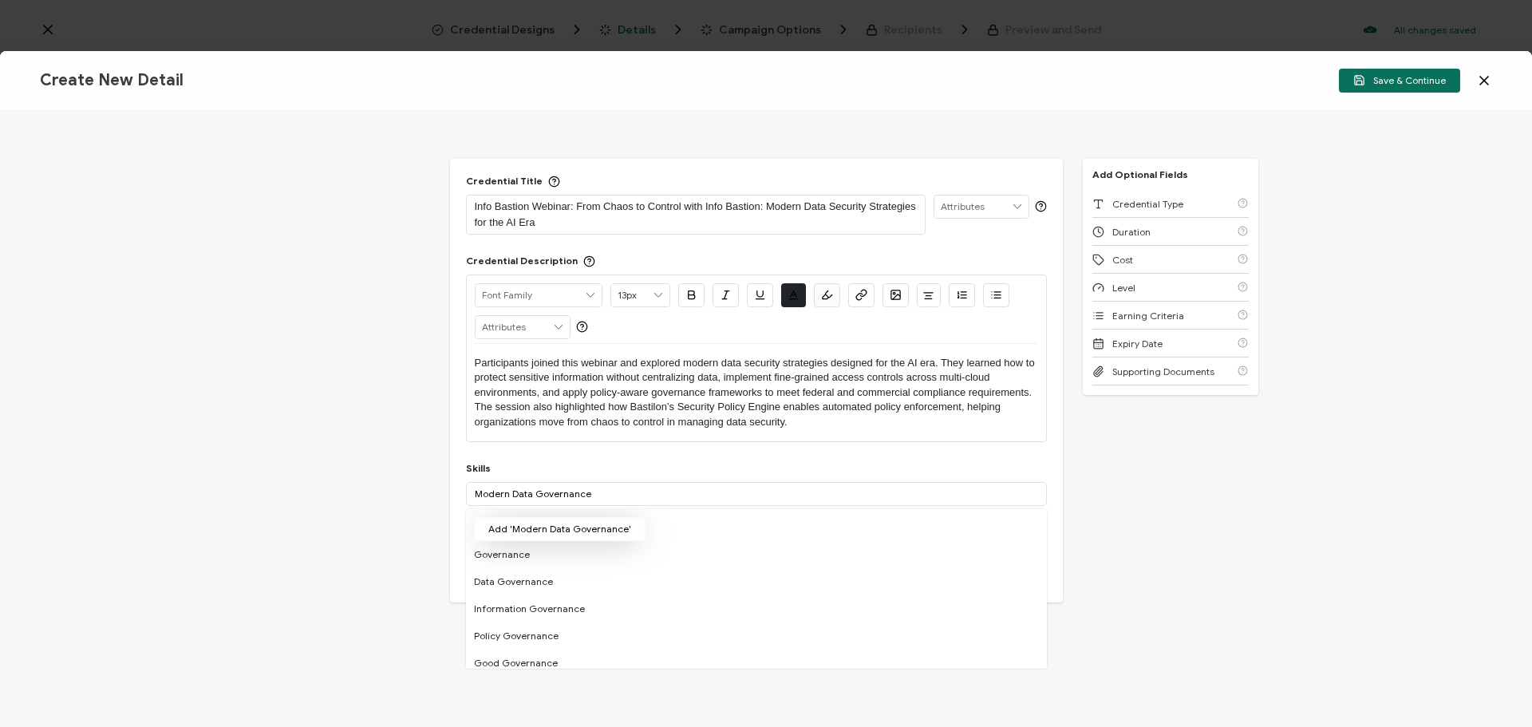
click at [605, 522] on button "Add 'Modern Data Governance'" at bounding box center [559, 529] width 171 height 24
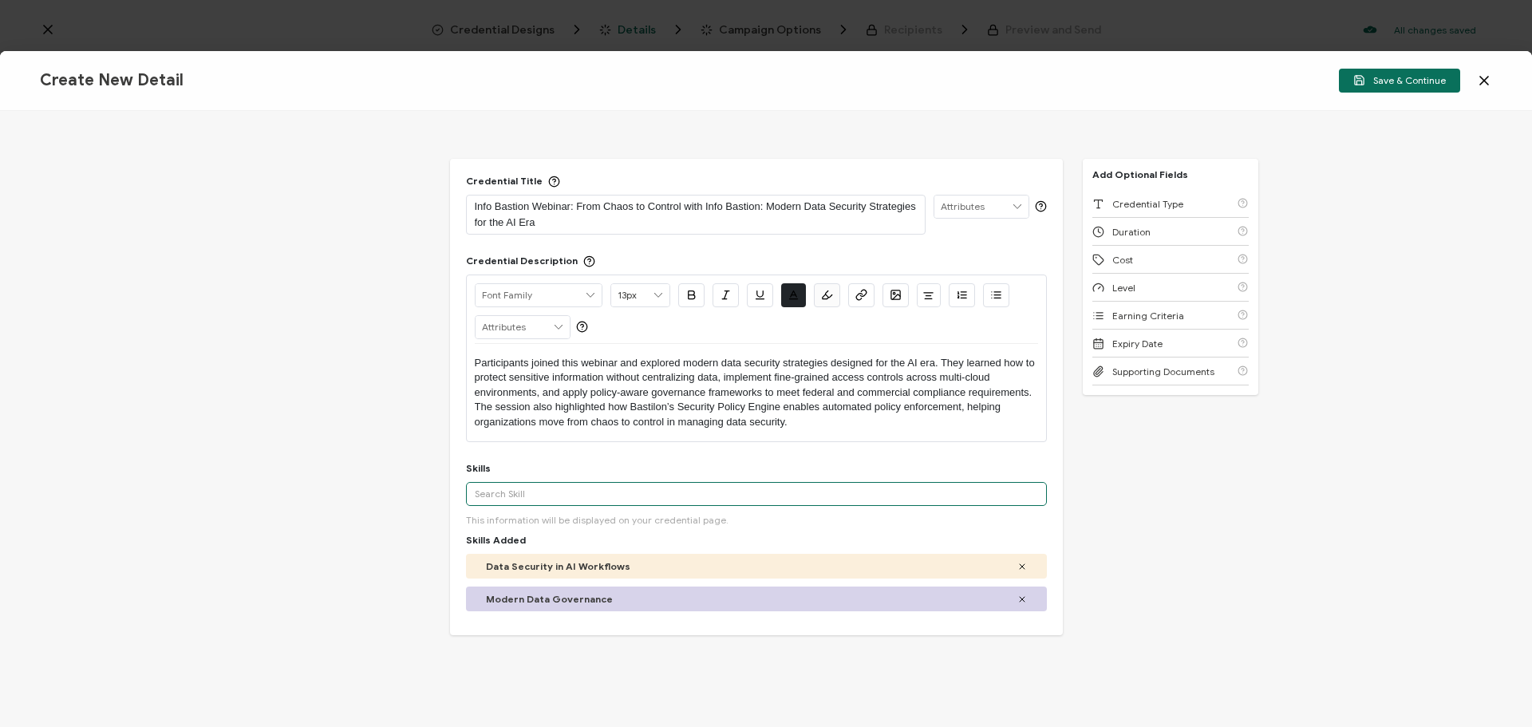
click at [501, 492] on input "text" at bounding box center [756, 494] width 581 height 24
paste input "Cybersecurity Strategy for Multi-Cloud Environments"
type input "Cybersecurity Strategy for Multi-Cloud Environments"
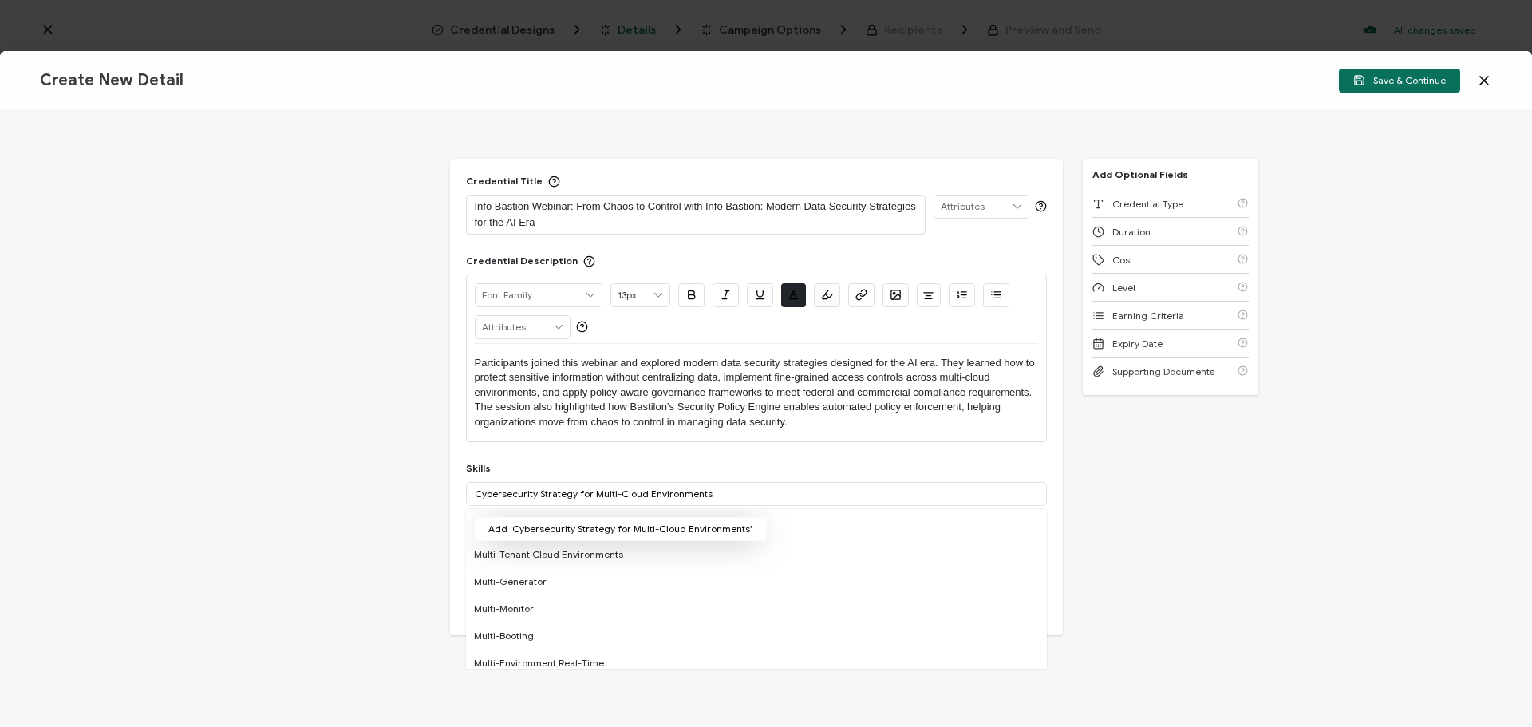
click at [542, 525] on button "Add 'Cybersecurity Strategy for Multi-Cloud Environments'" at bounding box center [620, 529] width 293 height 24
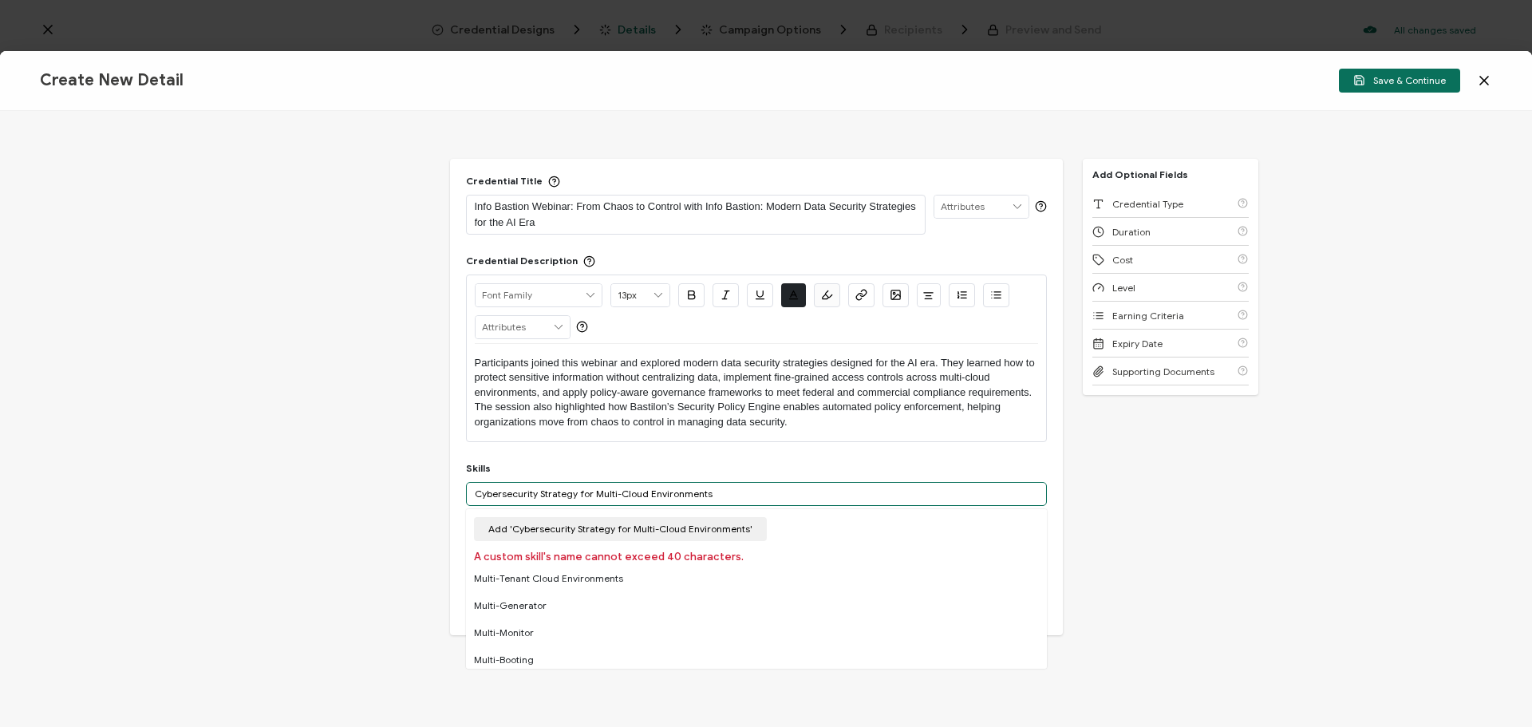
click at [706, 490] on input "Cybersecurity Strategy for Multi-Cloud Environments" at bounding box center [756, 494] width 581 height 24
drag, startPoint x: 721, startPoint y: 492, endPoint x: 407, endPoint y: 493, distance: 314.3
click at [407, 493] on div "Credential Title Info Bastion Webinar: From Chaos to Control with Info Bastion:…" at bounding box center [766, 419] width 1532 height 616
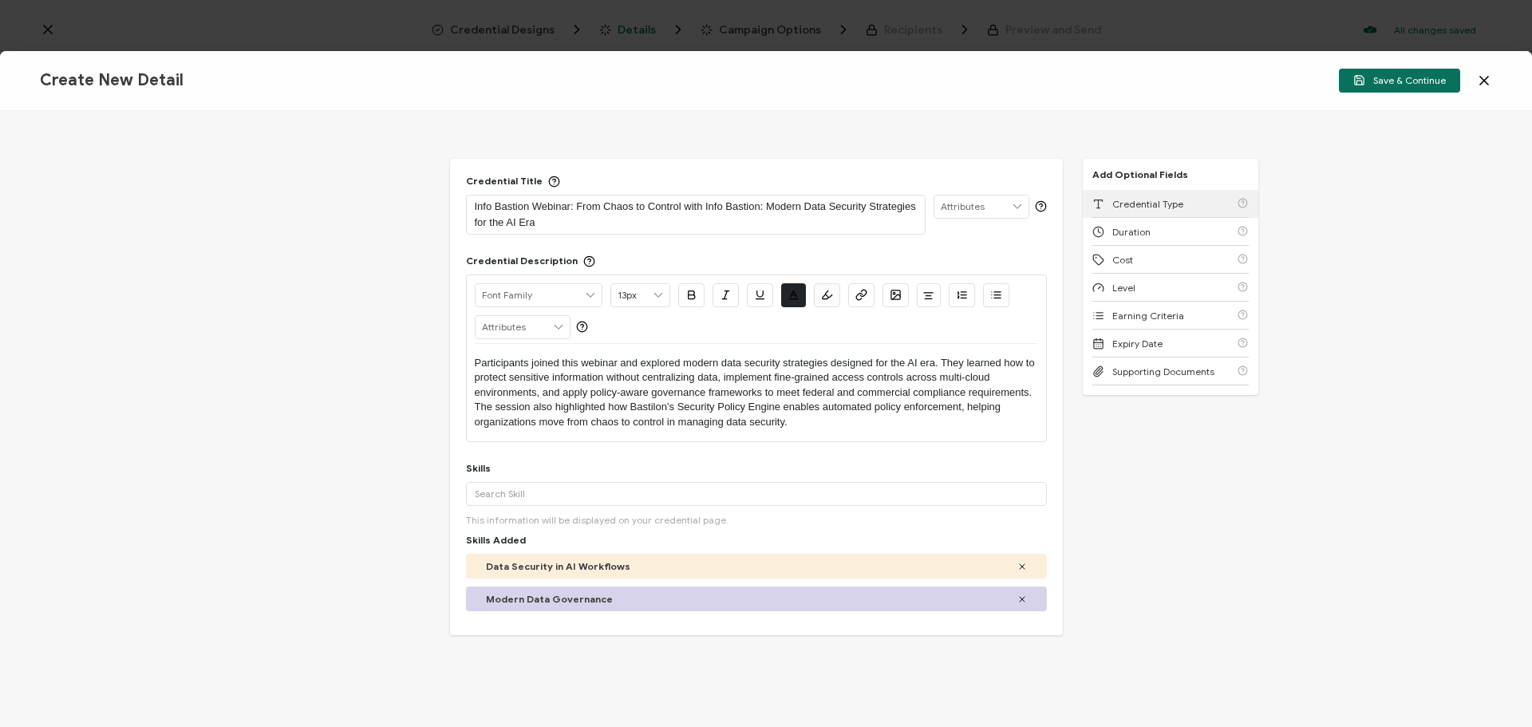
click at [1147, 208] on span "Credential Type" at bounding box center [1147, 204] width 71 height 12
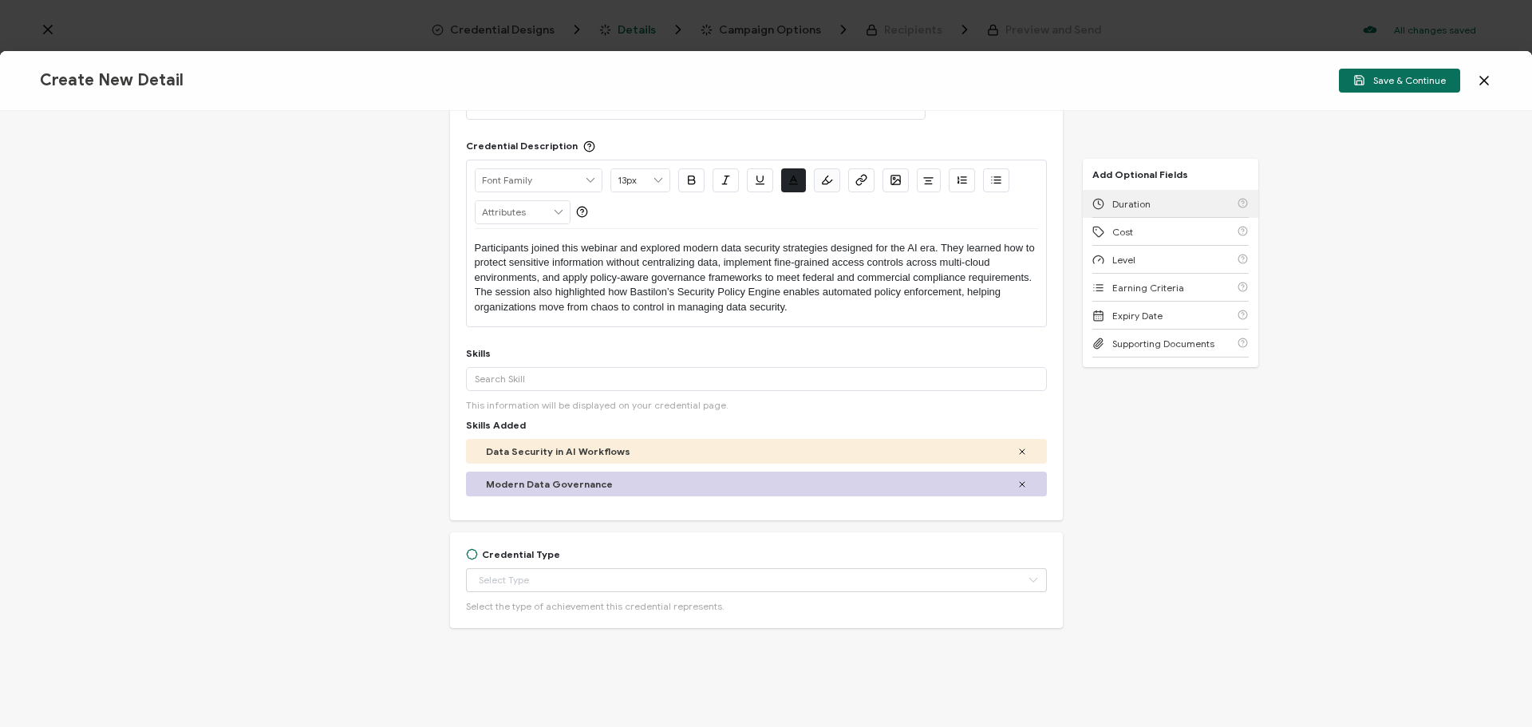
click at [1147, 208] on div "Duration" at bounding box center [1170, 204] width 156 height 28
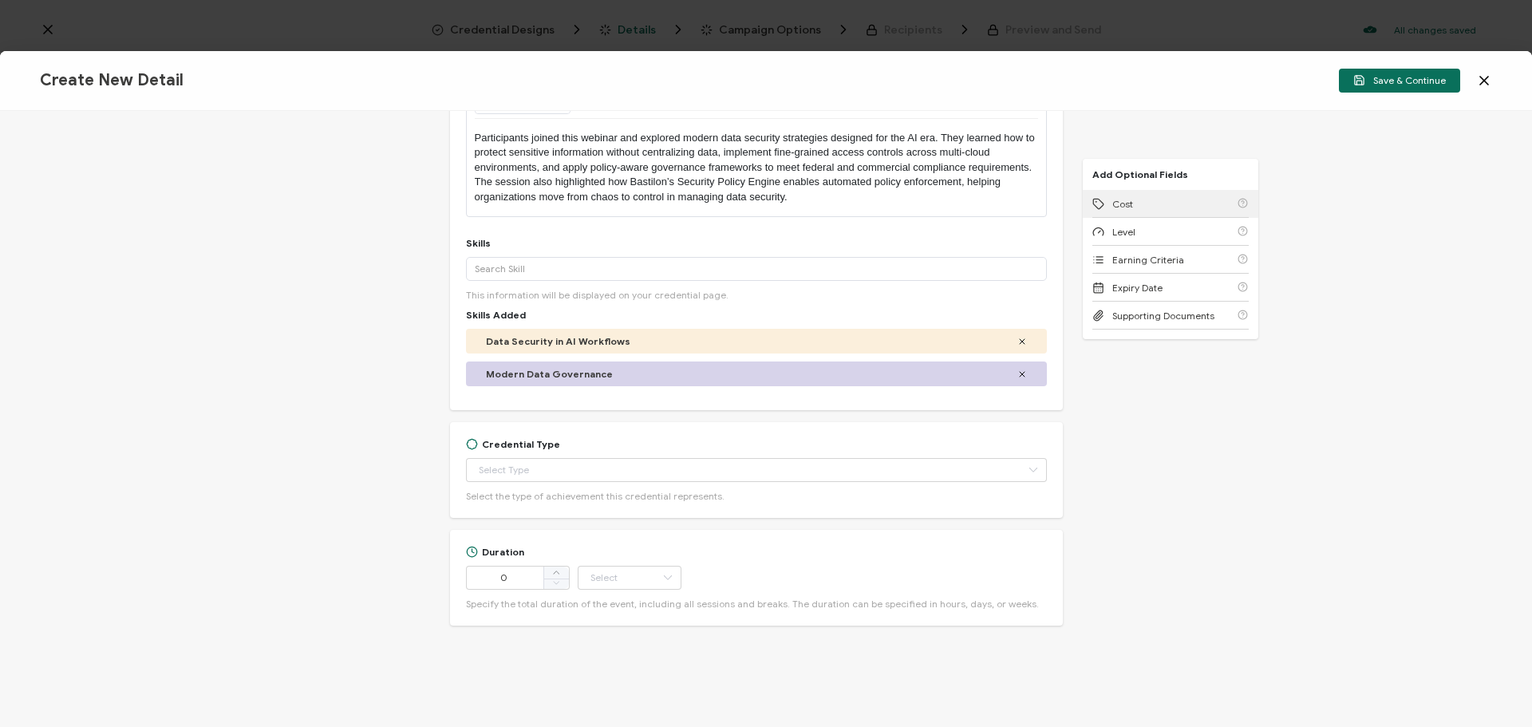
click at [1147, 208] on div "Cost" at bounding box center [1170, 204] width 156 height 28
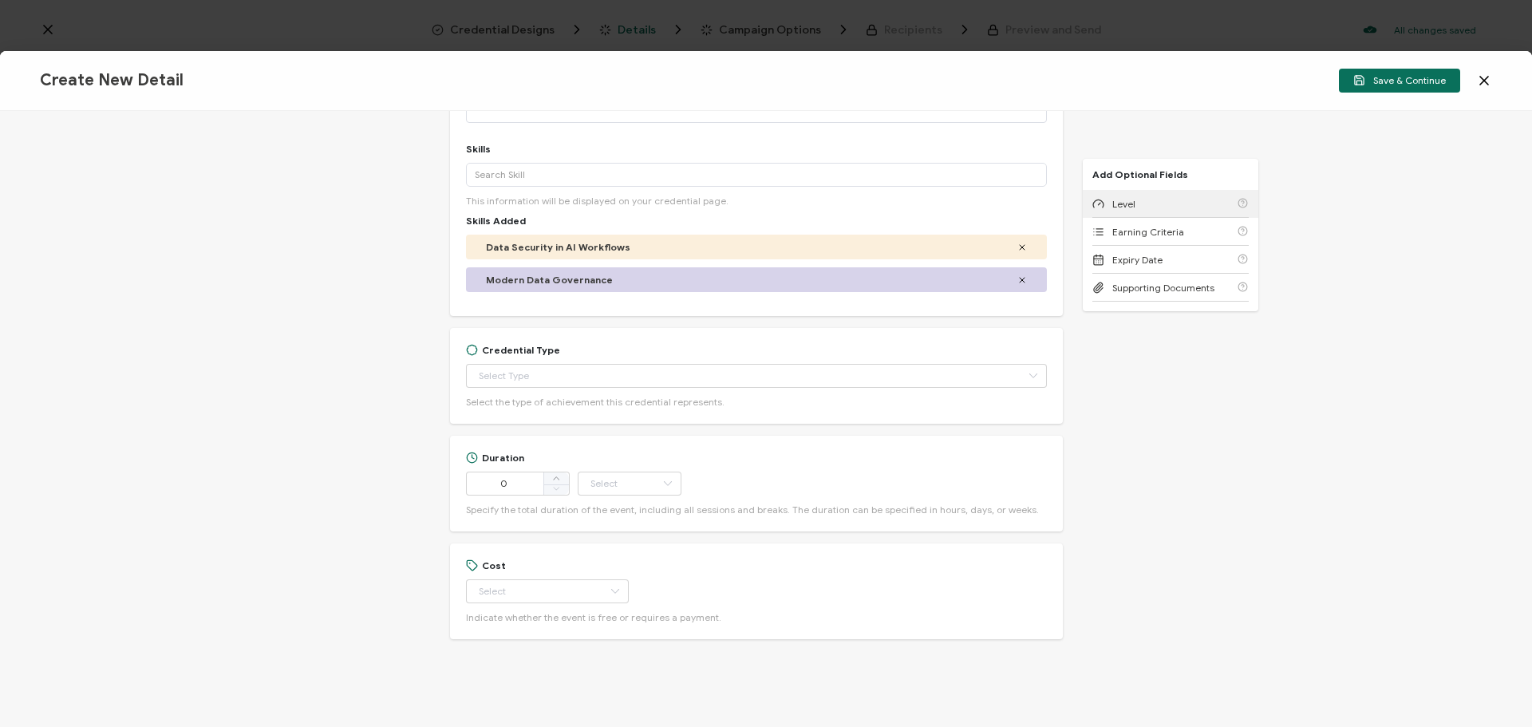
click at [1147, 208] on div "Level" at bounding box center [1170, 204] width 156 height 28
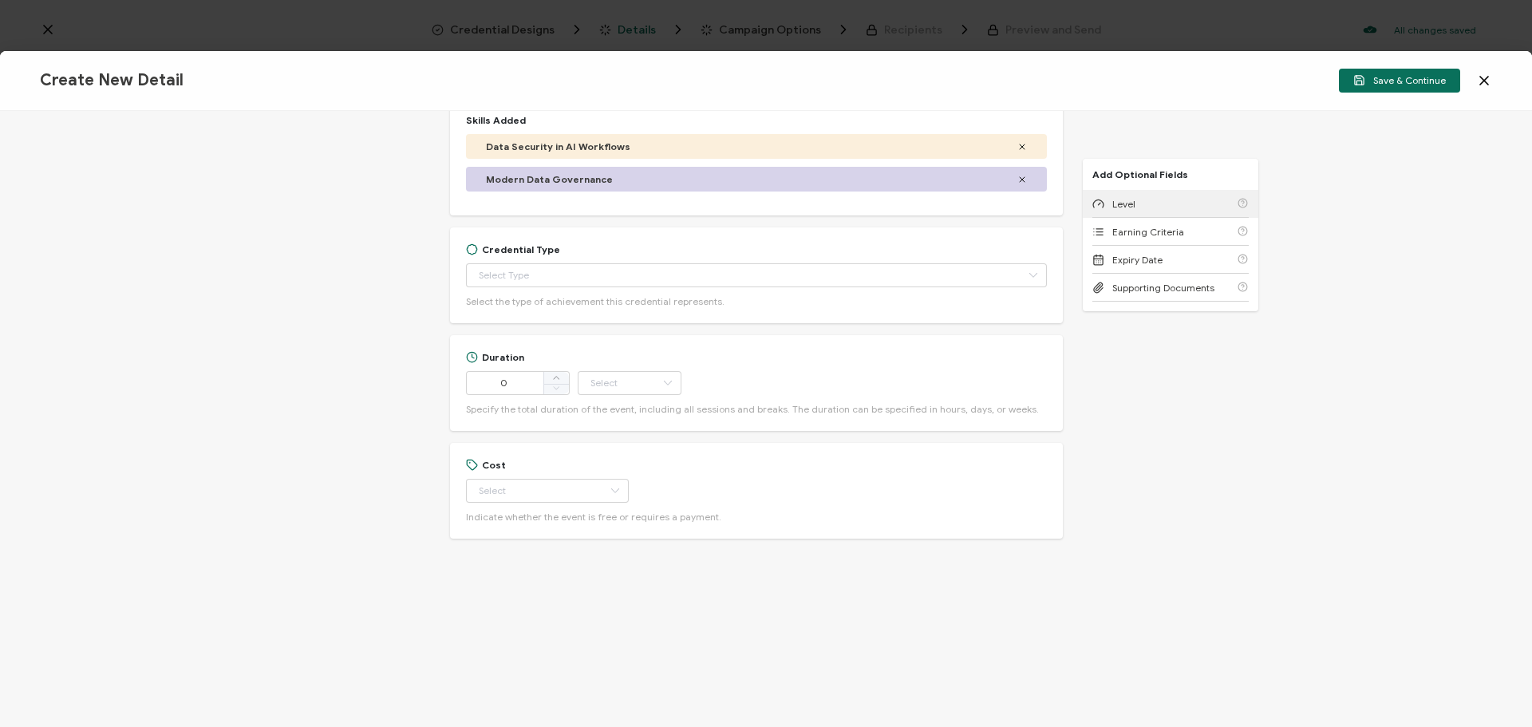
click at [1135, 208] on span "Level" at bounding box center [1123, 204] width 23 height 12
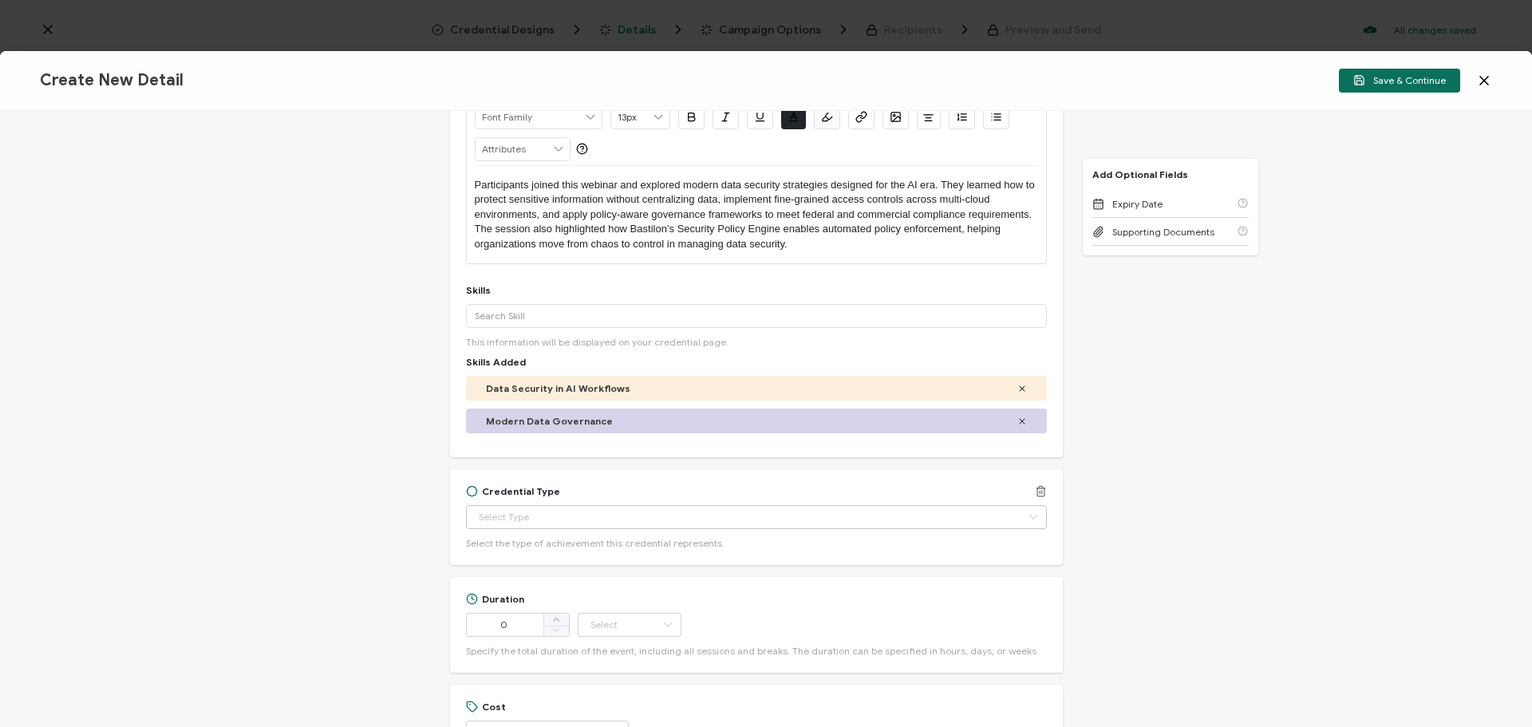
scroll to position [206, 0]
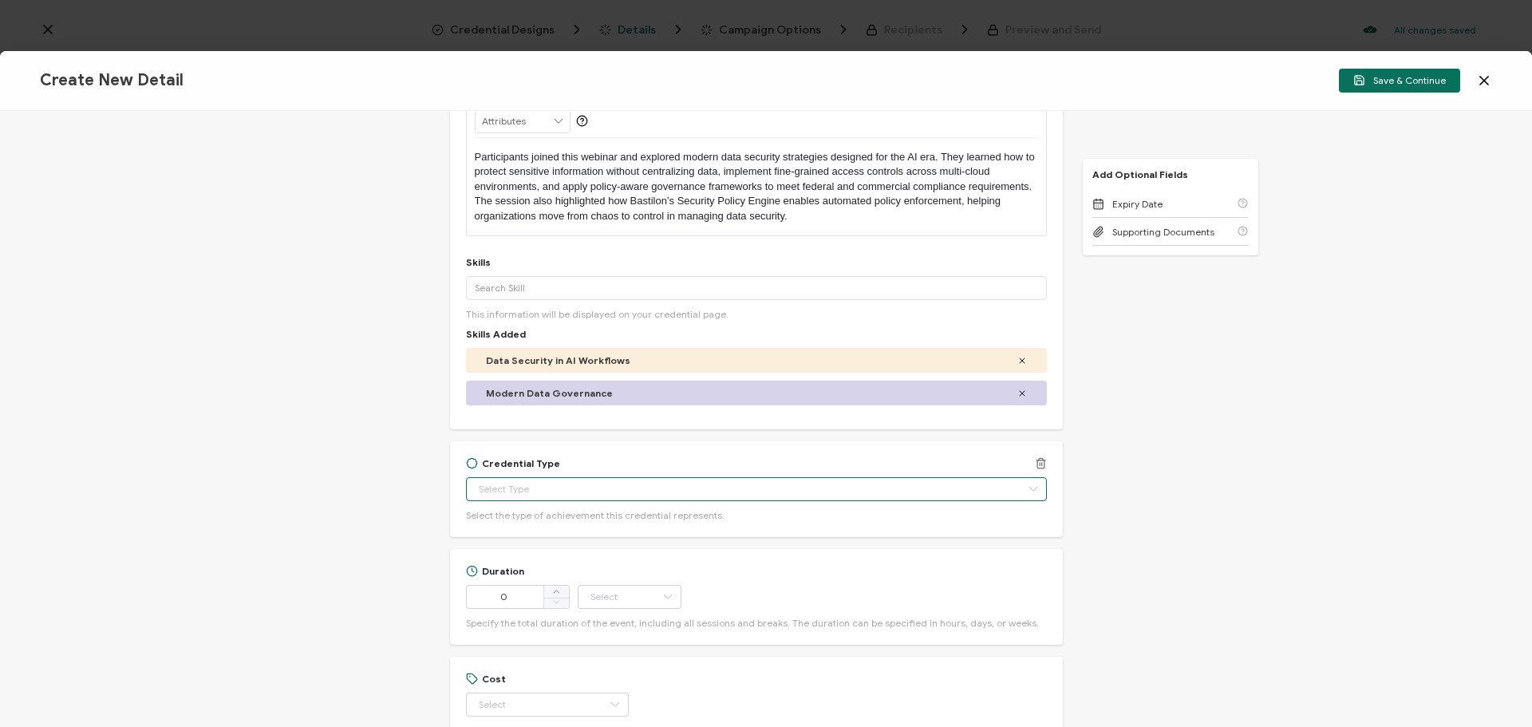
click at [499, 482] on input "text" at bounding box center [756, 489] width 581 height 24
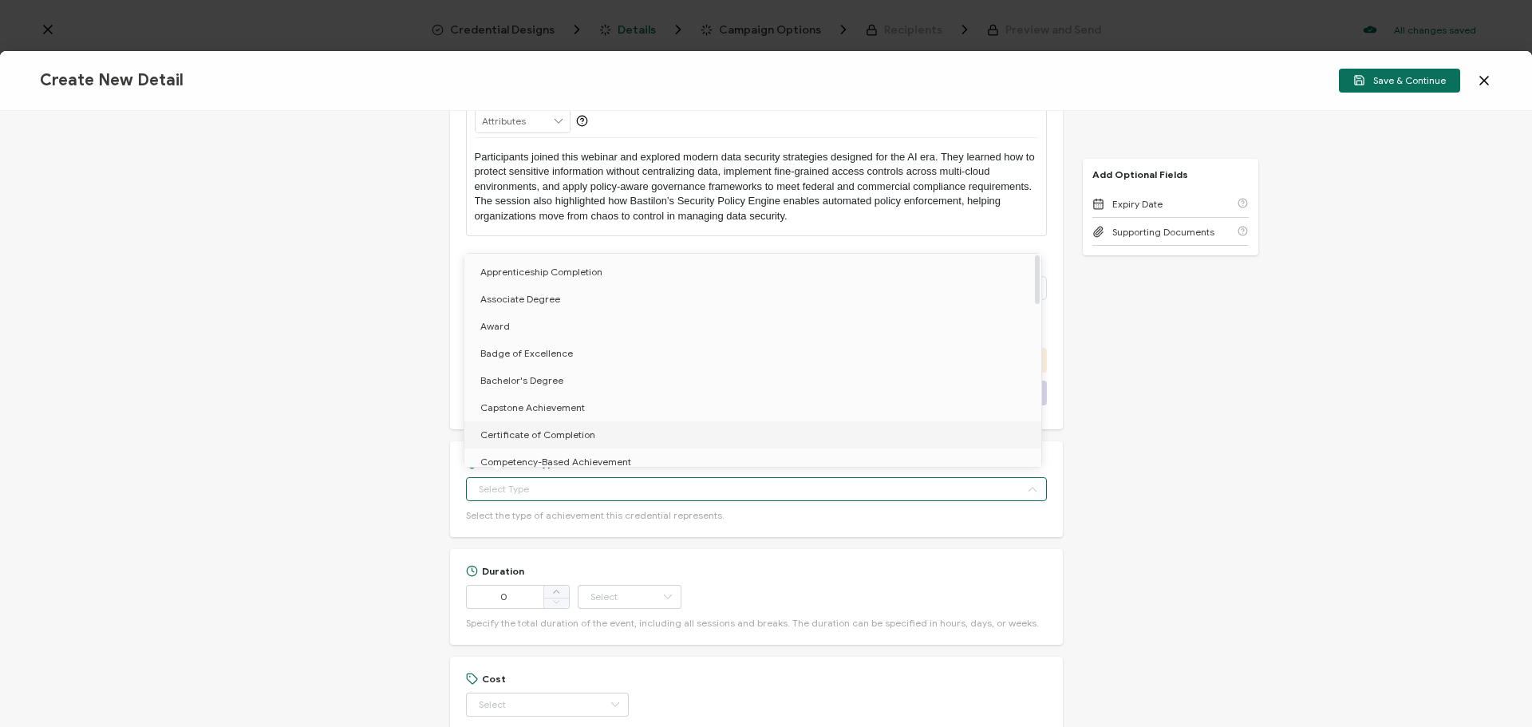
click at [514, 428] on span "Certificate of Completion" at bounding box center [537, 434] width 115 height 12
type input "Certificate of Completion"
click at [342, 532] on div "Credential Title Info Bastion Webinar: From Chaos to Control with Info Bastion:…" at bounding box center [766, 419] width 1532 height 616
type input "Certificate of Completion"
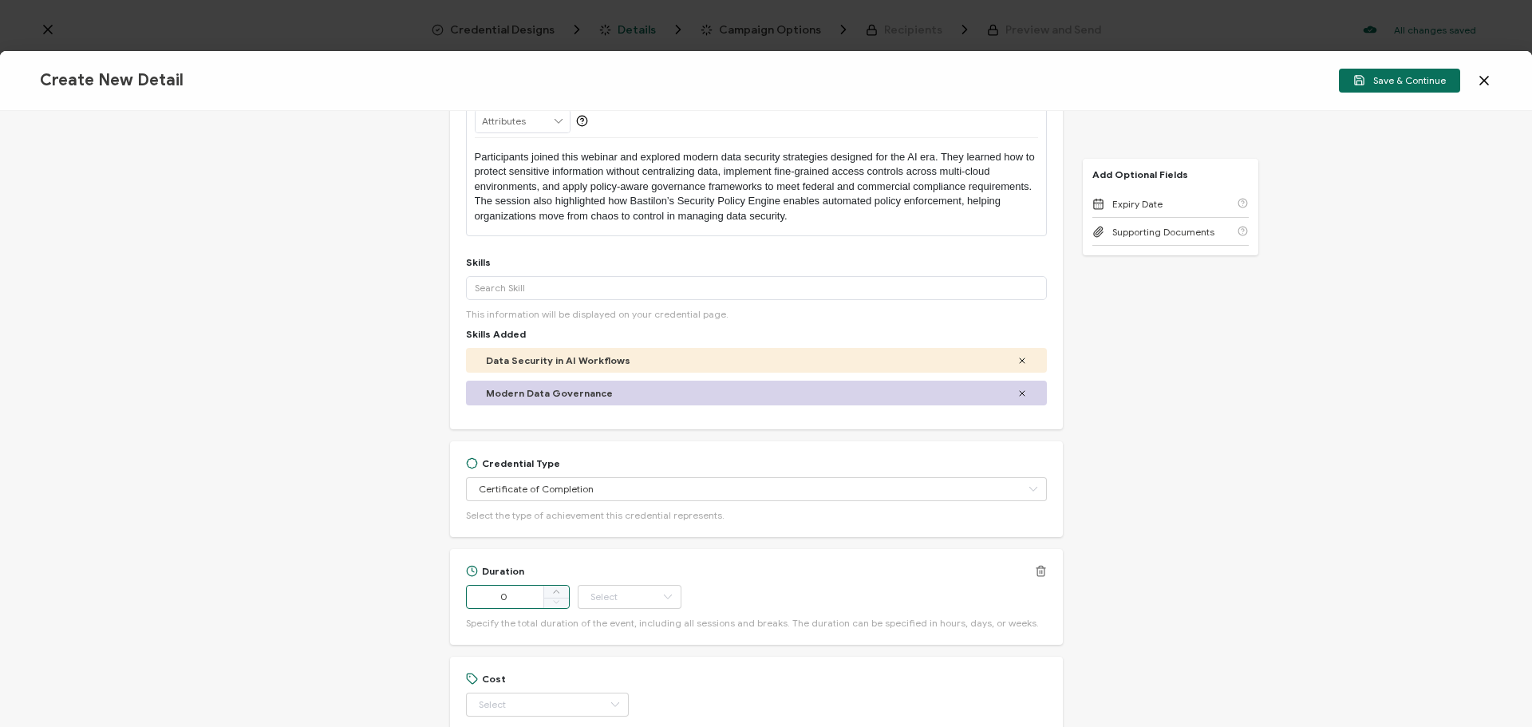
click at [522, 593] on input "0" at bounding box center [518, 597] width 104 height 24
type input "54"
click at [593, 597] on input "text" at bounding box center [630, 597] width 104 height 24
click at [589, 555] on li "Minute" at bounding box center [630, 553] width 108 height 27
type input "Minute"
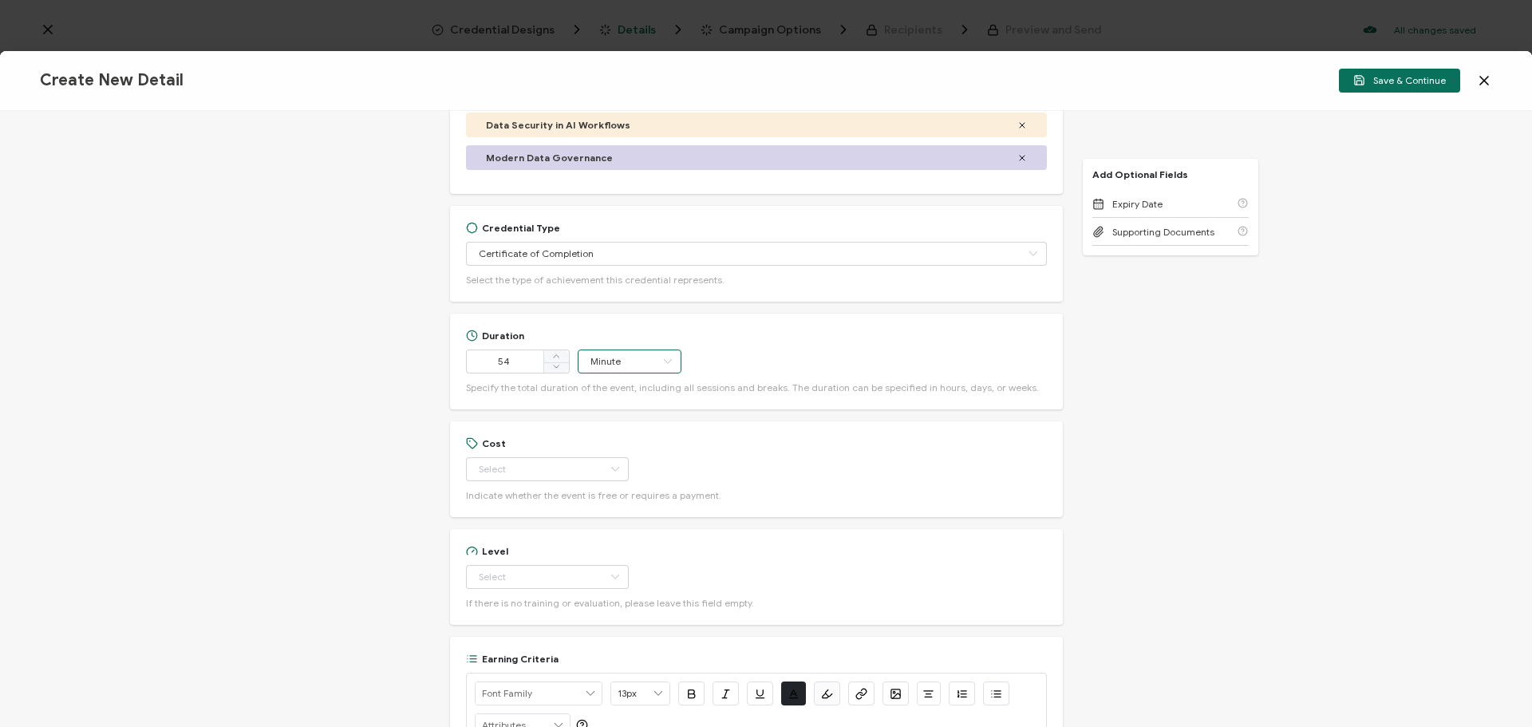
scroll to position [445, 0]
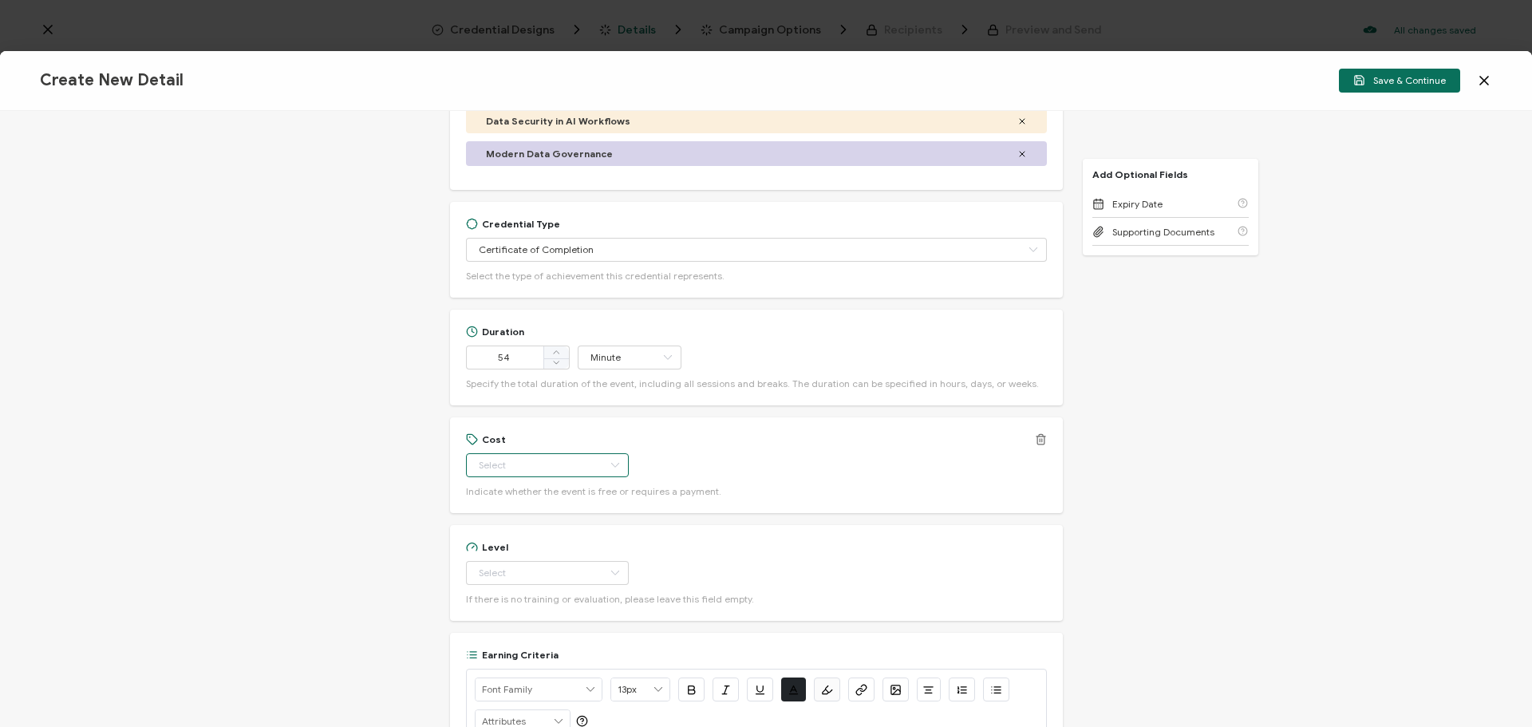
click at [532, 471] on input "text" at bounding box center [547, 465] width 163 height 24
click at [515, 506] on li "Free" at bounding box center [539, 505] width 150 height 27
type input "Free"
click at [514, 572] on input "text" at bounding box center [547, 573] width 163 height 24
click at [516, 420] on span "Beginner" at bounding box center [500, 421] width 41 height 12
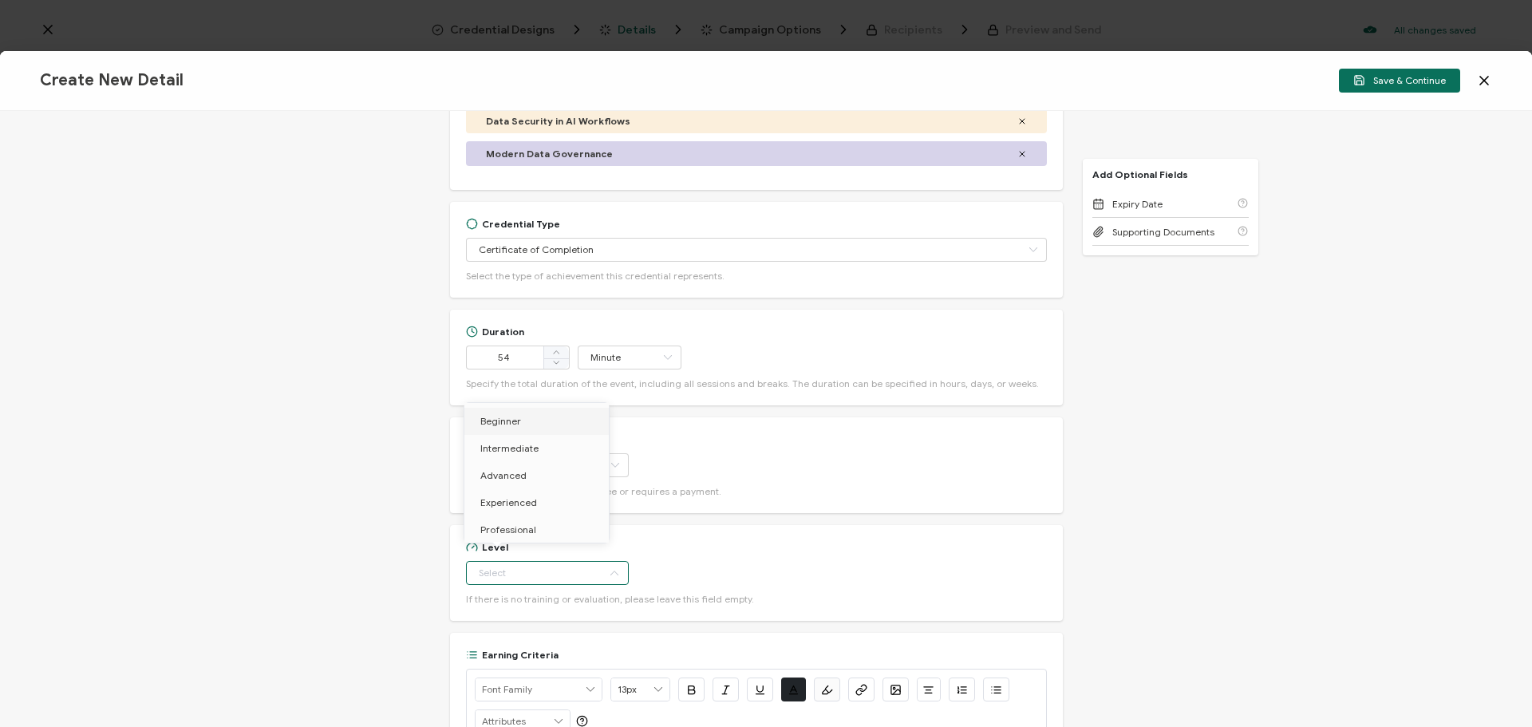
type input "Beginner"
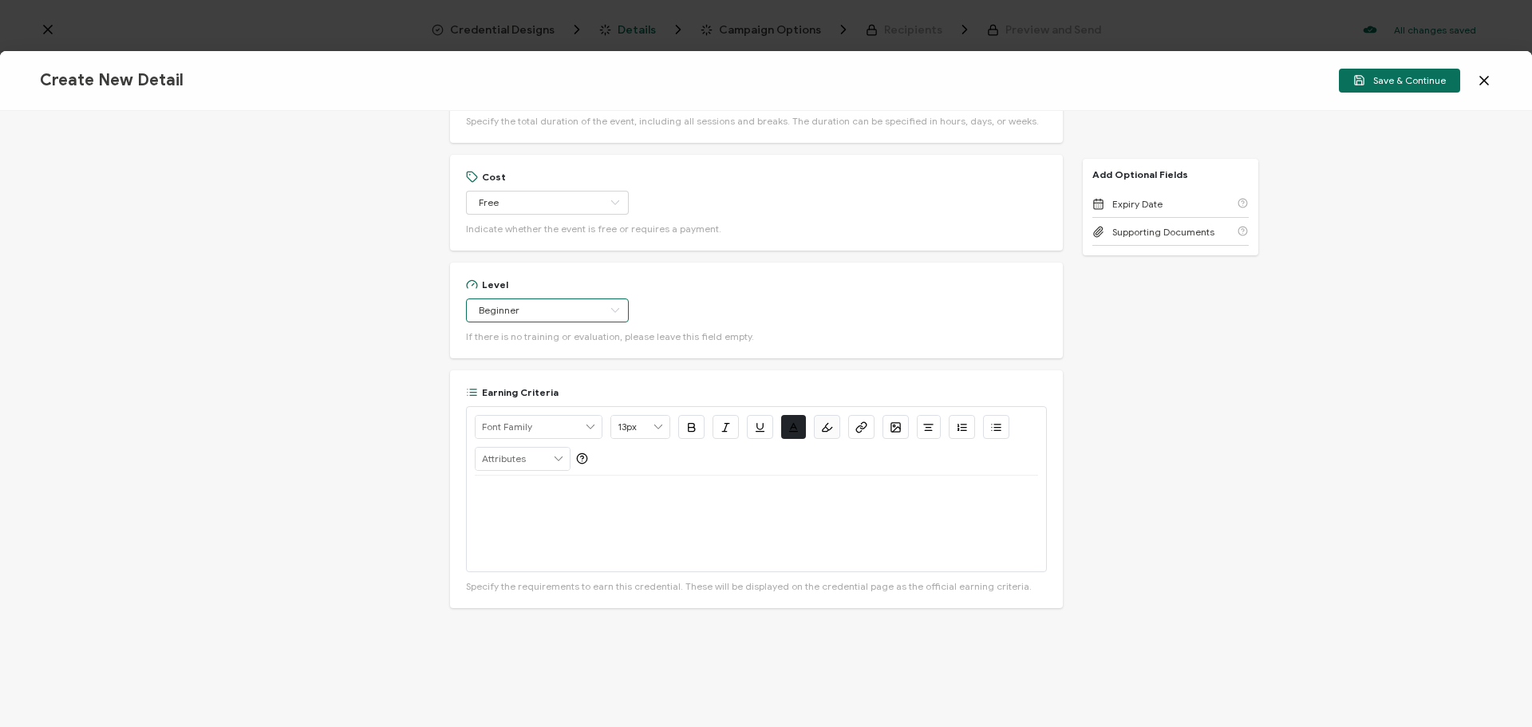
scroll to position [764, 0]
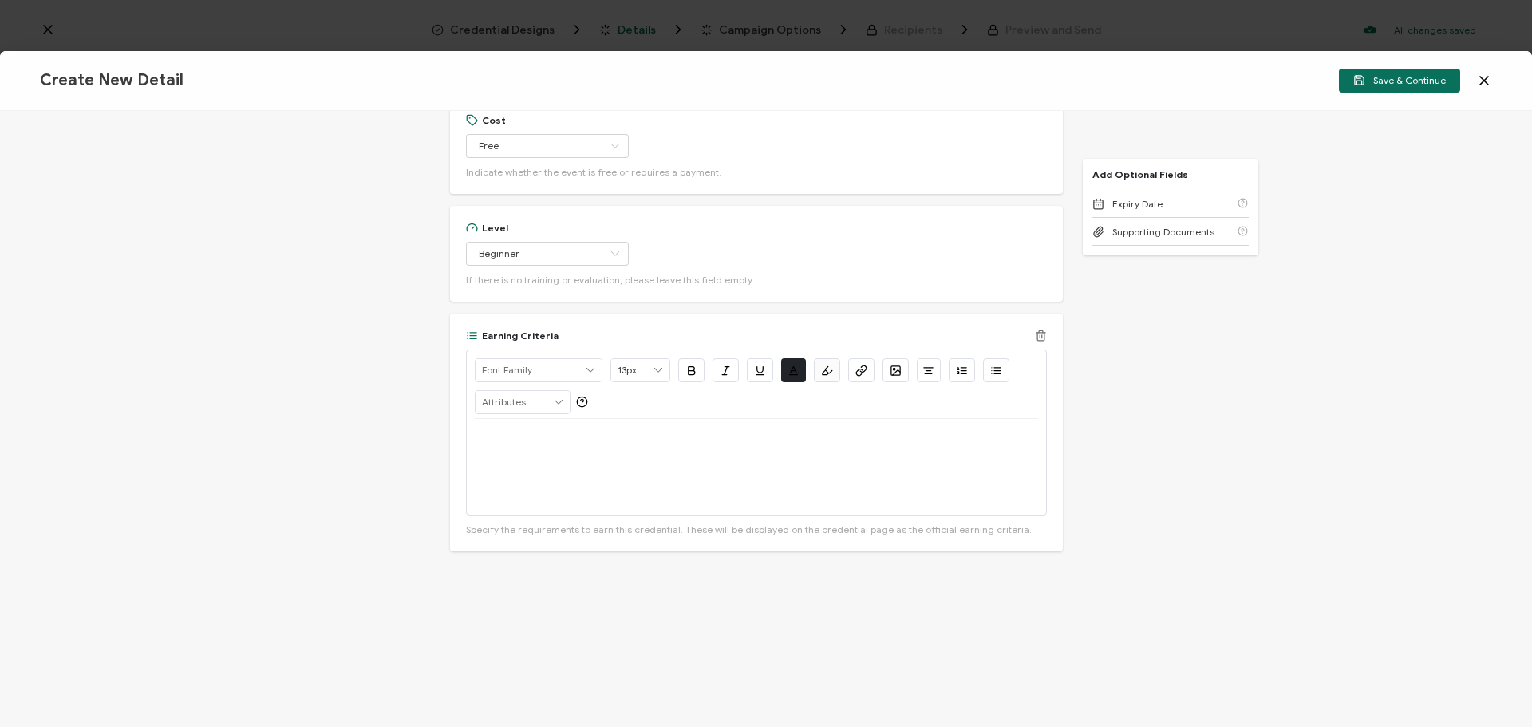
click at [538, 476] on div at bounding box center [756, 467] width 563 height 96
drag, startPoint x: 633, startPoint y: 452, endPoint x: 569, endPoint y: 433, distance: 67.4
click at [569, 433] on p "Watch On-Demand: [URL][DOMAIN_NAME]" at bounding box center [756, 438] width 563 height 14
click at [857, 369] on icon "button" at bounding box center [859, 372] width 6 height 6
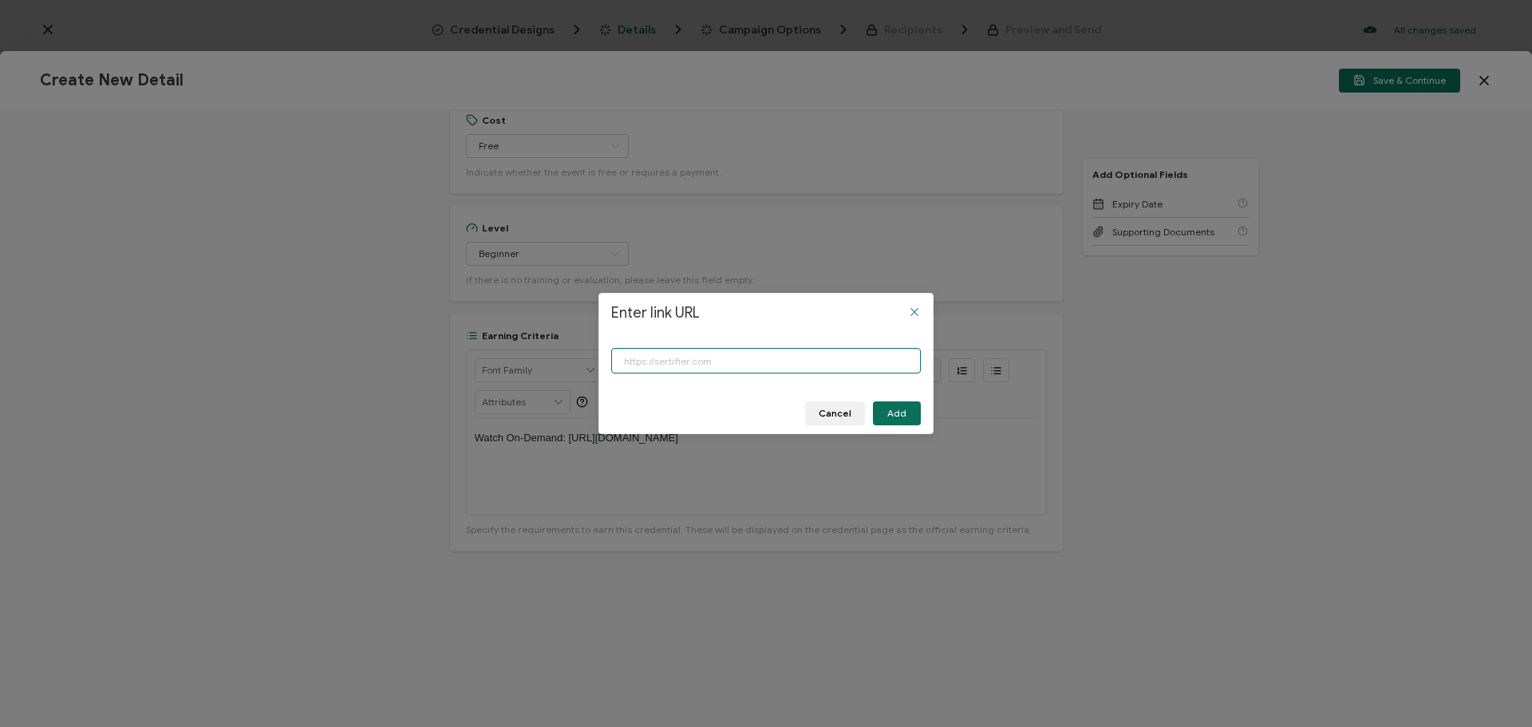
click at [637, 360] on input "Enter link URL" at bounding box center [765, 361] width 309 height 26
paste input "[URL][DOMAIN_NAME]"
type input "[URL][DOMAIN_NAME]"
click at [887, 412] on button "Add" at bounding box center [897, 413] width 48 height 24
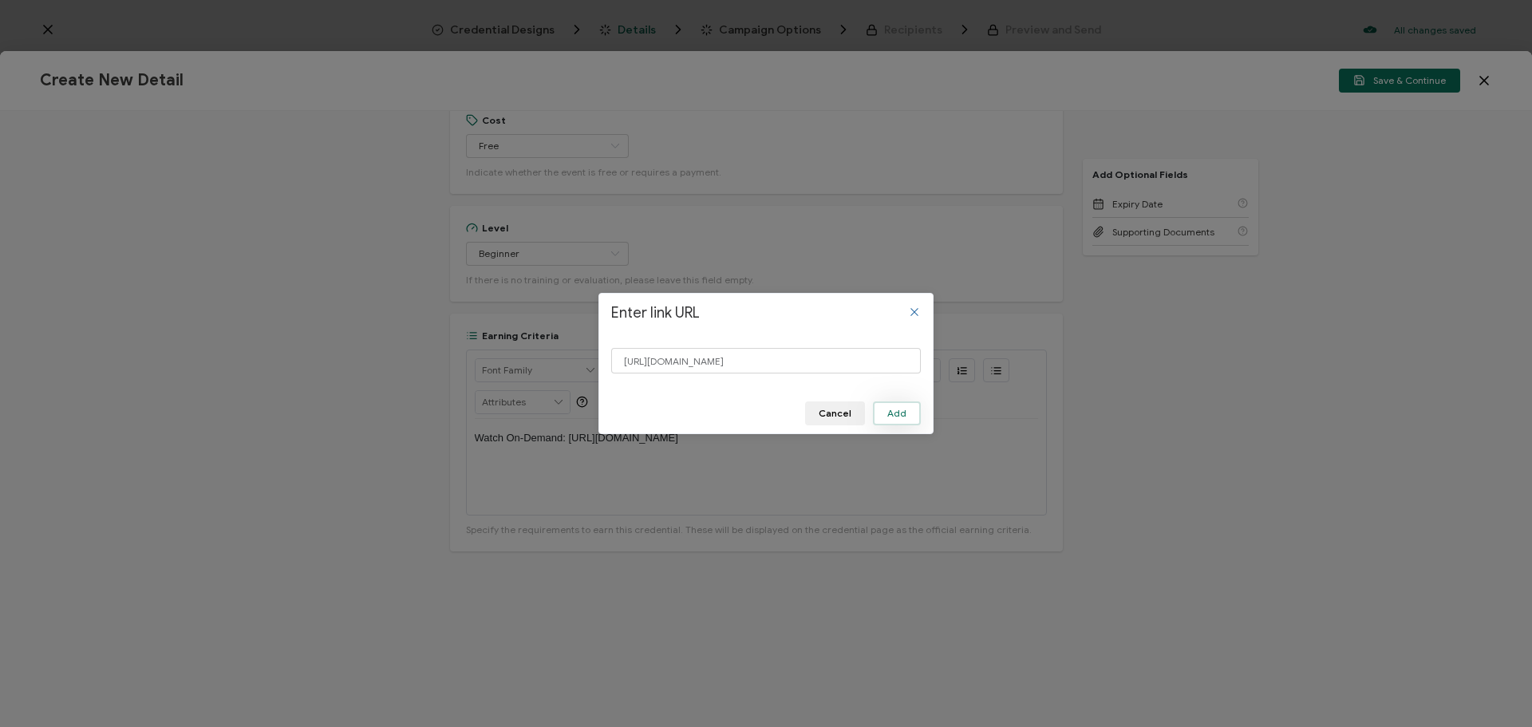
scroll to position [0, 0]
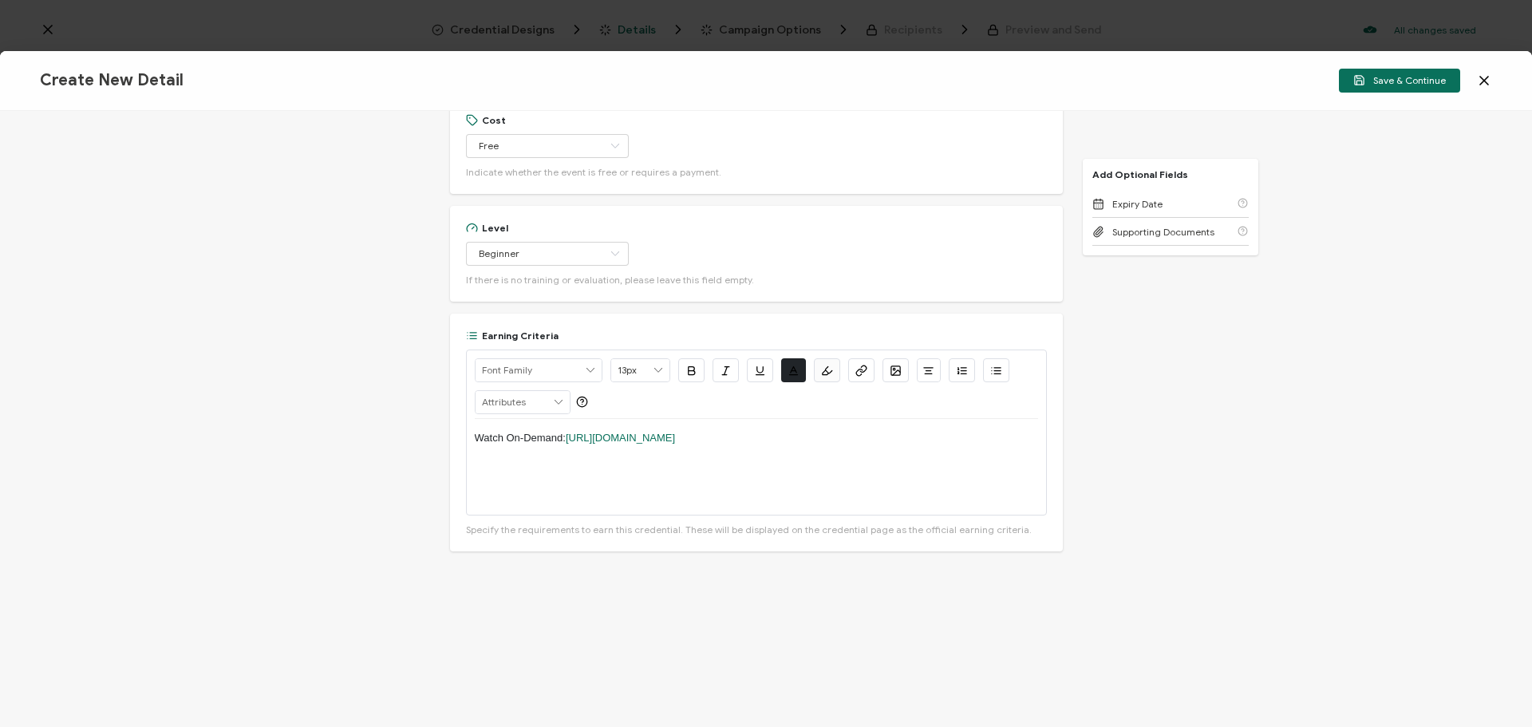
click at [677, 471] on div "Watch On-Demand: [URL][DOMAIN_NAME]" at bounding box center [756, 467] width 563 height 96
click at [1388, 81] on span "Save & Continue" at bounding box center [1399, 80] width 93 height 12
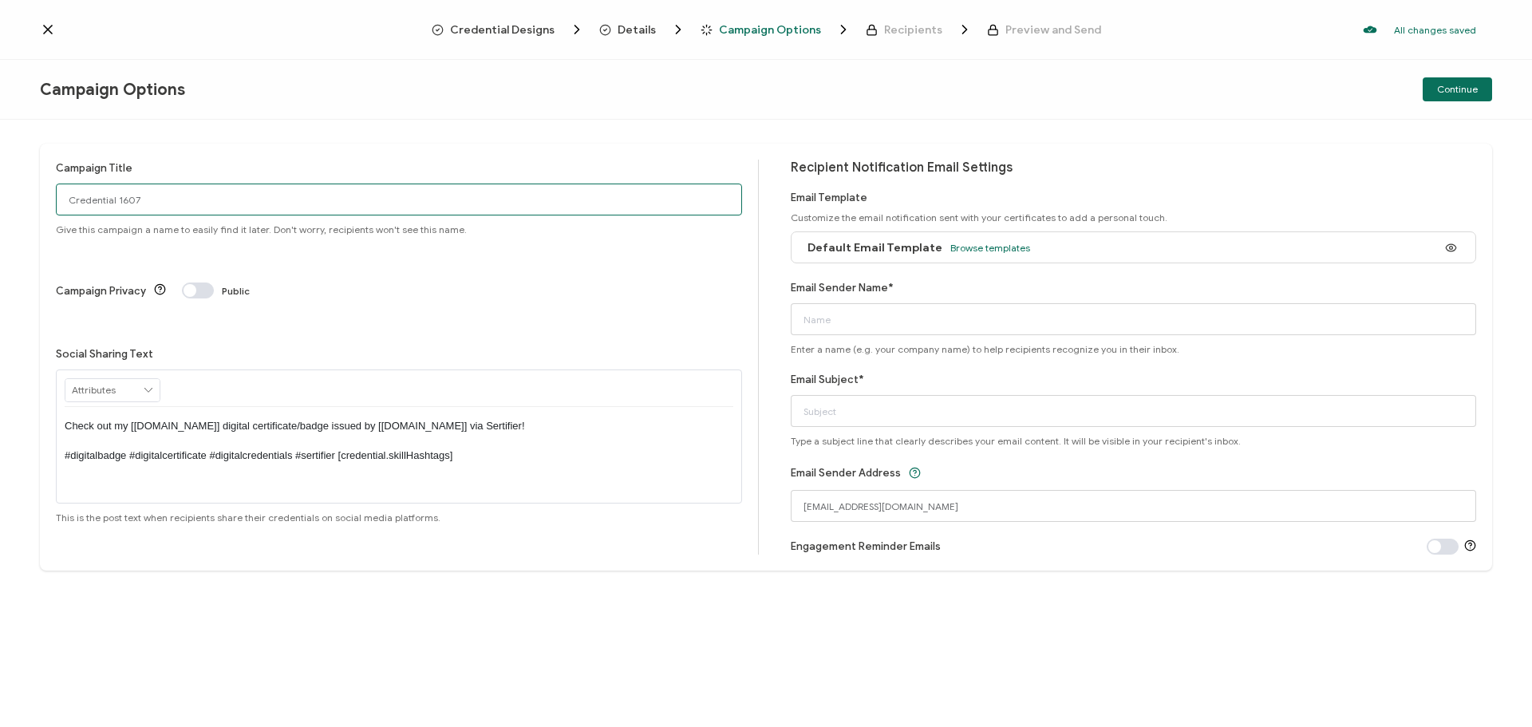
click at [249, 208] on input "Credential 1607" at bounding box center [399, 199] width 686 height 32
drag, startPoint x: 242, startPoint y: 196, endPoint x: 34, endPoint y: 185, distance: 208.5
click at [34, 185] on div "Campaign Title 9-9-25_71582_Info Bastion Webinar Give this campaign a name to e…" at bounding box center [766, 423] width 1532 height 607
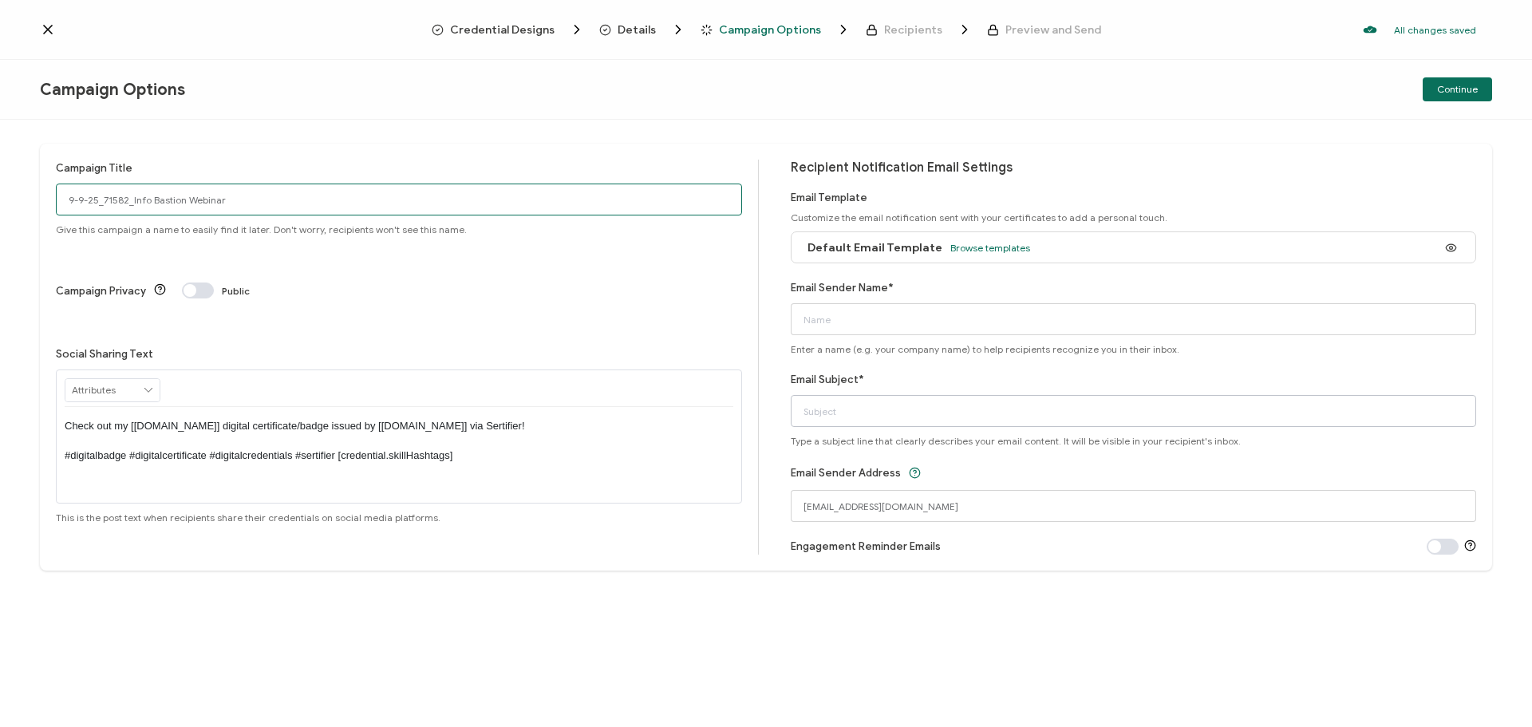
type input "9-9-25_71582_Info Bastion Webinar"
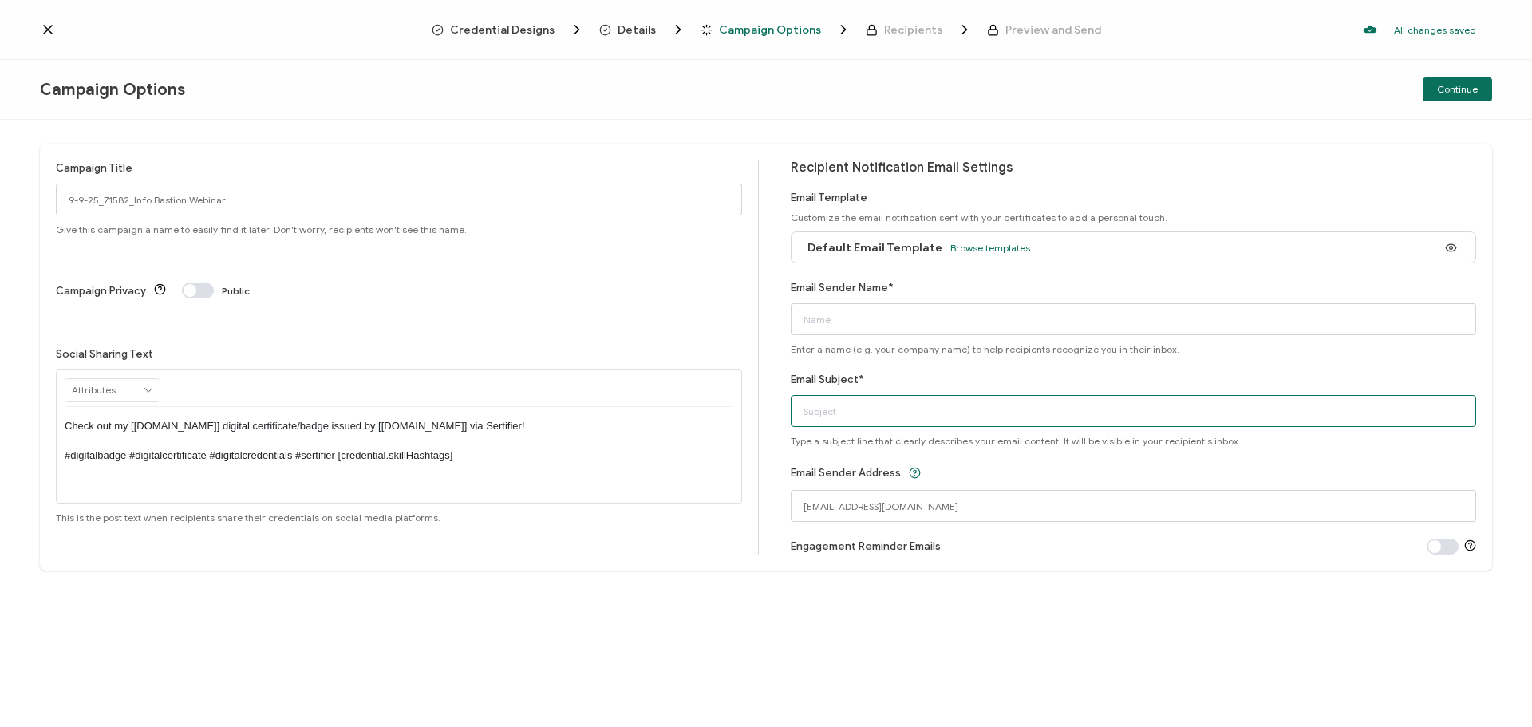
click at [864, 407] on input "Email Subject*" at bounding box center [1133, 411] width 686 height 32
paste input "9-9-25_71582_Info Bastion Webinar"
type input "9-9-25_71582_Info Bastion Webinar"
click at [858, 318] on input "Email Sender Name*" at bounding box center [1133, 319] width 686 height 32
type input "CPE"
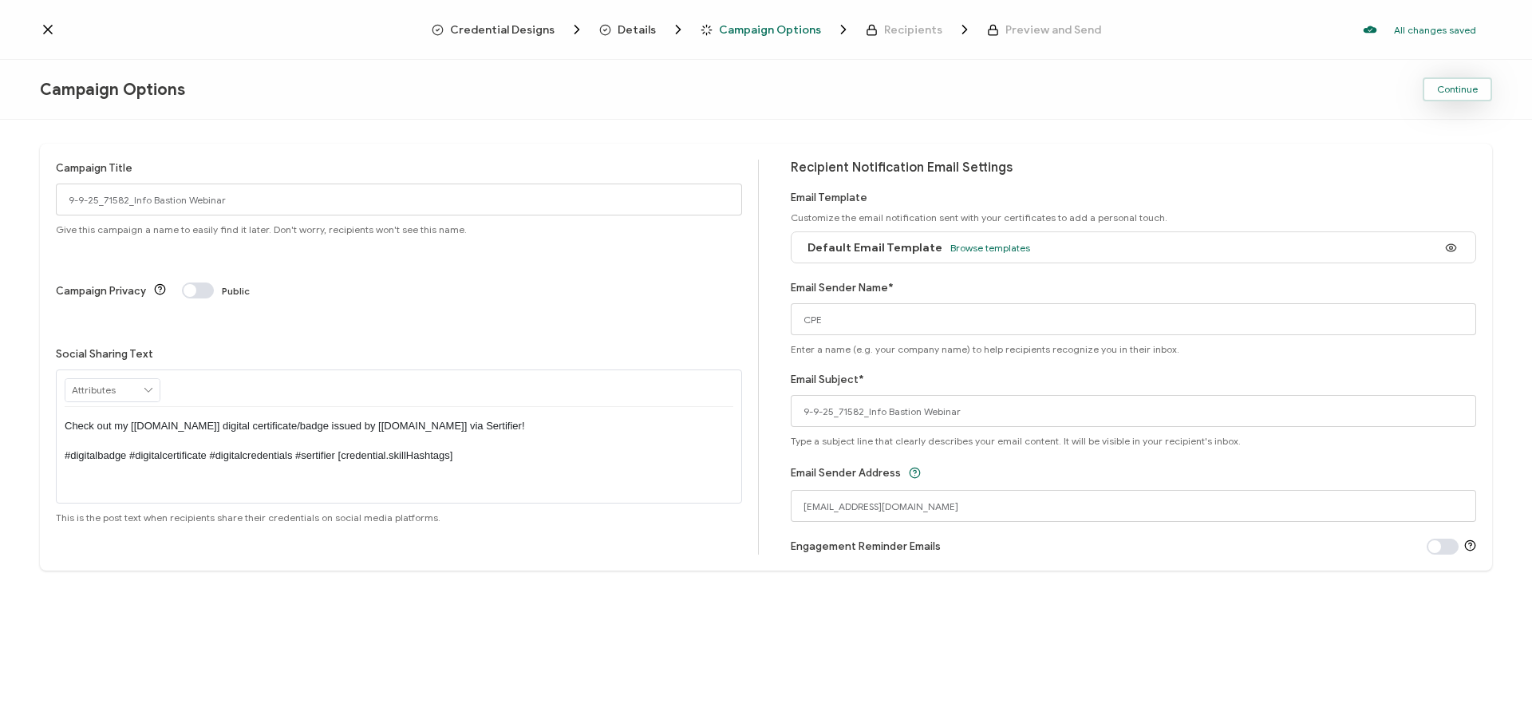
click at [1470, 87] on span "Continue" at bounding box center [1457, 90] width 41 height 10
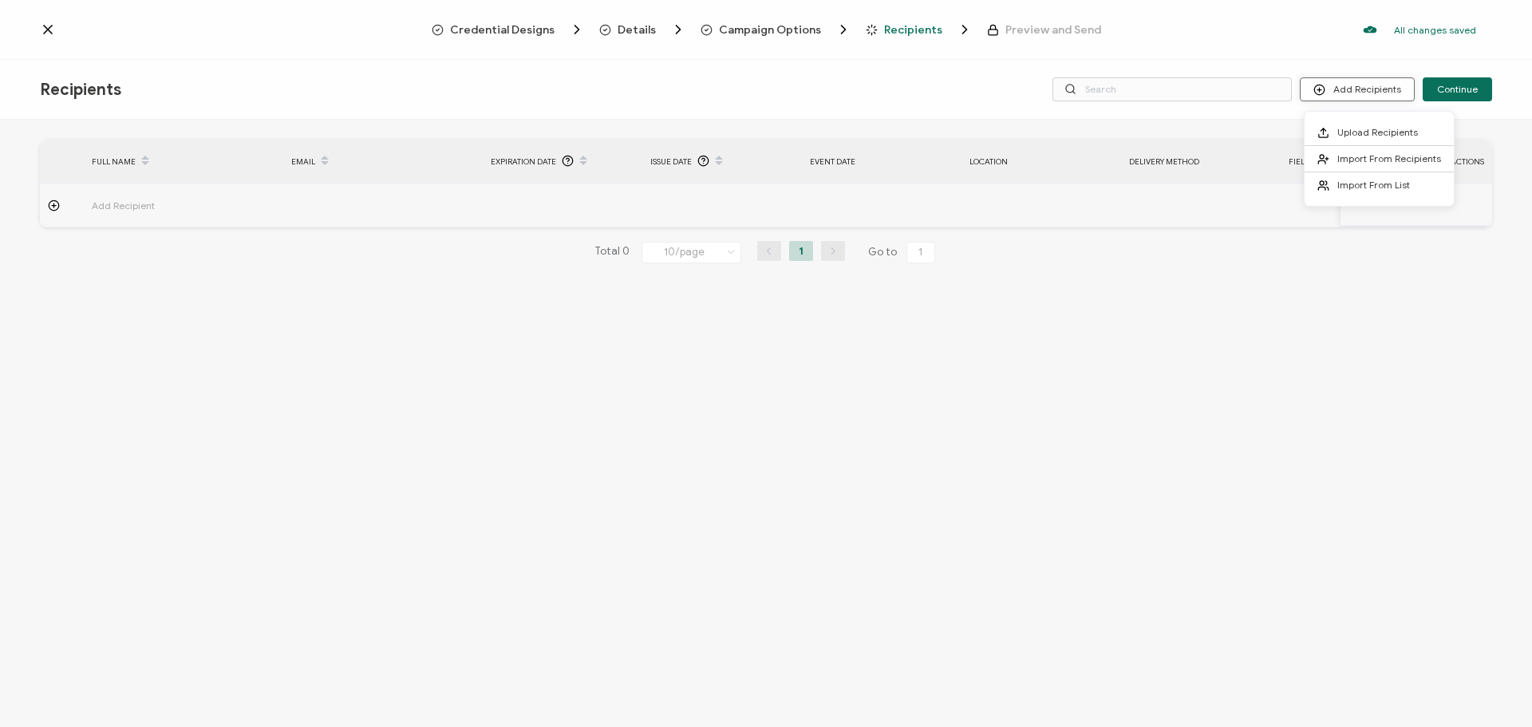
click at [1374, 85] on button "Add Recipients" at bounding box center [1356, 89] width 115 height 24
click at [1367, 185] on span "Import From List" at bounding box center [1373, 185] width 73 height 12
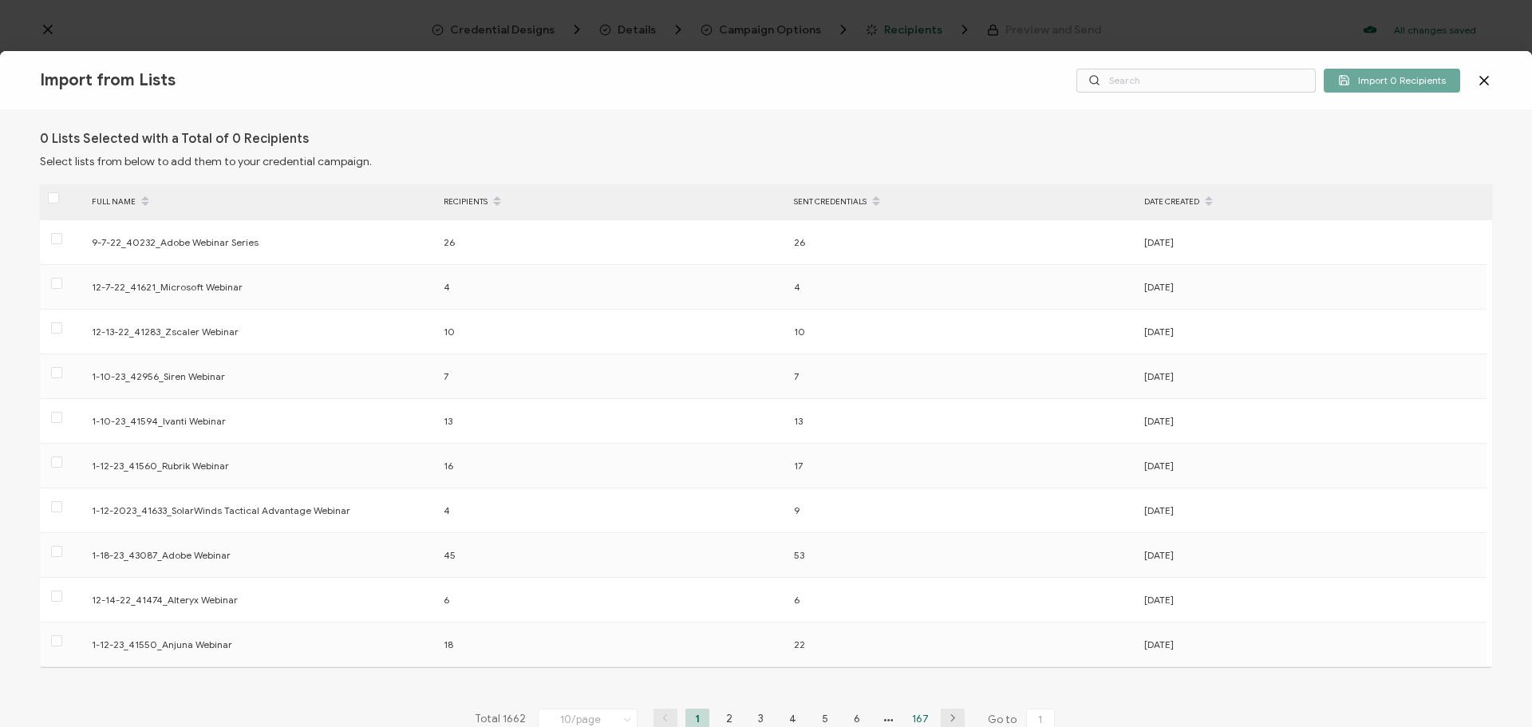
click at [922, 716] on li "167" at bounding box center [921, 718] width 24 height 20
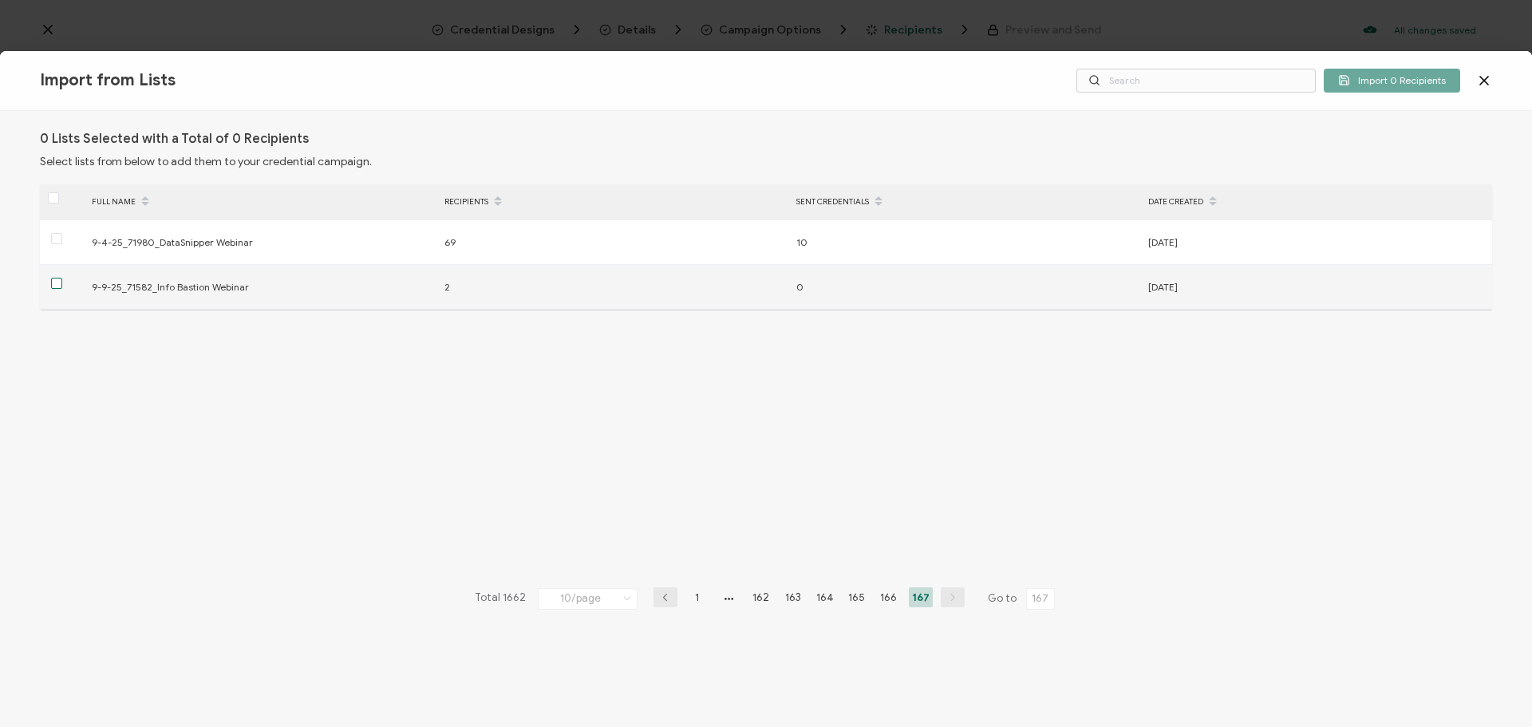
click at [58, 286] on span at bounding box center [56, 283] width 11 height 11
click at [62, 278] on input "checkbox" at bounding box center [62, 278] width 0 height 0
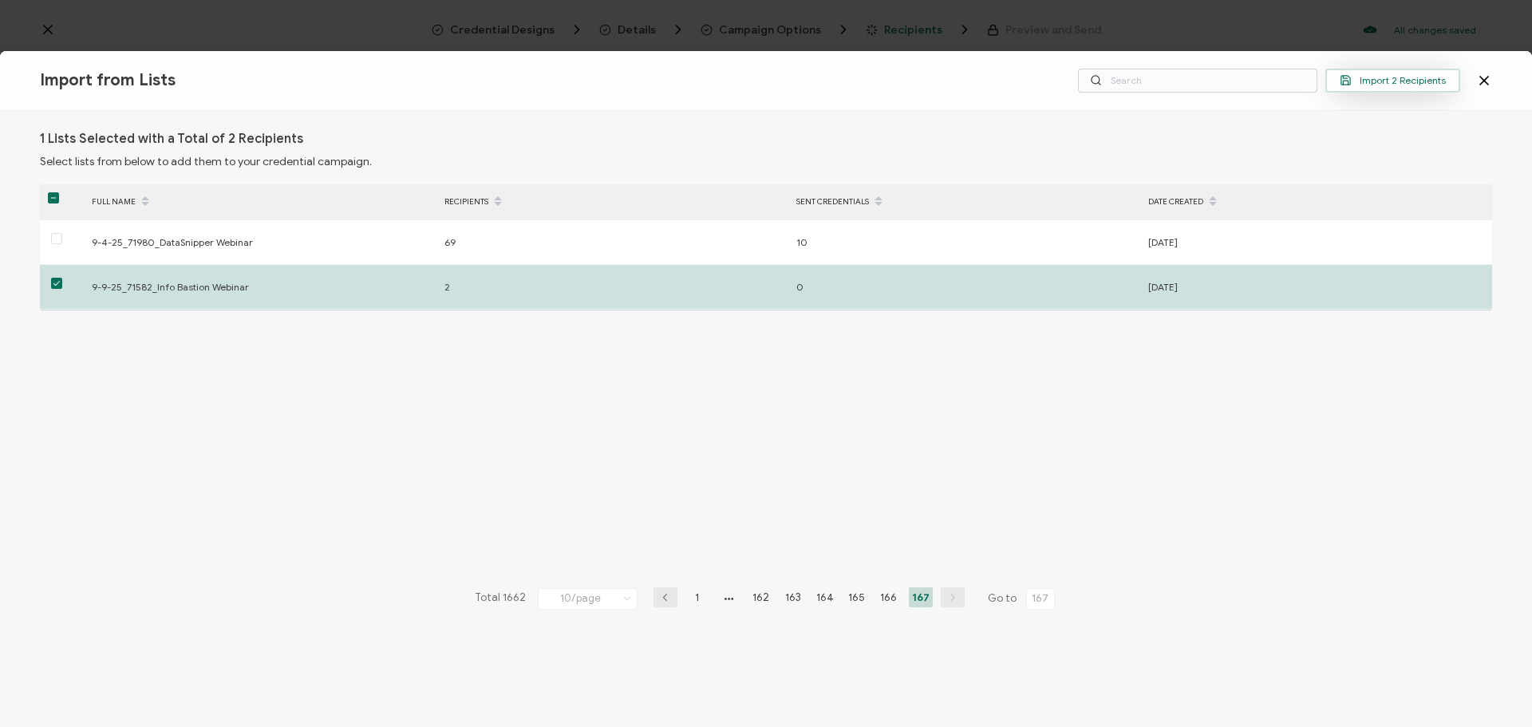
click at [1357, 81] on span "Import 2 Recipients" at bounding box center [1392, 80] width 106 height 12
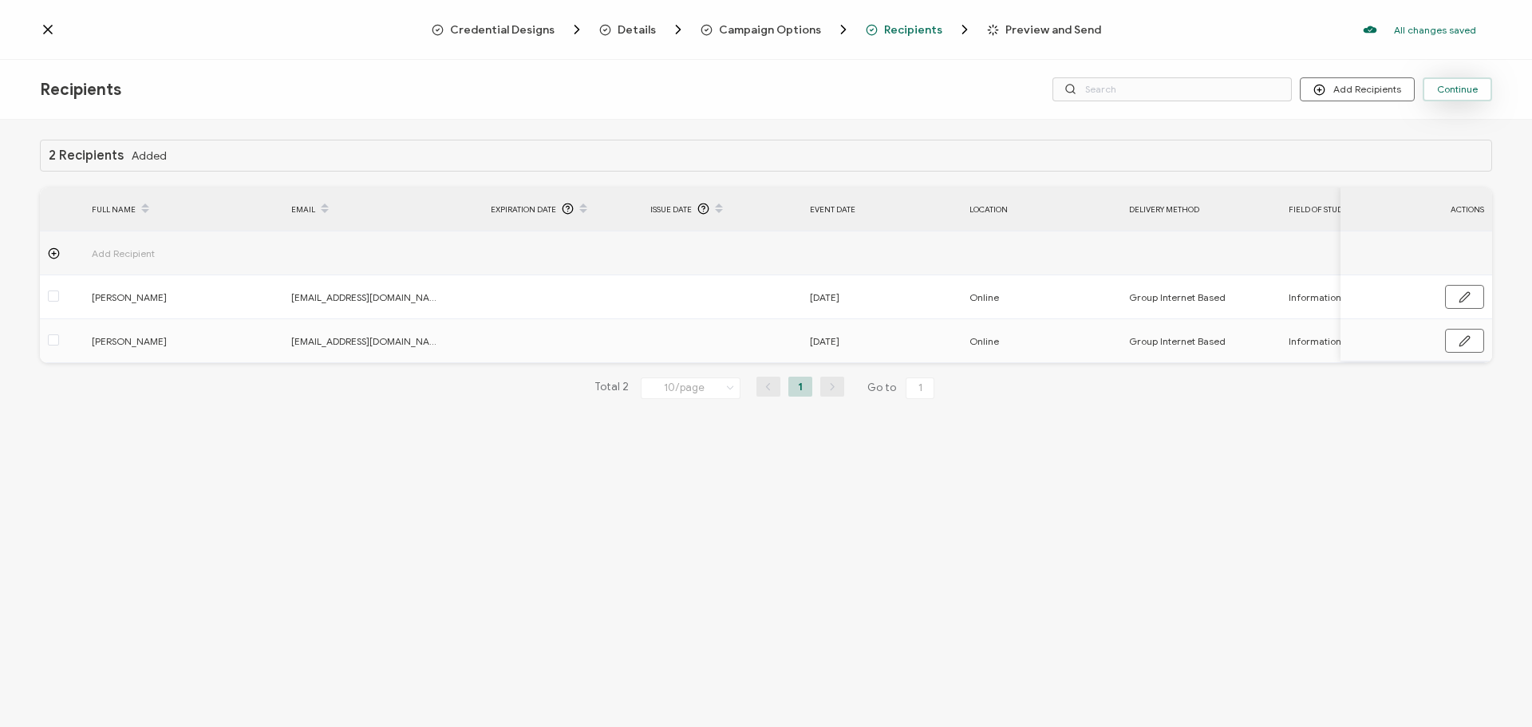
click at [1465, 86] on span "Continue" at bounding box center [1457, 90] width 41 height 10
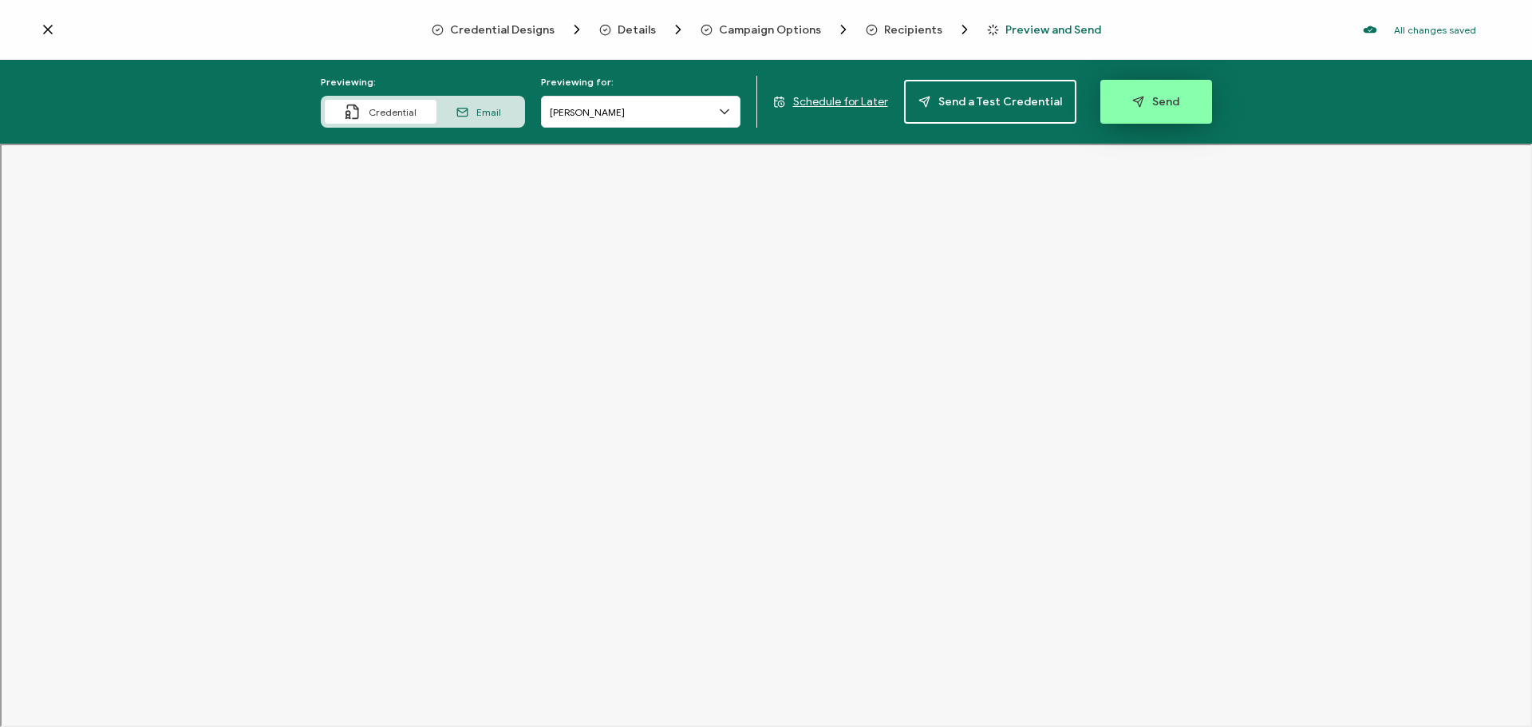
click at [1174, 96] on button "Send" at bounding box center [1156, 102] width 112 height 44
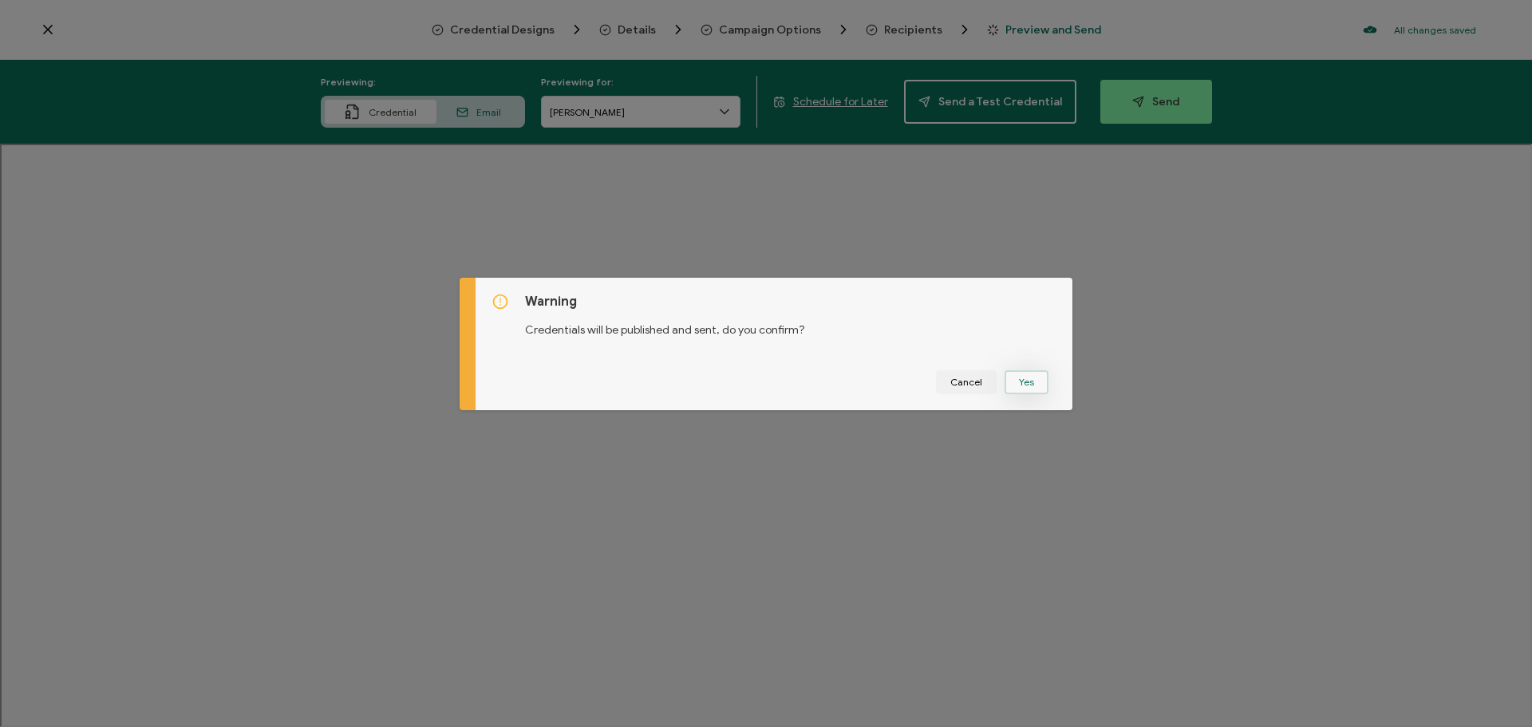
click at [1038, 376] on button "Yes" at bounding box center [1026, 382] width 44 height 24
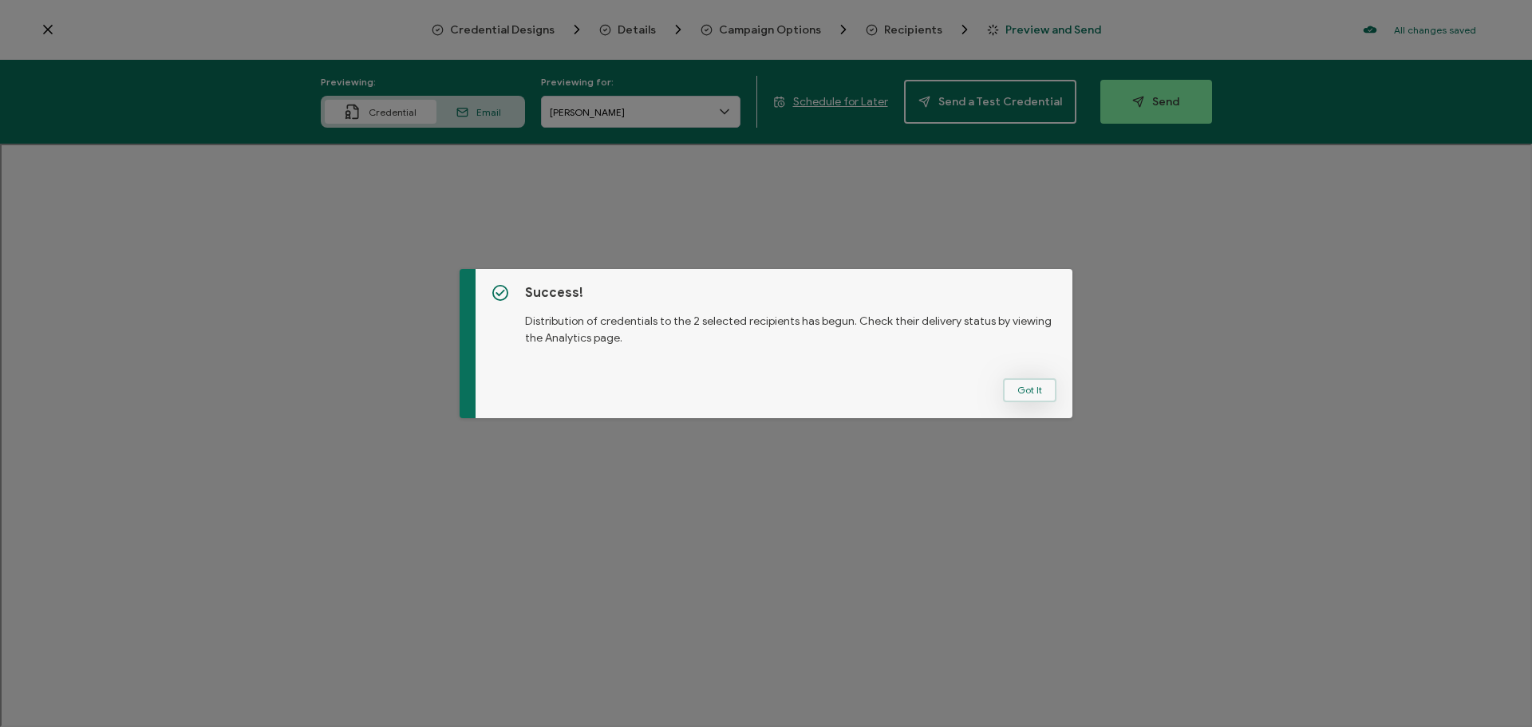
click at [1015, 388] on button "Got It" at bounding box center [1029, 390] width 53 height 24
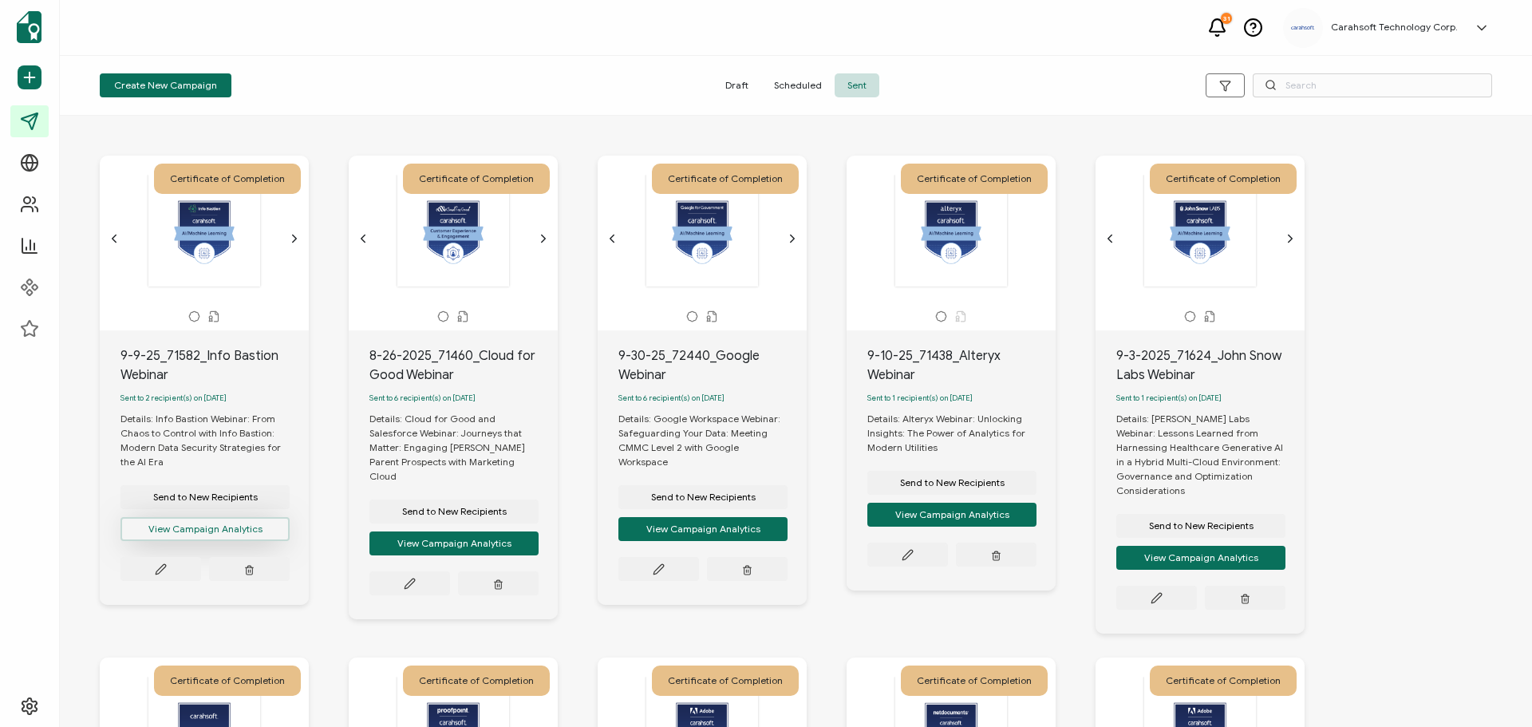
click at [242, 530] on button "View Campaign Analytics" at bounding box center [204, 529] width 169 height 24
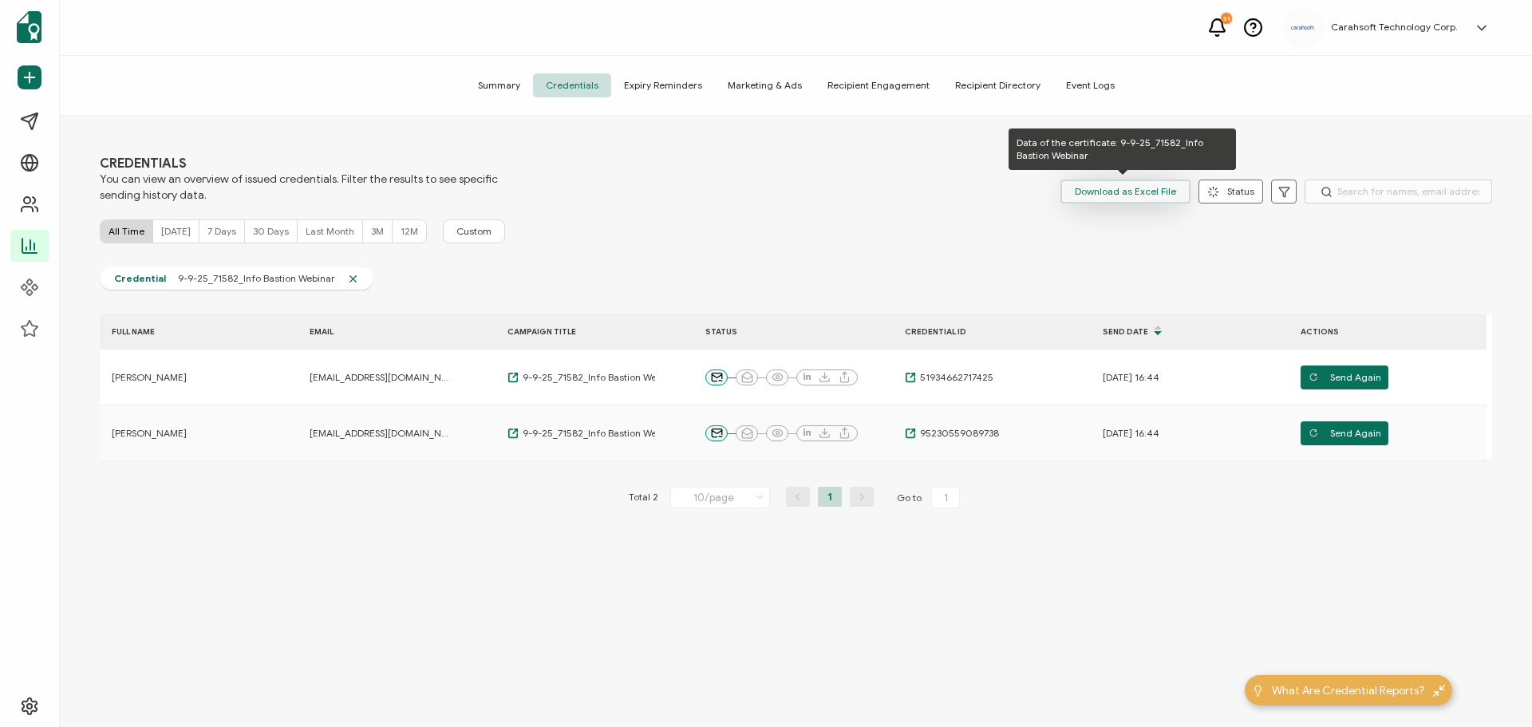
click at [1128, 195] on span "Download as Excel File" at bounding box center [1124, 191] width 101 height 24
